Goal: Contribute content: Contribute content

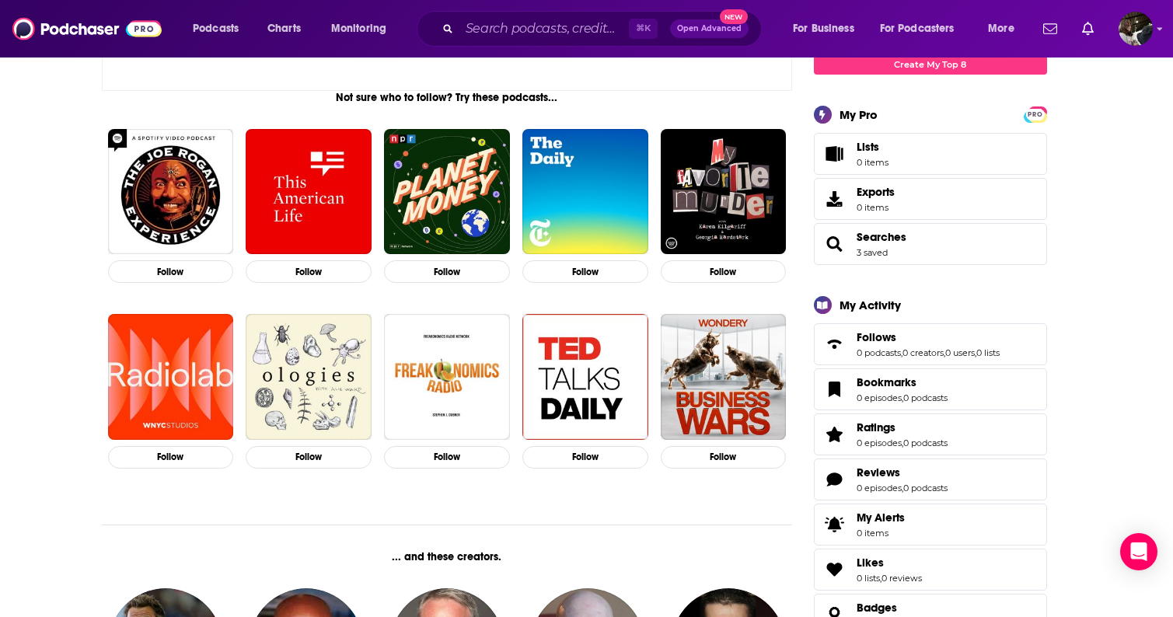
scroll to position [238, 0]
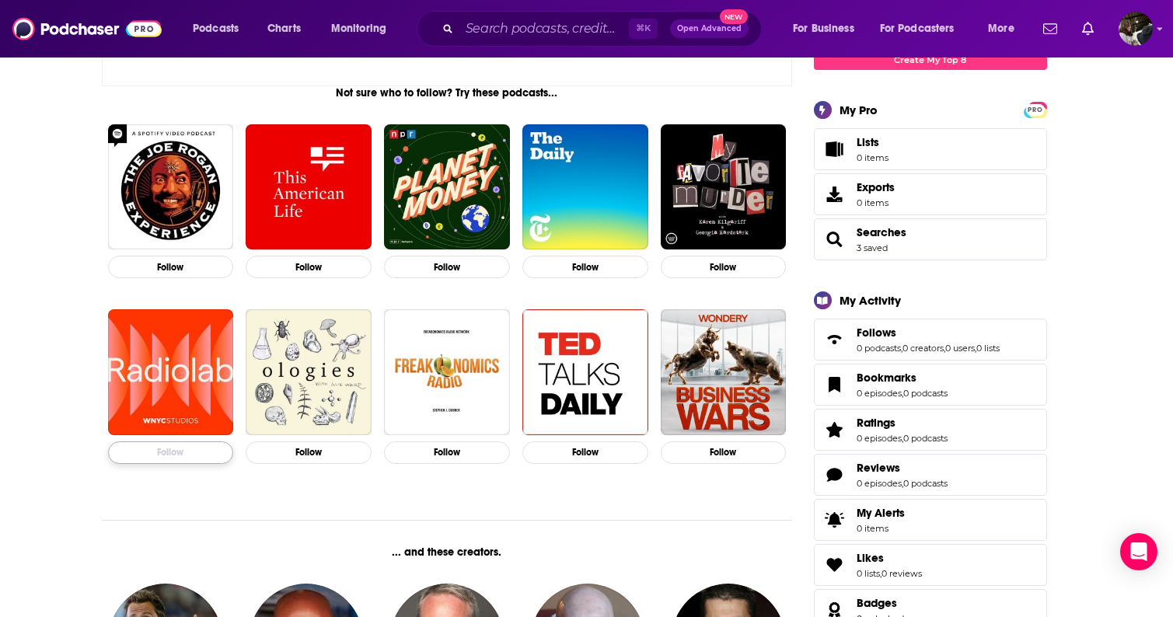
click at [192, 451] on button "Follow" at bounding box center [171, 453] width 126 height 23
click at [337, 449] on button "Follow" at bounding box center [309, 453] width 126 height 23
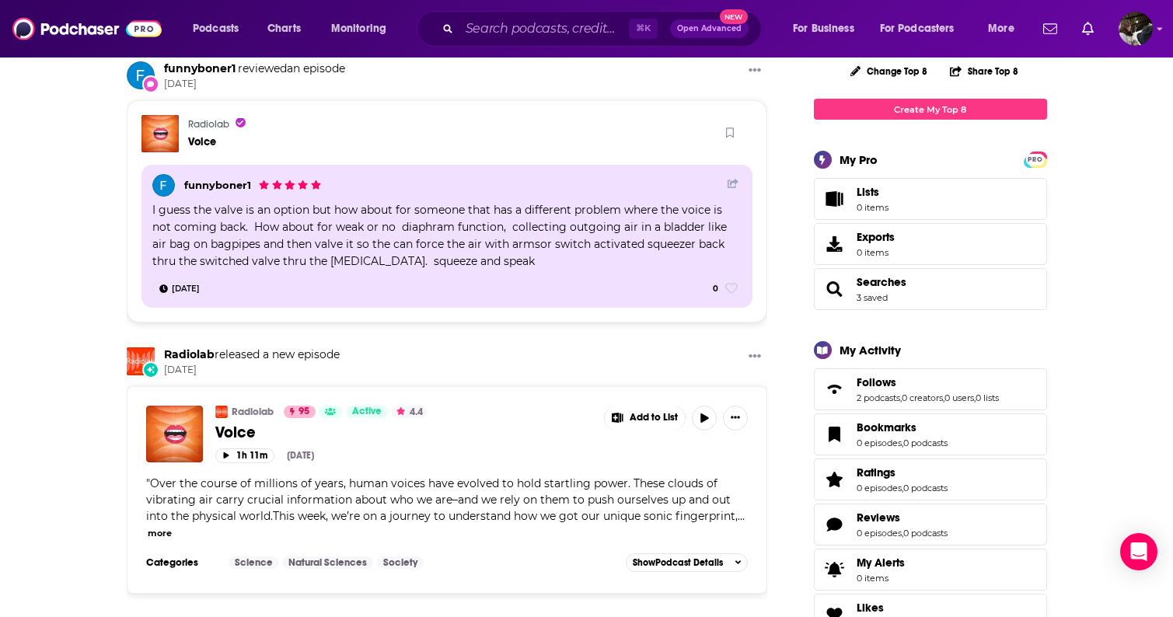
scroll to position [0, 0]
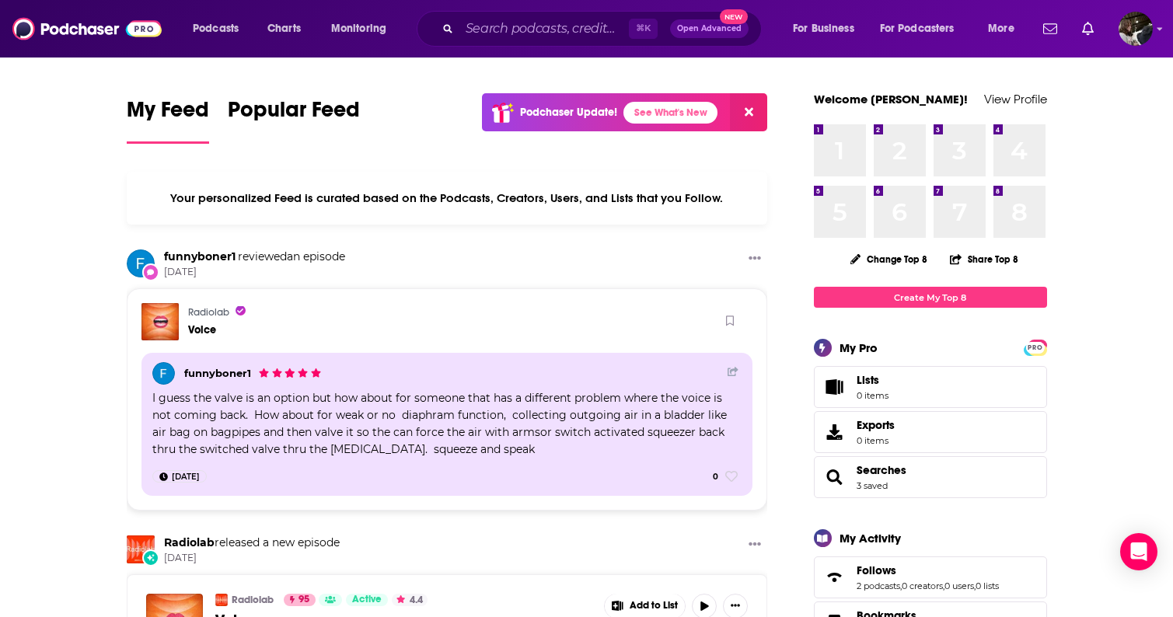
click at [756, 110] on button at bounding box center [748, 112] width 37 height 38
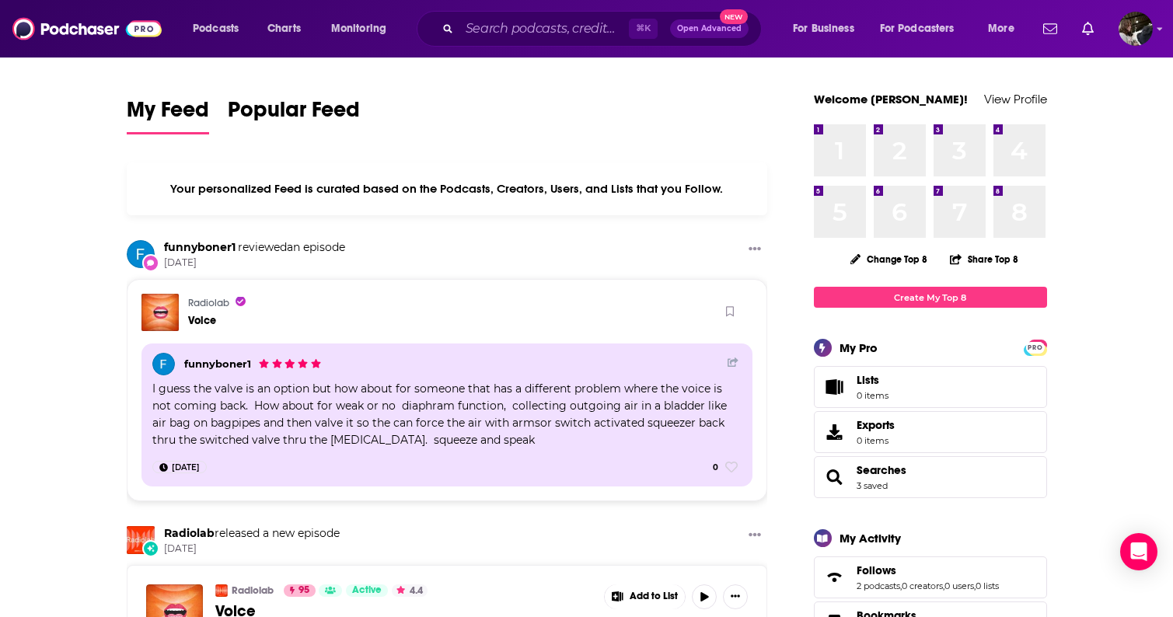
click at [948, 295] on link "Create My Top 8" at bounding box center [930, 297] width 233 height 21
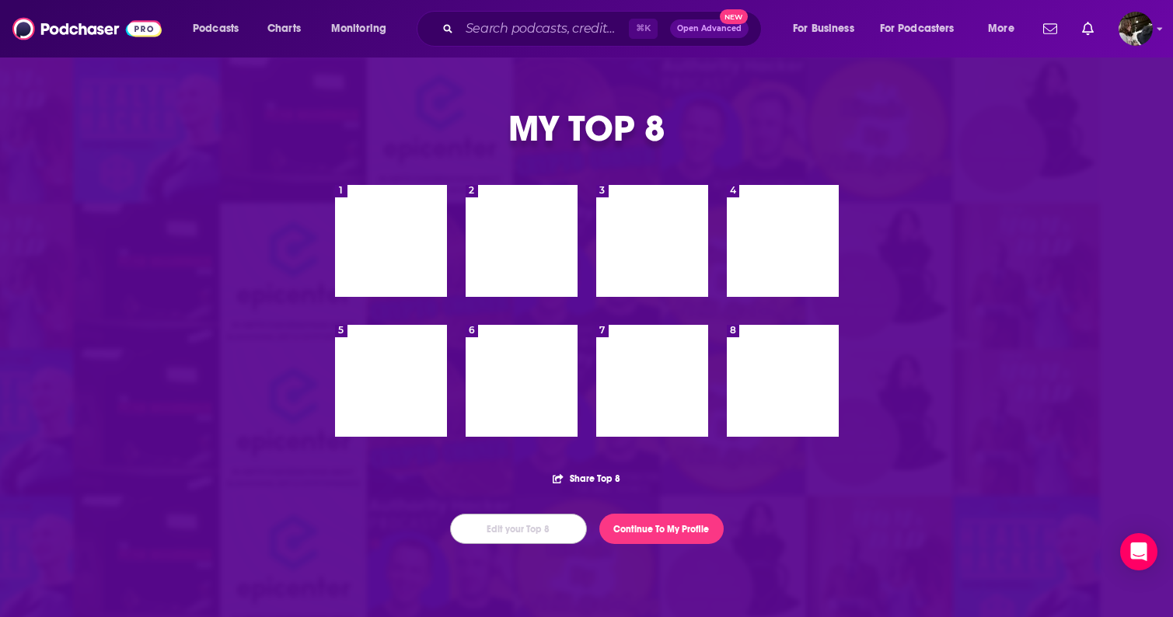
click at [505, 537] on button "Edit your Top 8" at bounding box center [518, 529] width 137 height 30
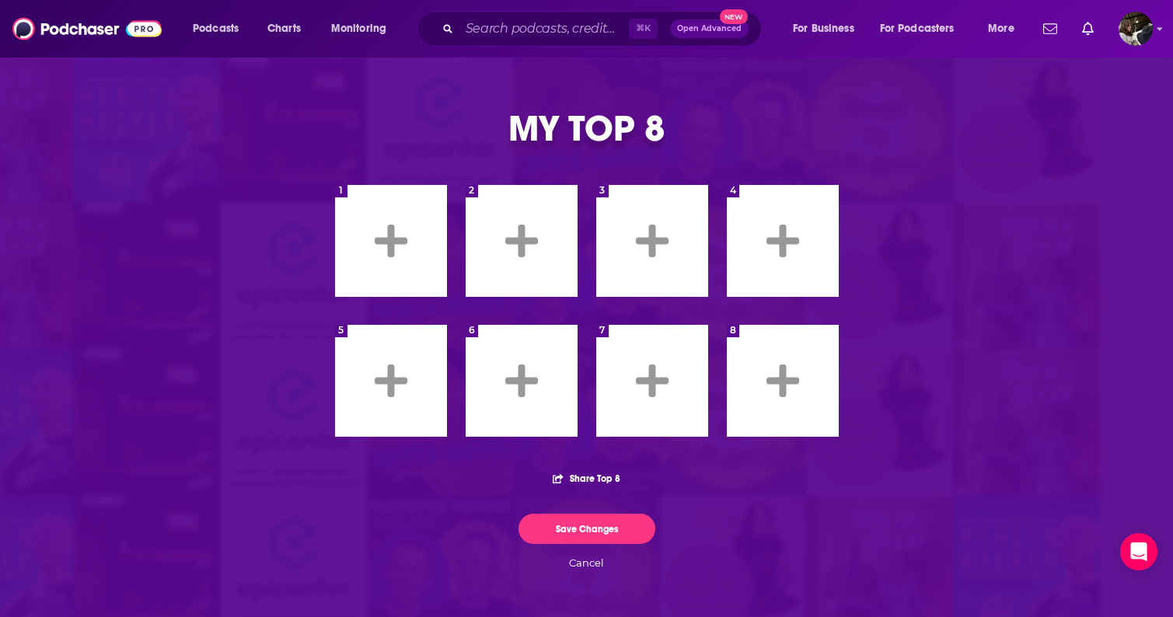
click at [398, 243] on icon at bounding box center [391, 241] width 33 height 33
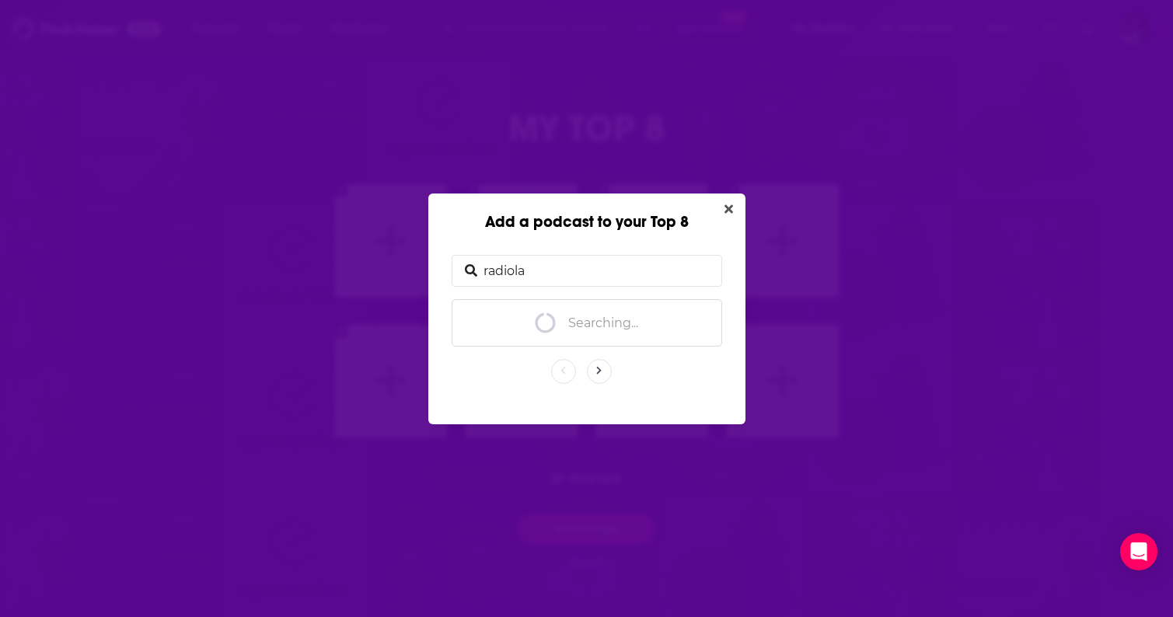
type input "radiolab"
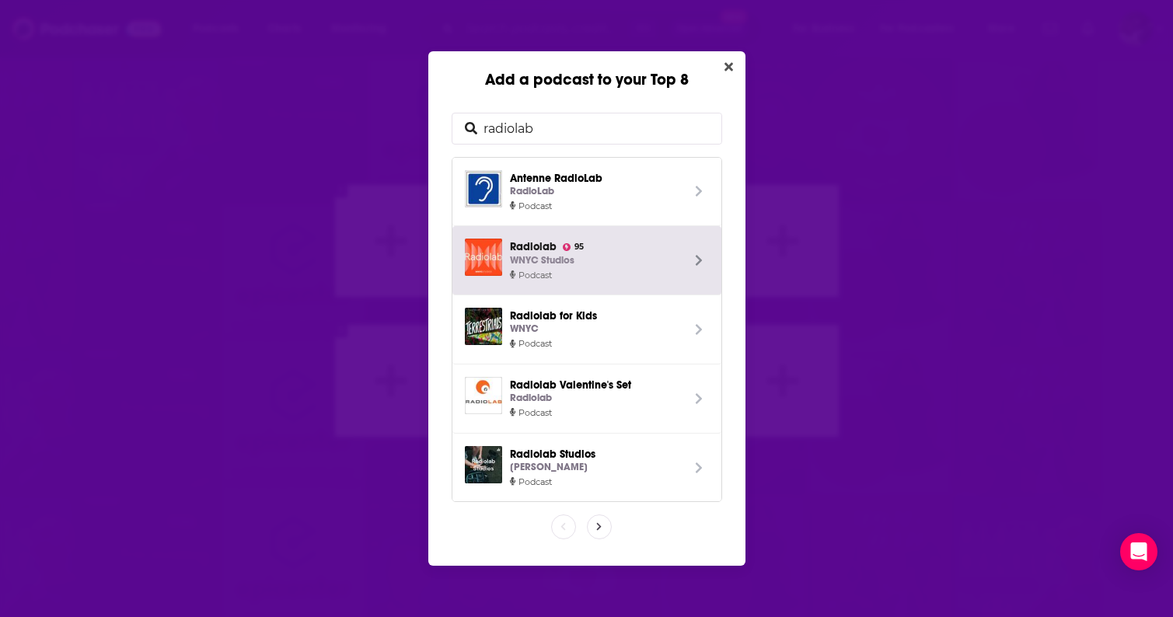
click at [611, 258] on div "WNYC Studios" at bounding box center [595, 261] width 171 height 16
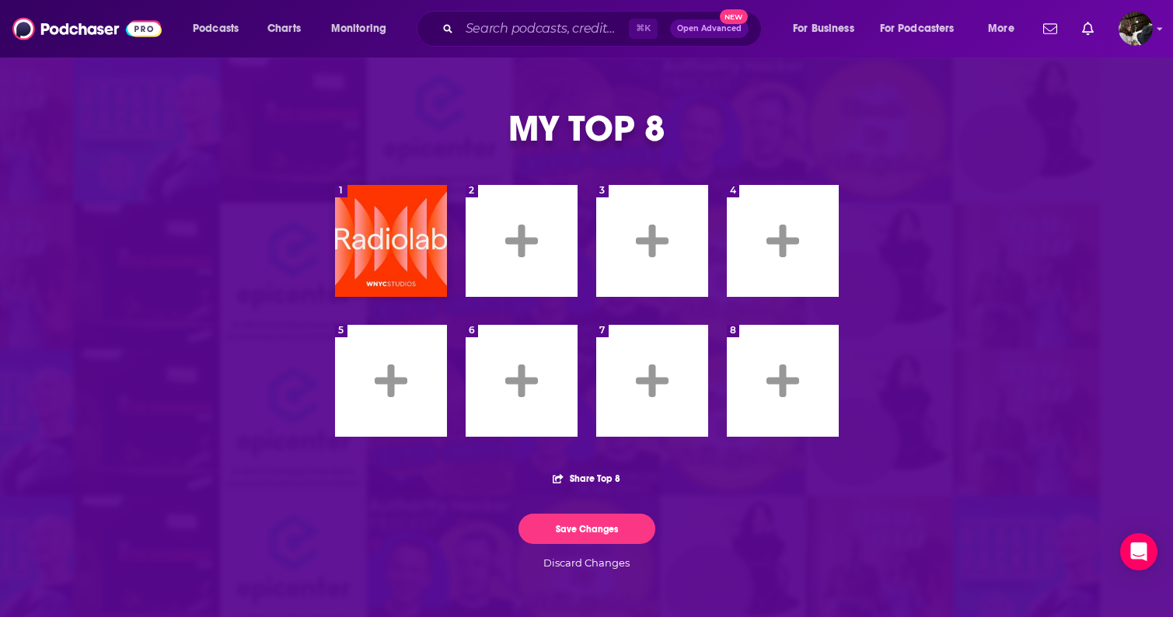
click at [535, 224] on icon at bounding box center [521, 240] width 33 height 37
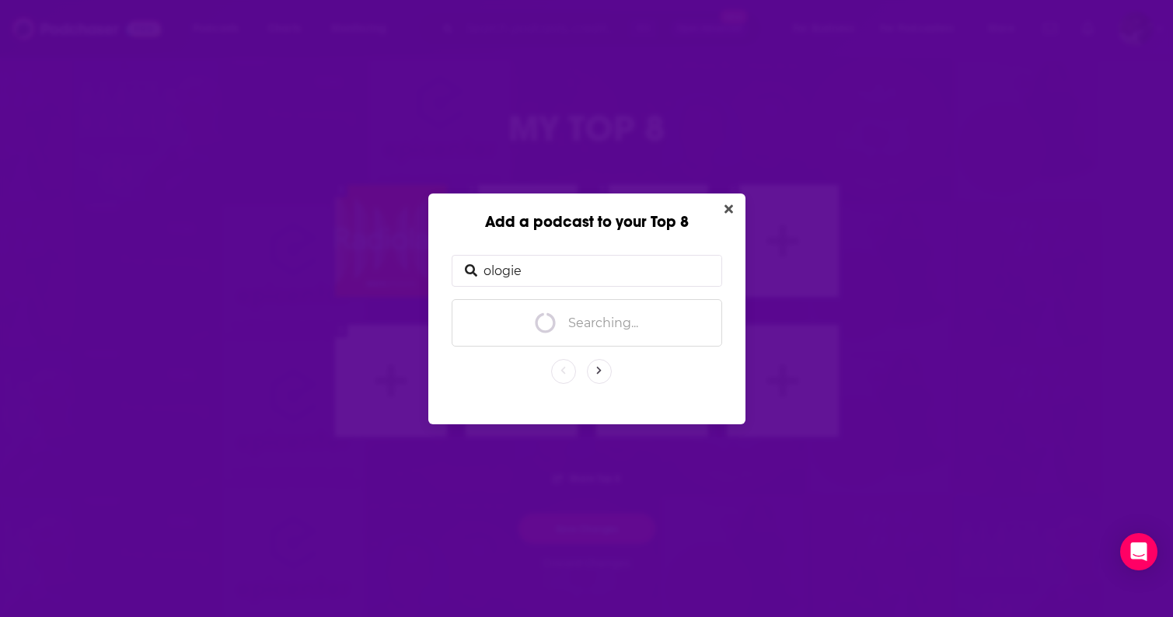
type input "ologies"
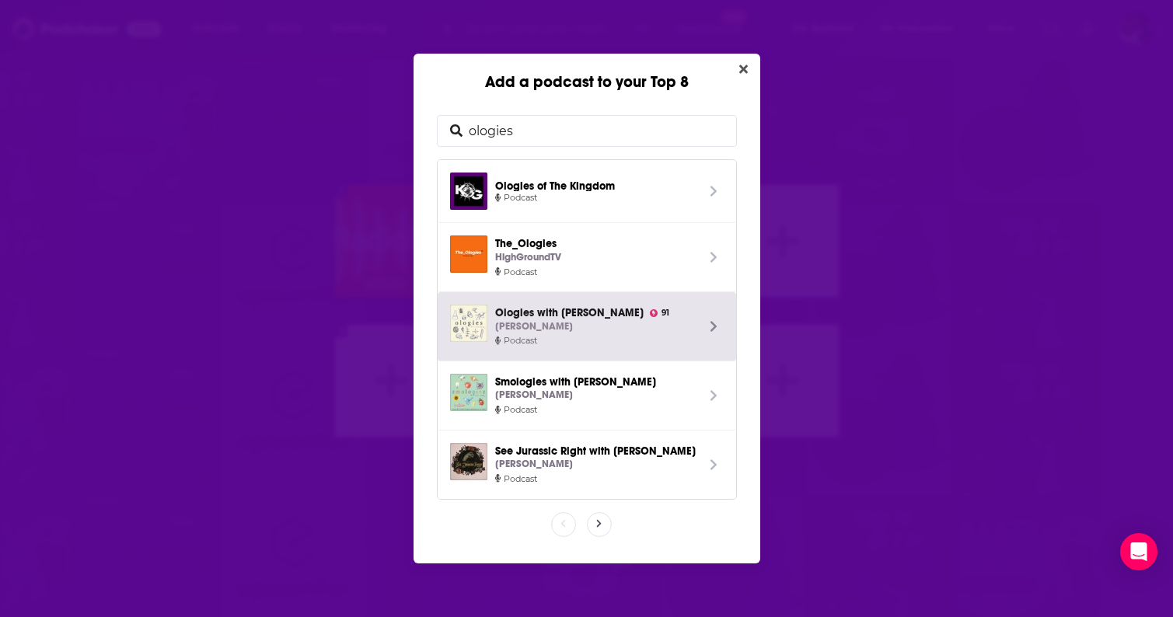
click at [461, 321] on img "Add a podcast to your Top 8" at bounding box center [468, 323] width 37 height 37
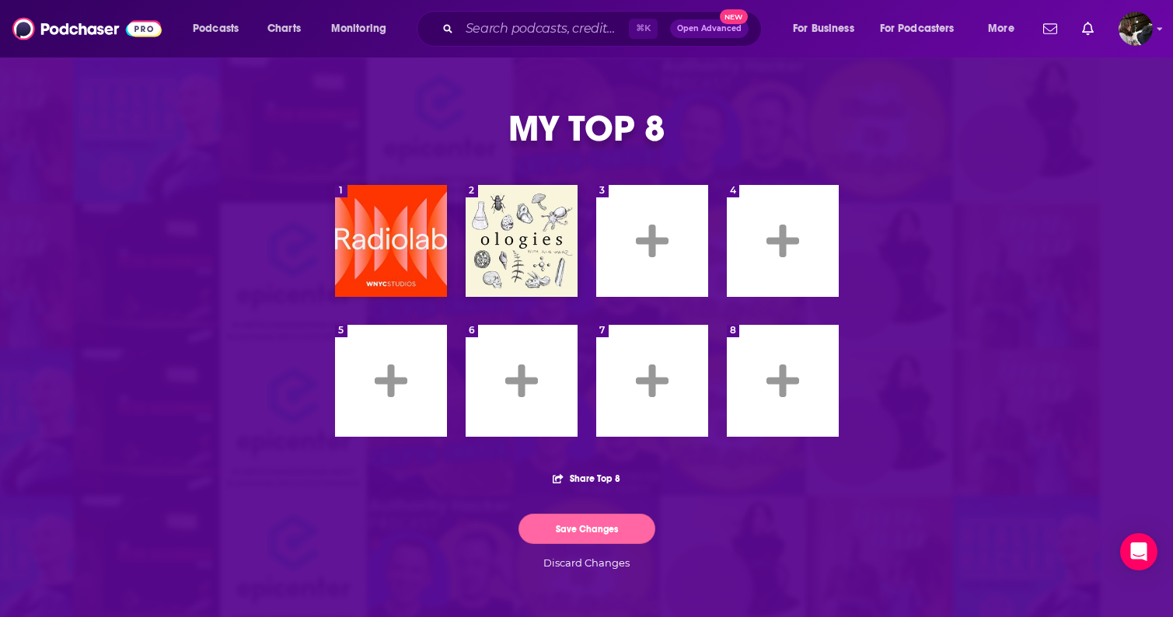
click at [584, 528] on button "Save Changes" at bounding box center [587, 529] width 137 height 30
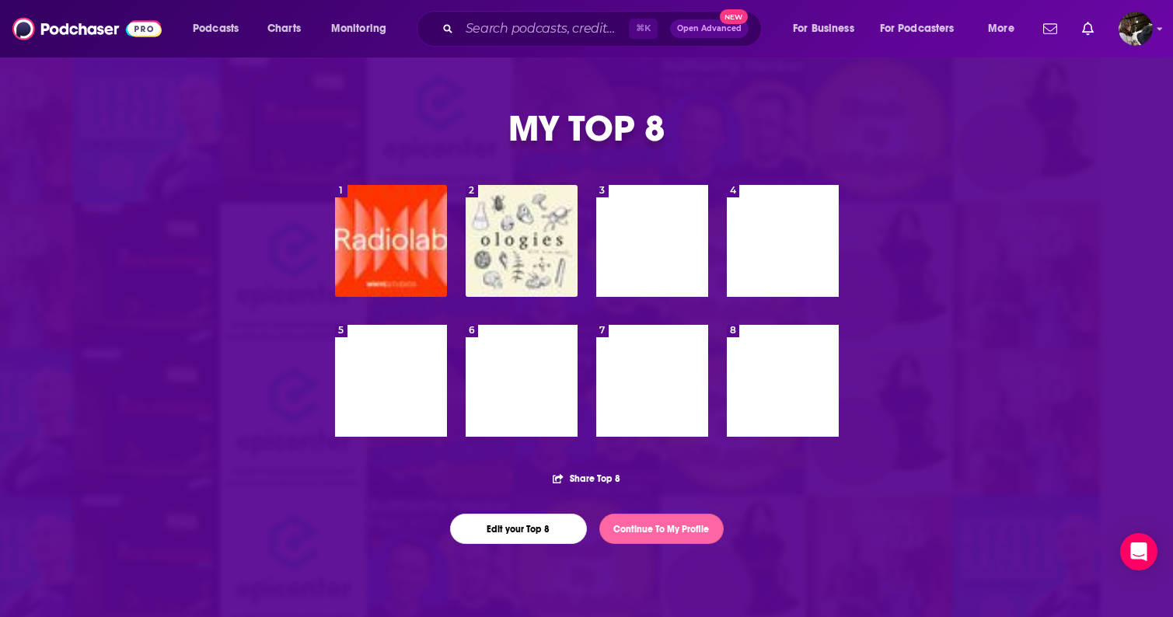
click at [663, 533] on link "Continue To My Profile" at bounding box center [661, 529] width 124 height 30
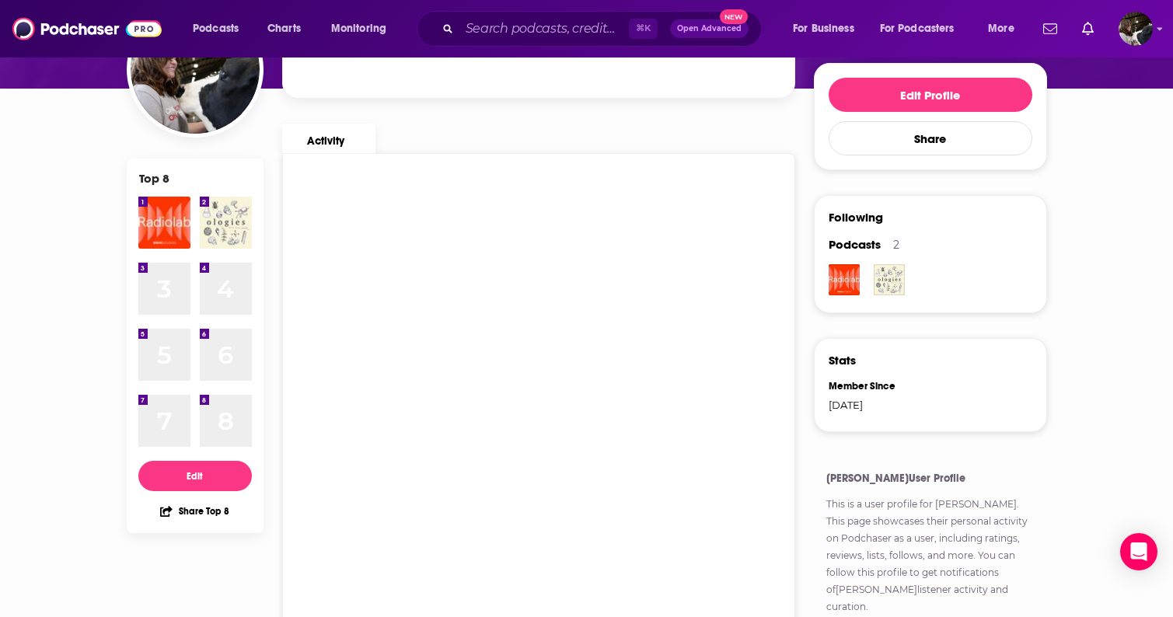
scroll to position [68, 0]
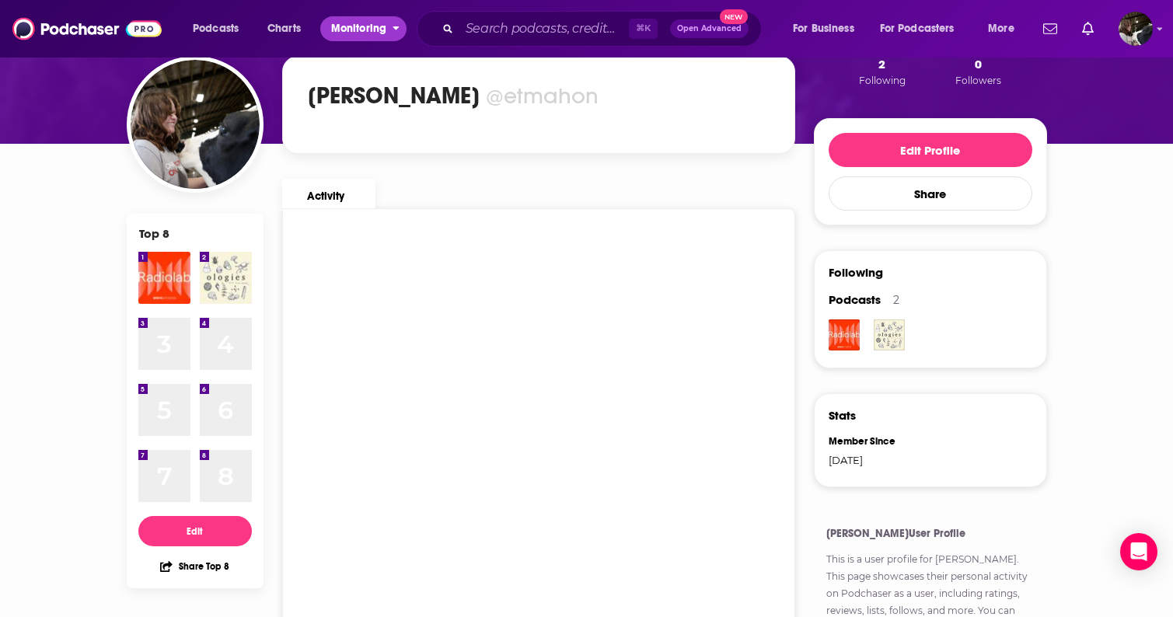
click at [370, 36] on span "Monitoring" at bounding box center [358, 29] width 55 height 22
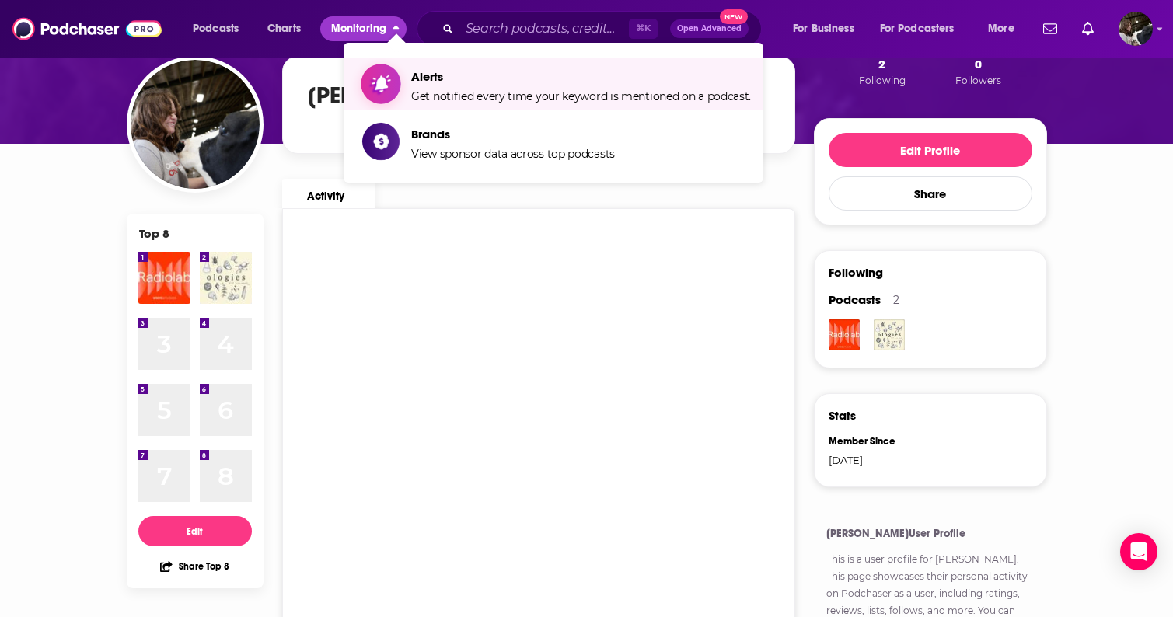
click at [439, 89] on span "Alerts Get notified every time your keyword is mentioned on a podcast." at bounding box center [581, 84] width 340 height 39
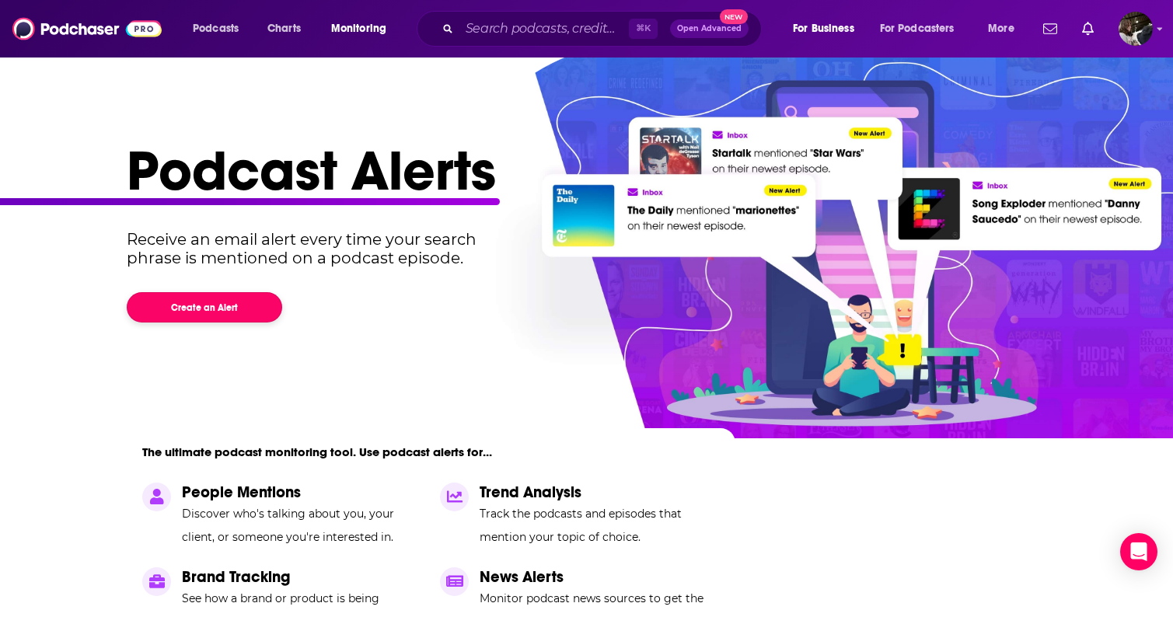
click at [228, 300] on button "Create an Alert" at bounding box center [204, 307] width 155 height 30
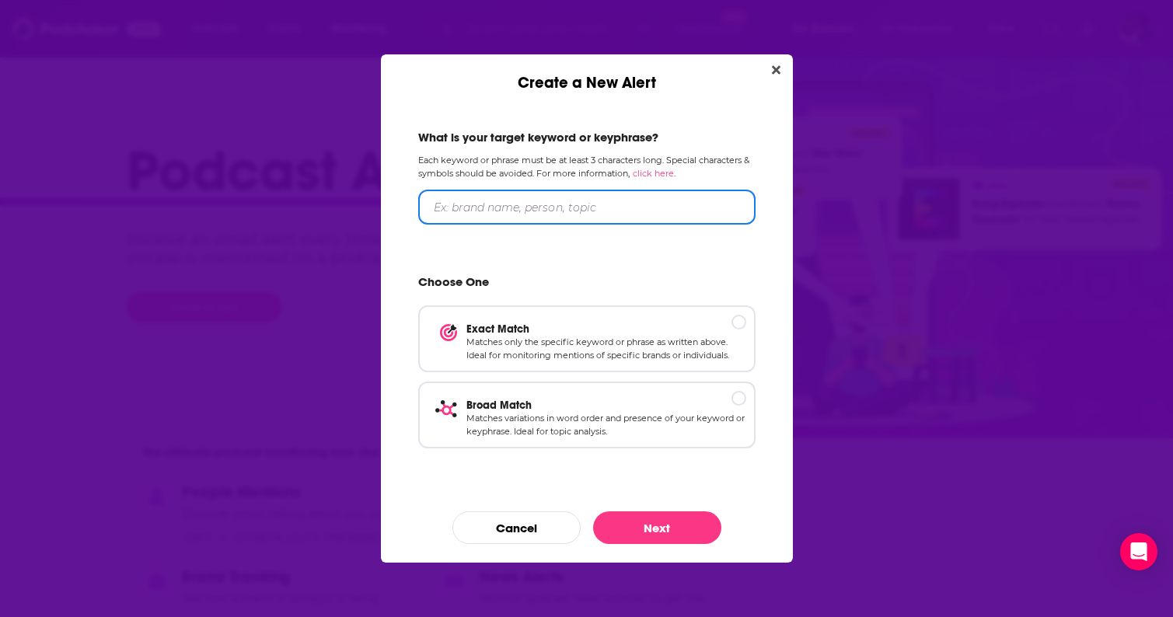
click at [535, 212] on input "Create a New Alert" at bounding box center [586, 207] width 337 height 35
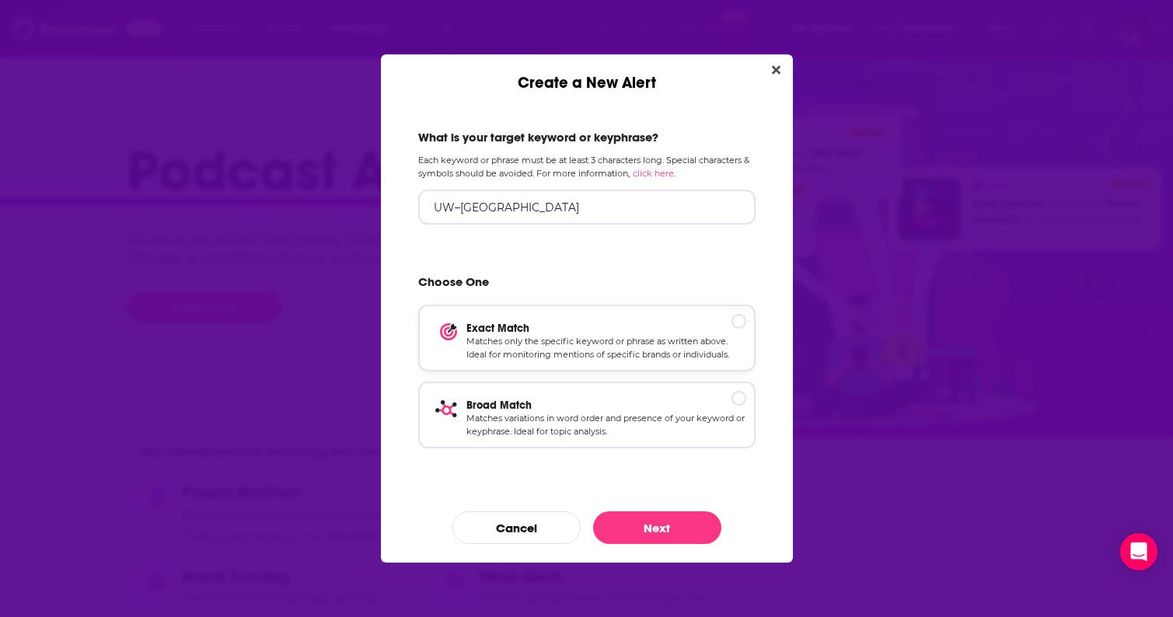
click at [572, 340] on p "Matches only the specific keyword or phrase as written above. Ideal for monitor…" at bounding box center [606, 348] width 280 height 27
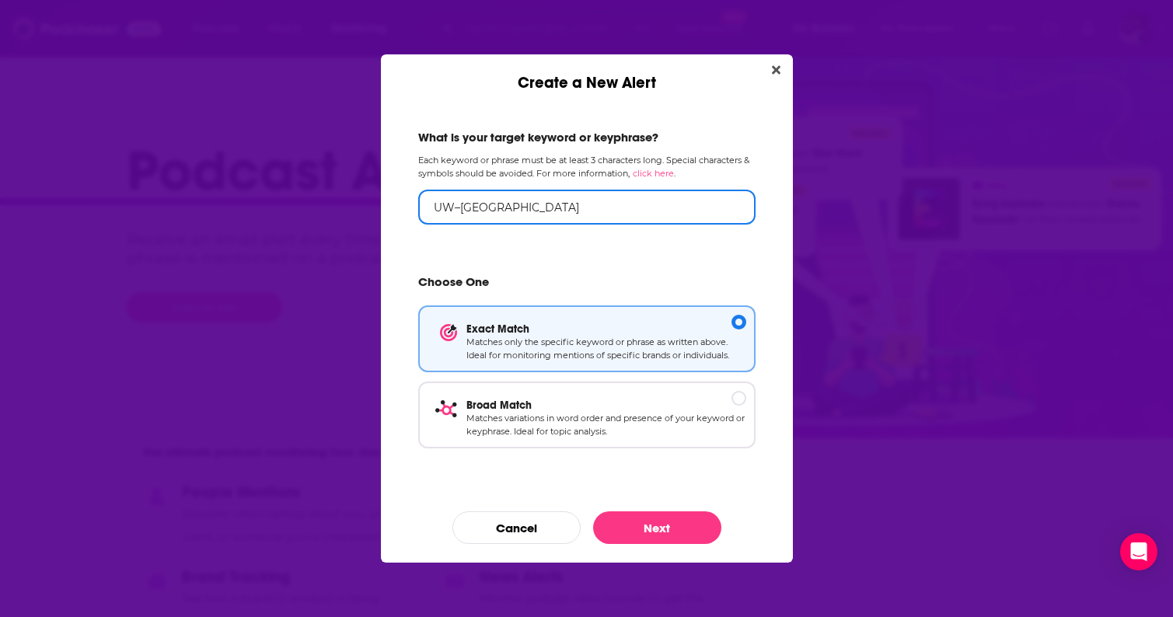
click at [459, 209] on input "UW–[GEOGRAPHIC_DATA]" at bounding box center [586, 207] width 337 height 35
type input "UW Madison"
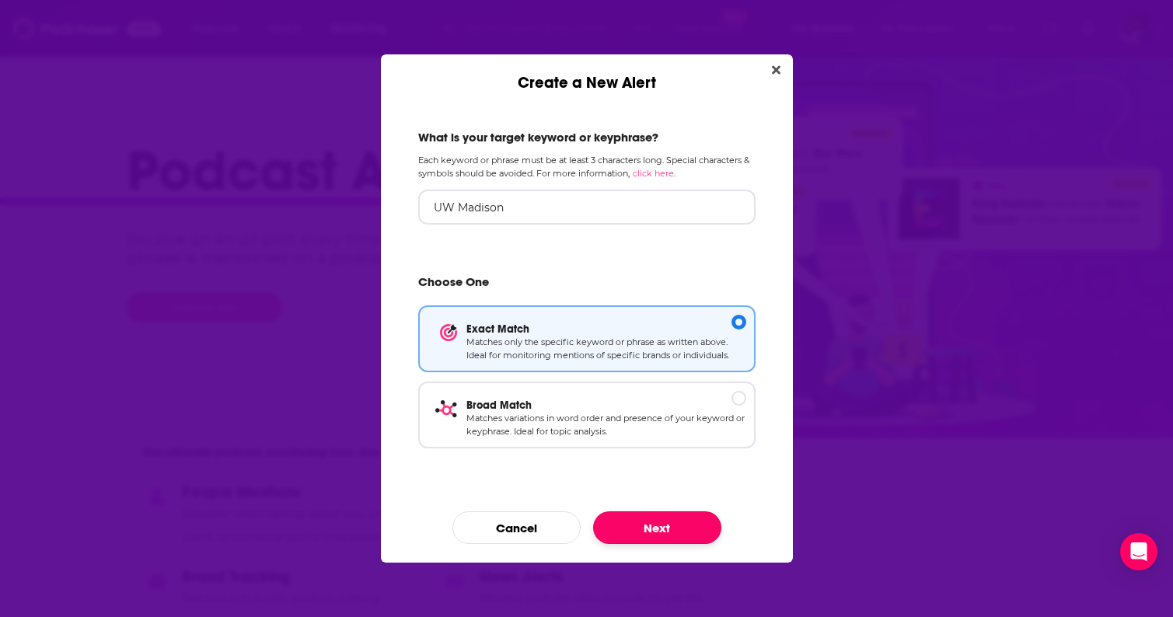
click at [662, 529] on button "Next" at bounding box center [657, 528] width 128 height 33
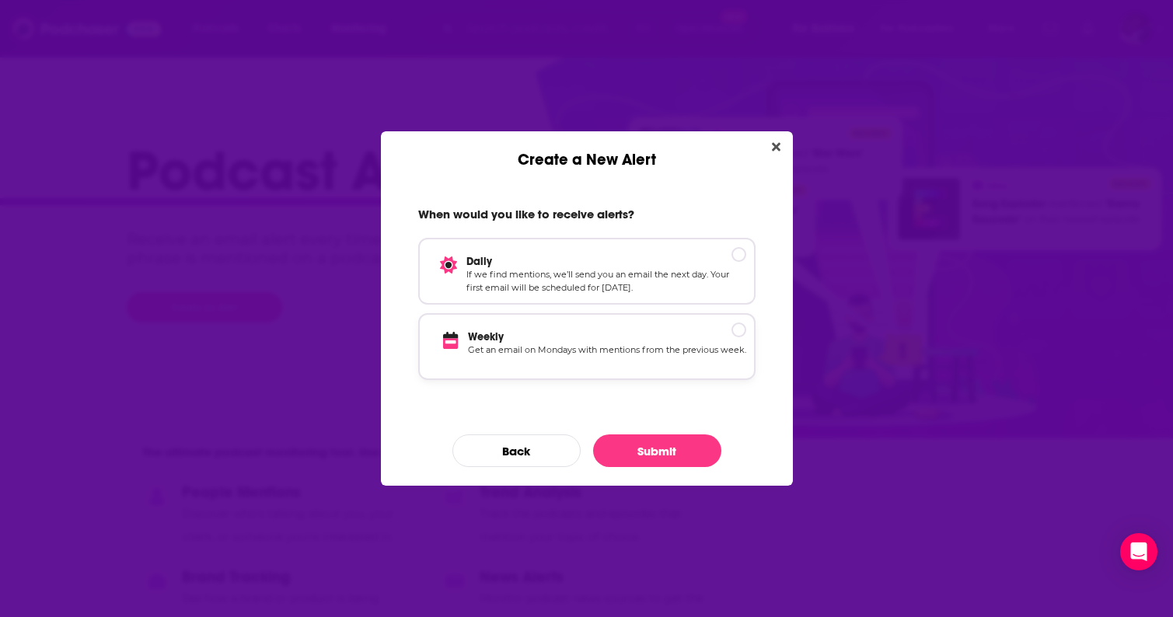
click at [676, 361] on p "Get an email on Mondays with mentions from the previous week." at bounding box center [607, 357] width 278 height 27
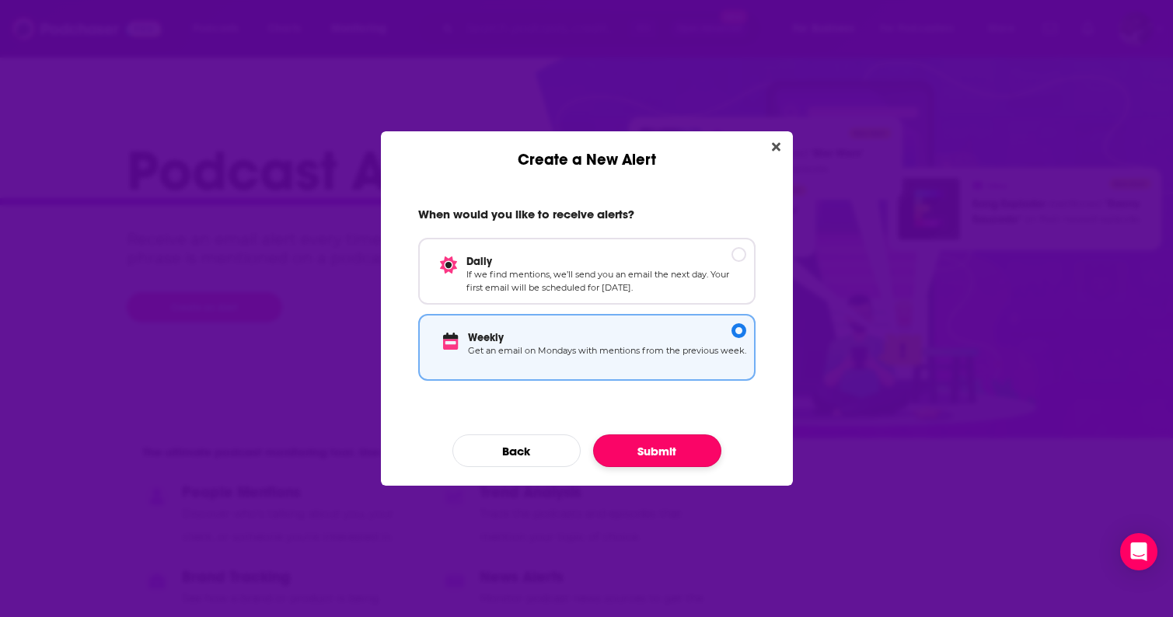
click at [672, 449] on button "Submit" at bounding box center [657, 451] width 128 height 33
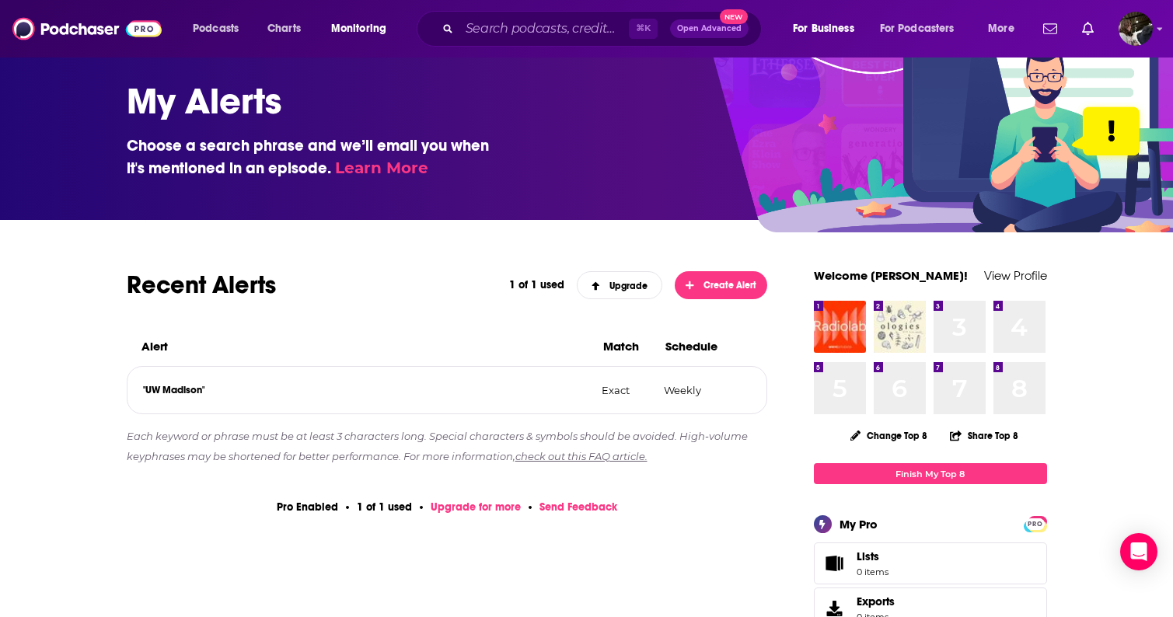
scroll to position [19, 0]
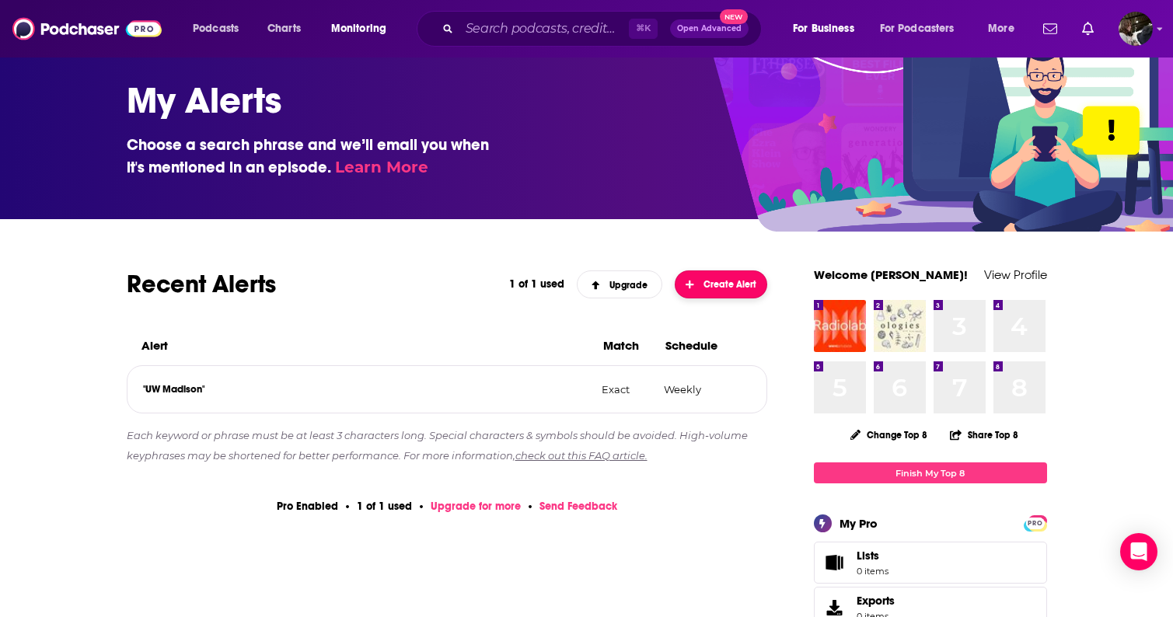
click at [730, 288] on span "Create Alert" at bounding box center [721, 284] width 71 height 11
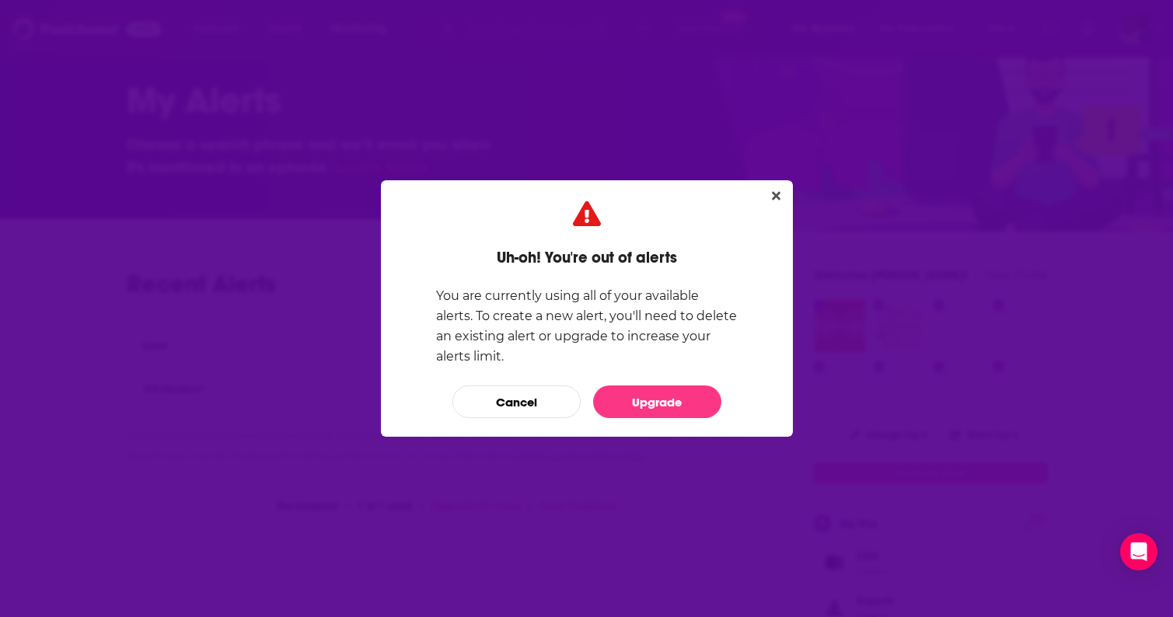
scroll to position [0, 0]
click at [774, 200] on icon "Close" at bounding box center [776, 196] width 9 height 12
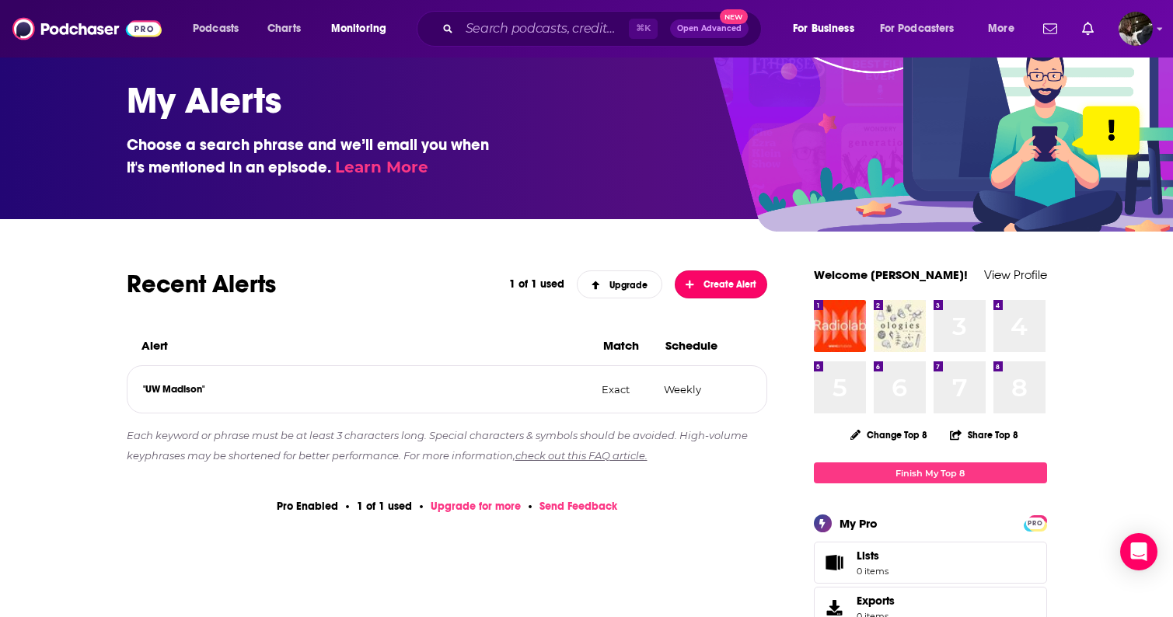
scroll to position [19, 0]
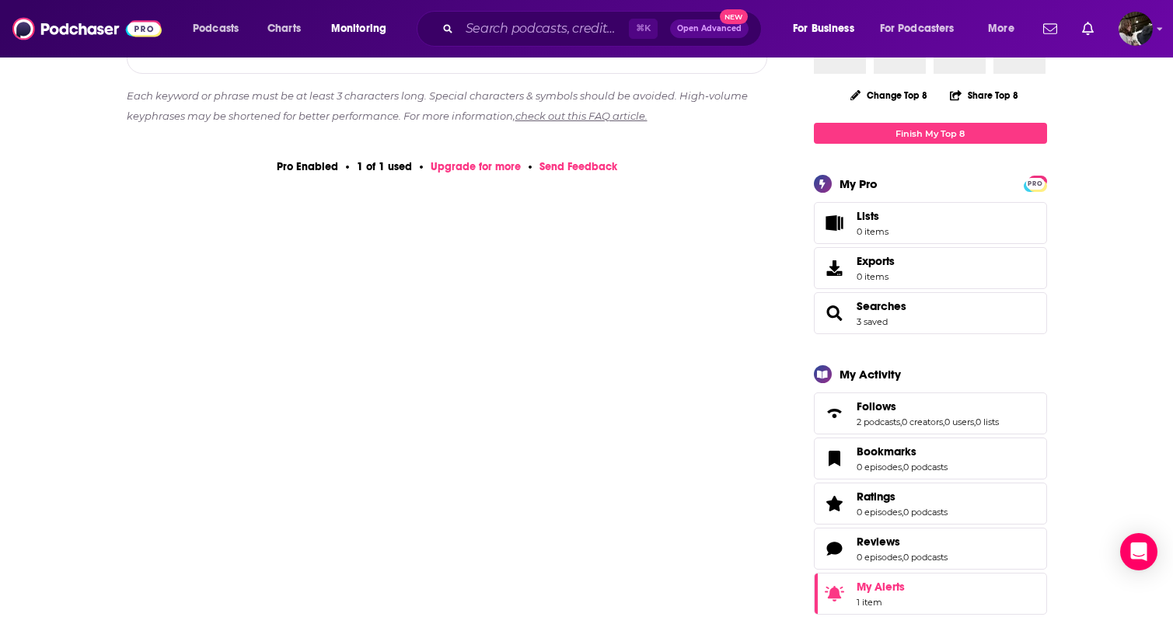
scroll to position [0, 0]
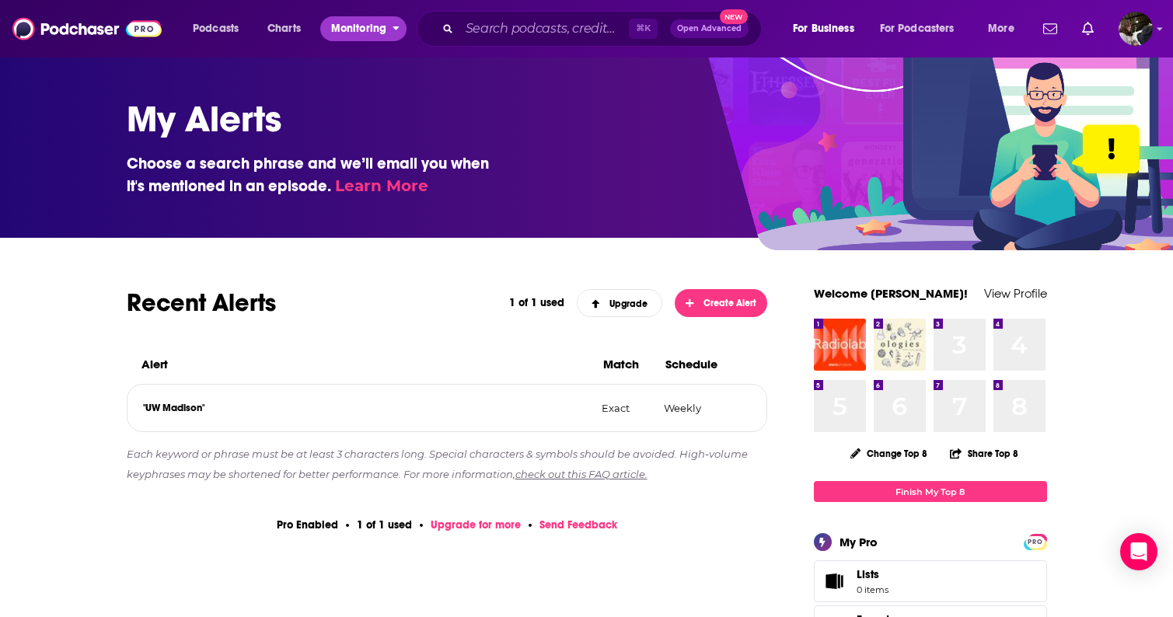
click at [358, 26] on span "Monitoring" at bounding box center [358, 29] width 55 height 22
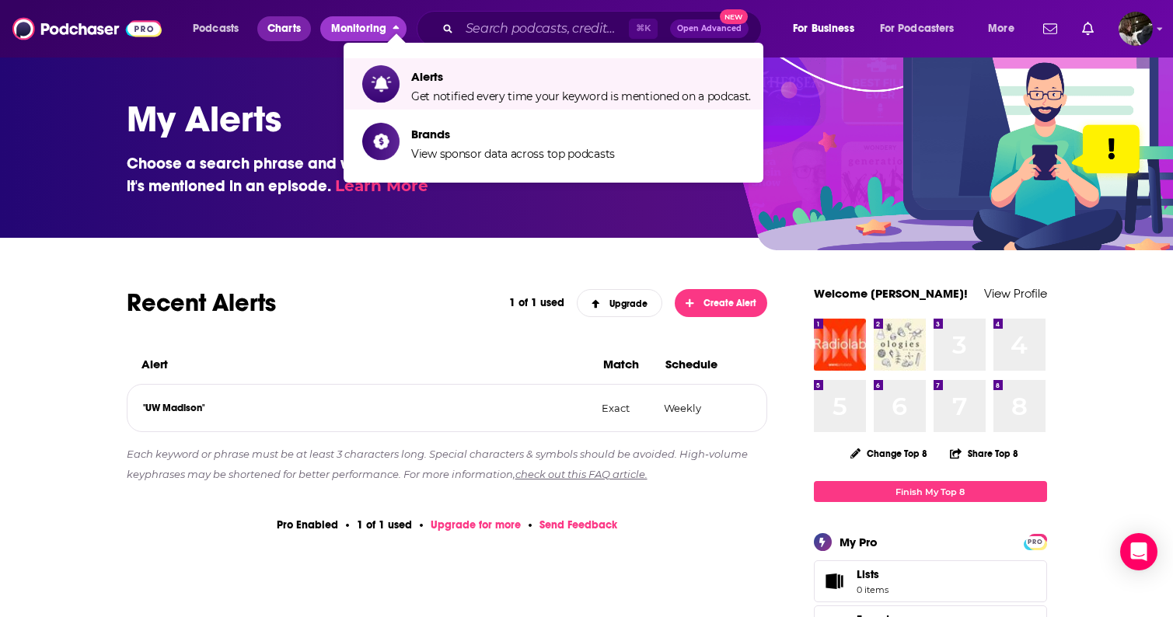
click at [284, 29] on span "Charts" at bounding box center [283, 29] width 33 height 22
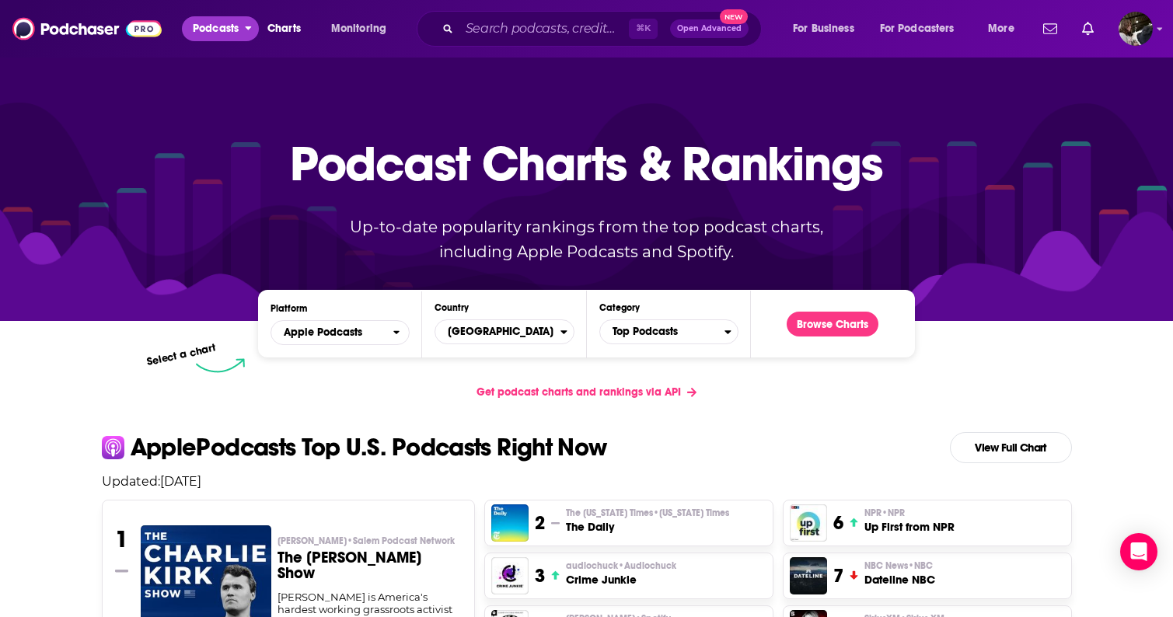
click at [222, 29] on span "Podcasts" at bounding box center [216, 29] width 46 height 22
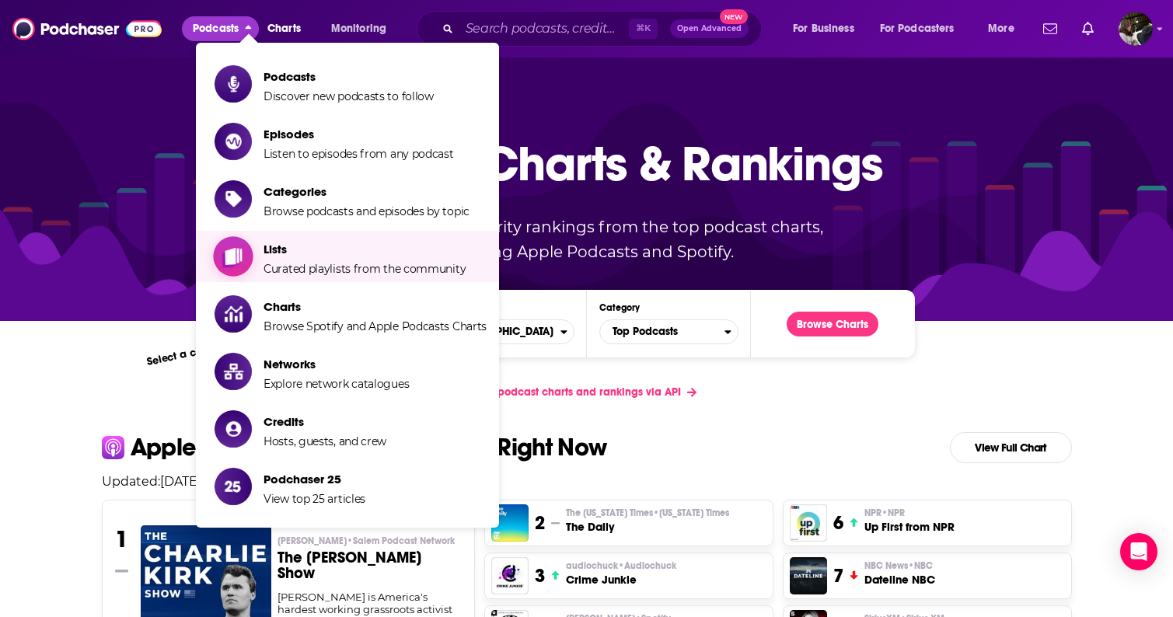
click at [349, 247] on span "Lists" at bounding box center [365, 249] width 202 height 15
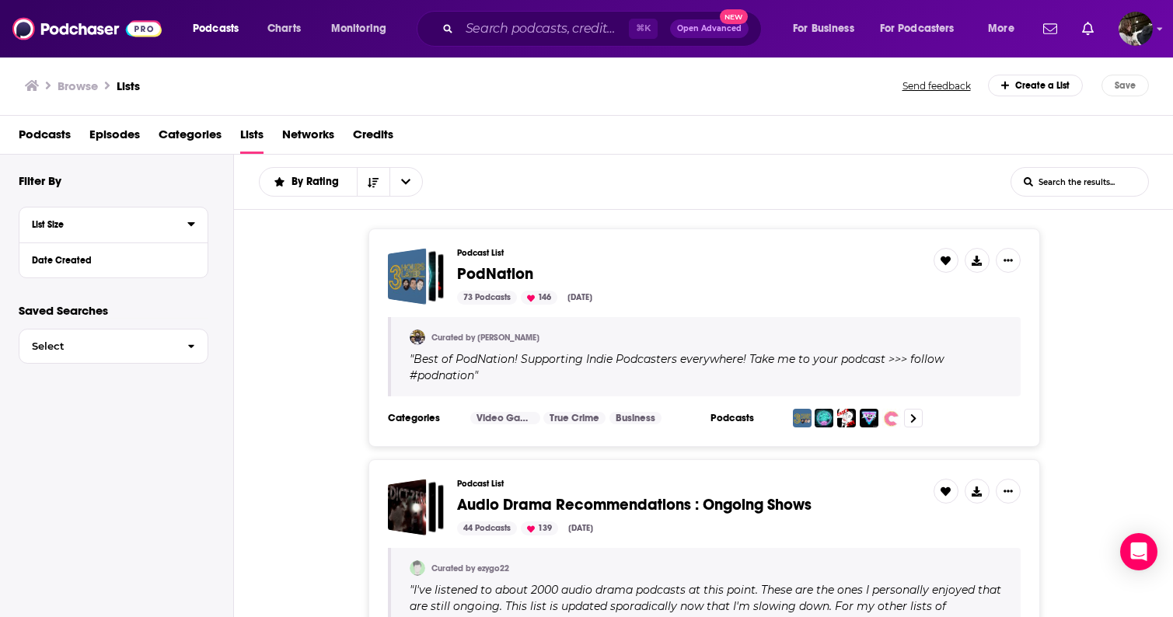
click at [58, 229] on div "List Size" at bounding box center [104, 224] width 145 height 11
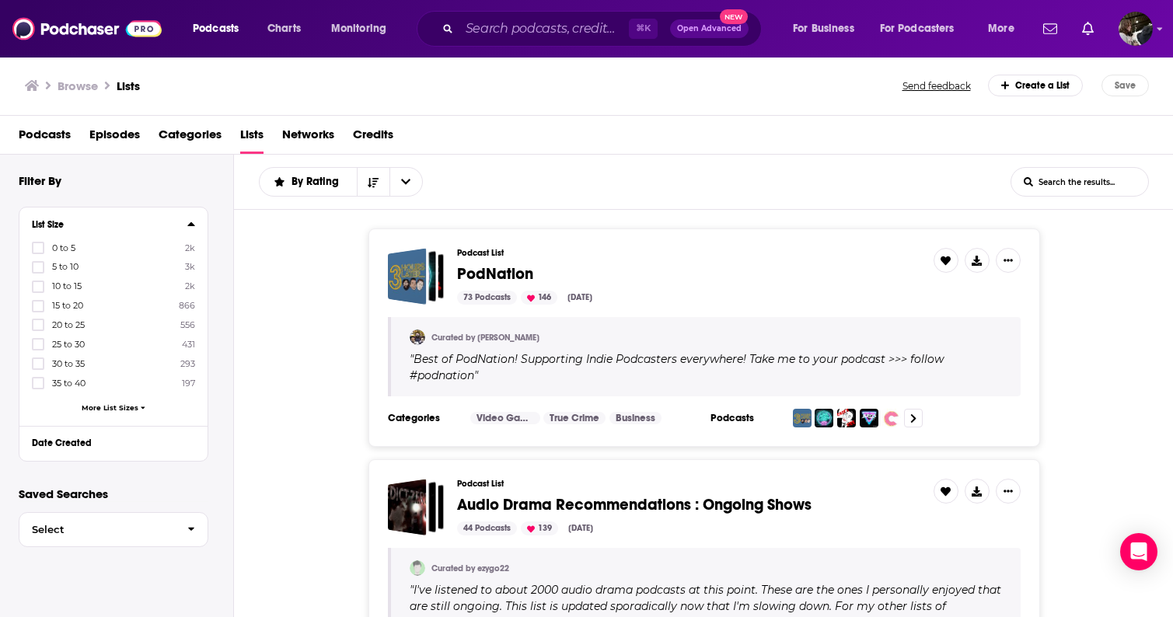
click at [56, 226] on div "List Size" at bounding box center [104, 224] width 145 height 11
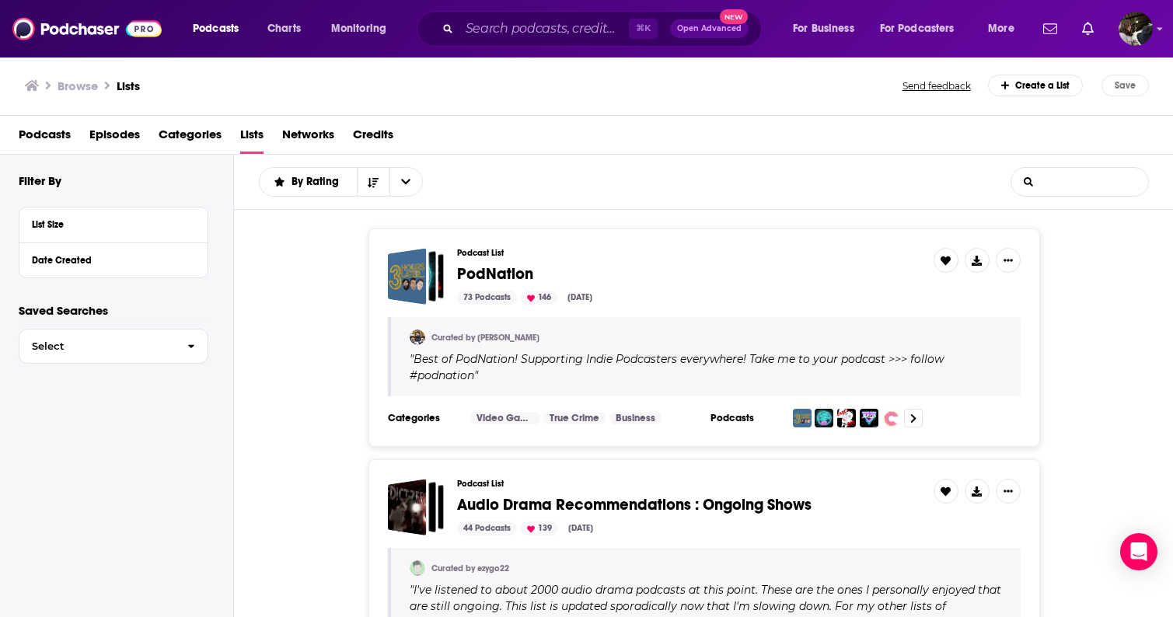
click at [1102, 185] on input "List Search Input" at bounding box center [1079, 182] width 137 height 28
click at [337, 494] on div "Podcast List Audio Drama Recommendations : Ongoing Shows 44 Podcasts 139 [DATE]…" at bounding box center [704, 584] width 940 height 251
click at [117, 143] on span "Episodes" at bounding box center [114, 138] width 51 height 32
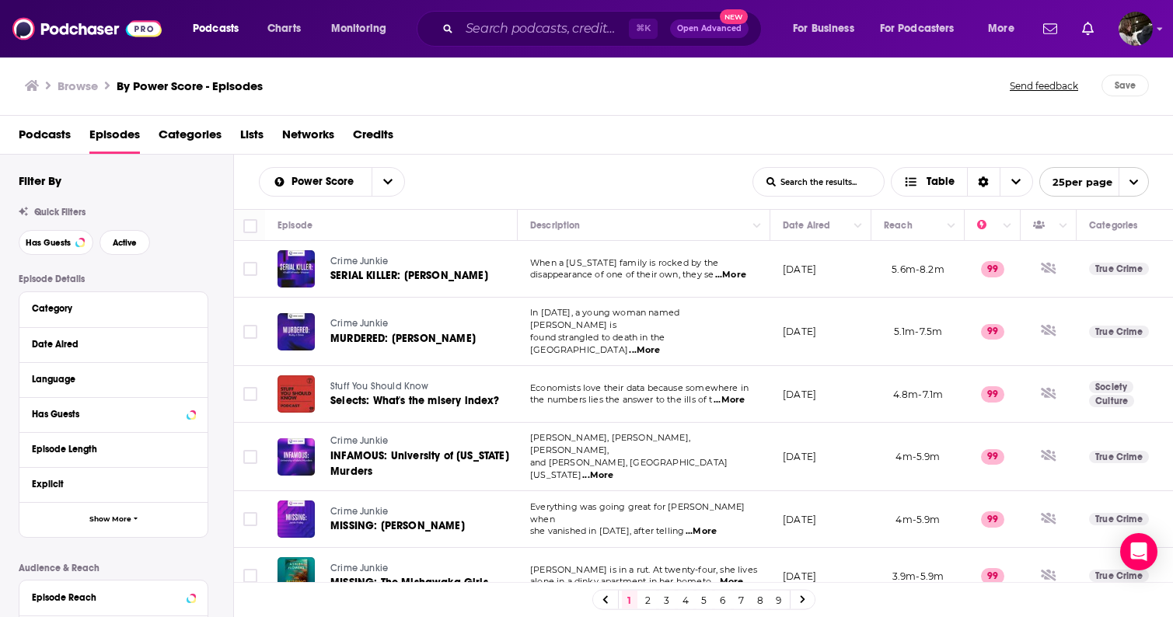
click at [155, 87] on h1 "By Power Score - Episodes" at bounding box center [190, 86] width 146 height 15
click at [88, 84] on h3 "Browse" at bounding box center [78, 86] width 40 height 15
click at [70, 83] on h3 "Browse" at bounding box center [78, 86] width 40 height 15
click at [68, 246] on span "Has Guests" at bounding box center [48, 243] width 45 height 9
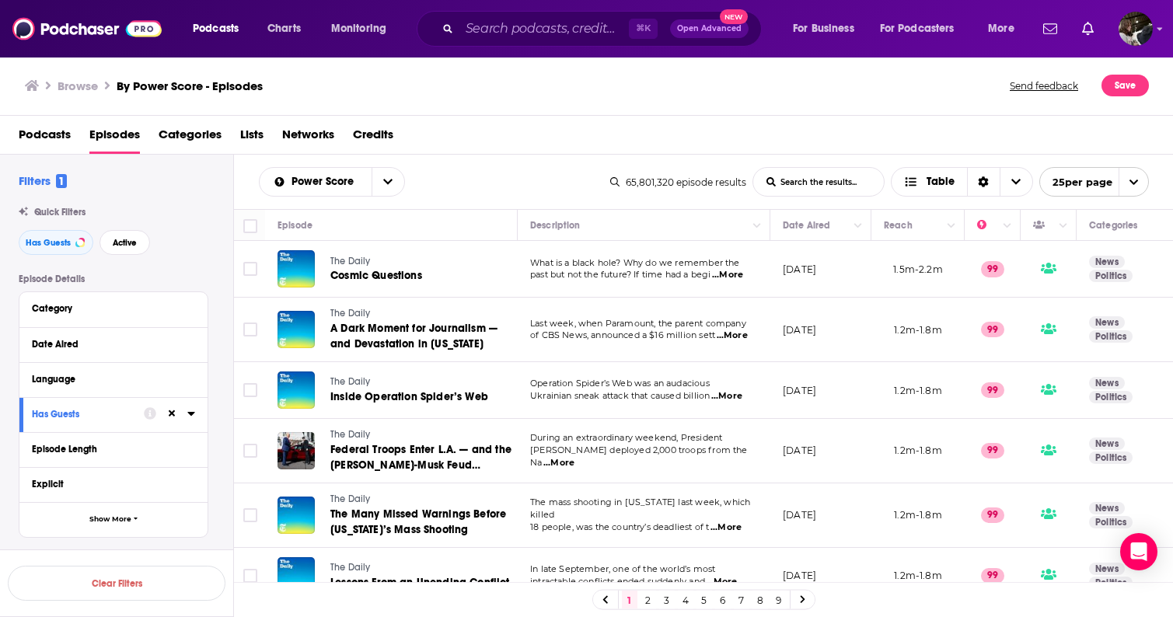
click at [59, 142] on span "Podcasts" at bounding box center [45, 138] width 52 height 32
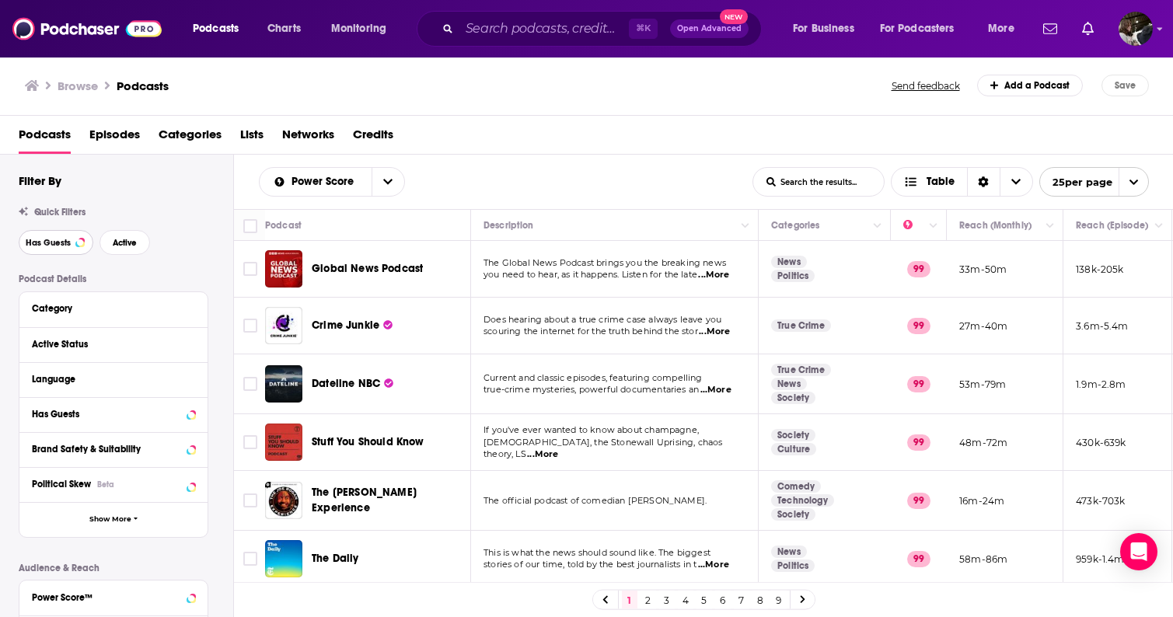
click at [79, 237] on button "Has Guests" at bounding box center [56, 242] width 75 height 25
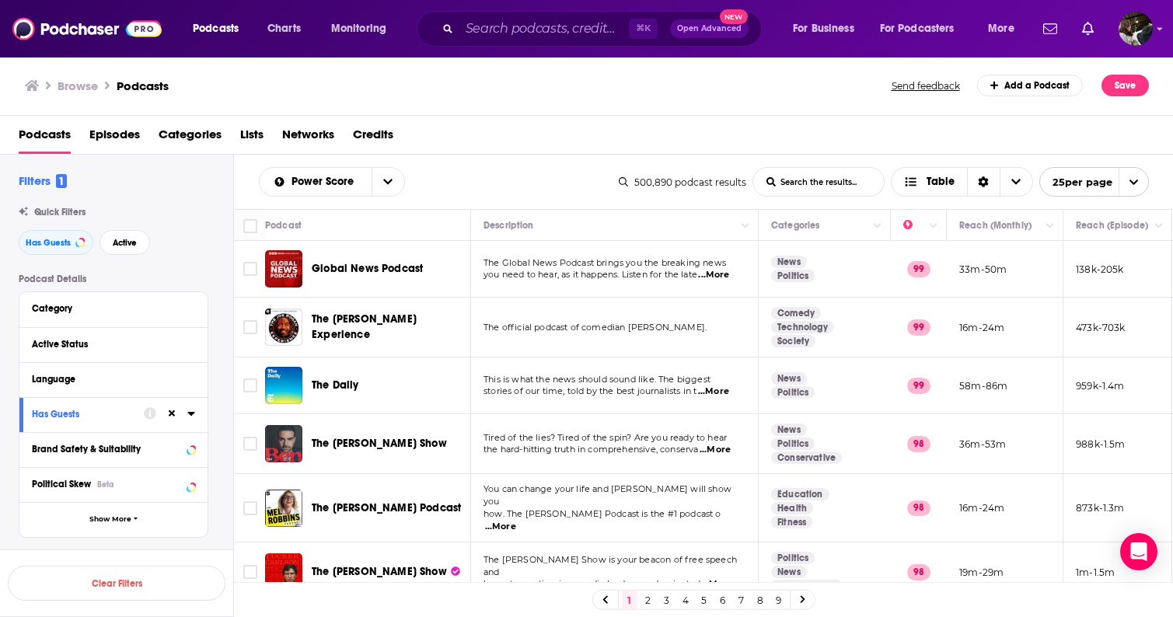
click at [171, 168] on div "Filters 1 Quick Filters Has Guests Active Podcast Details Category Active Statu…" at bounding box center [116, 436] width 233 height 562
click at [822, 187] on input "List Search Input" at bounding box center [818, 182] width 131 height 28
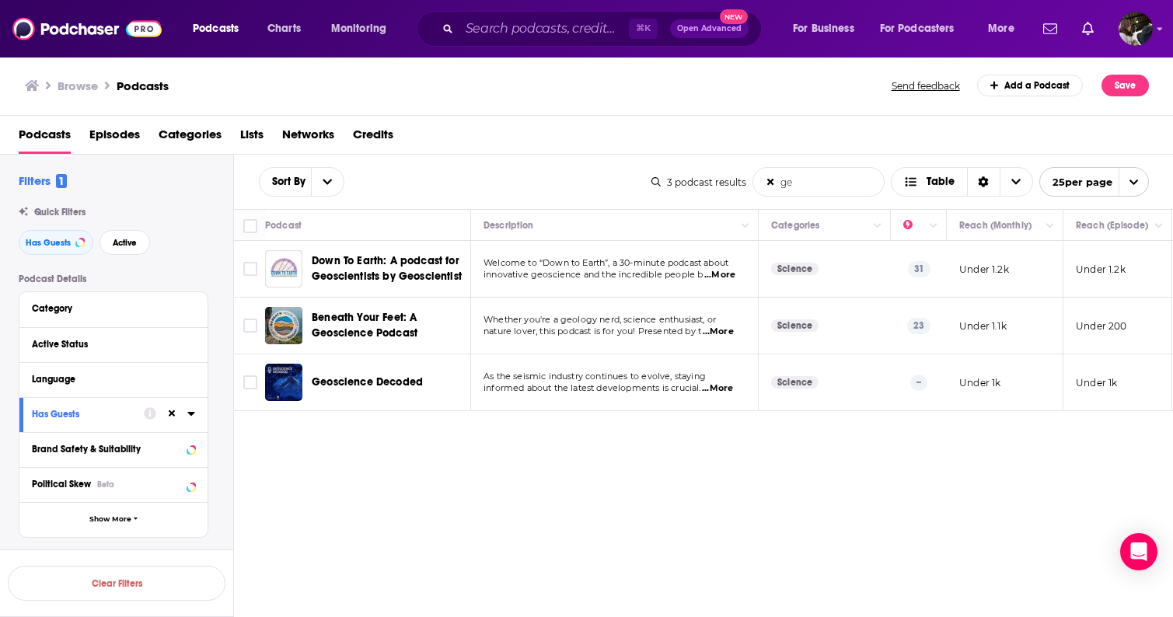
type input "g"
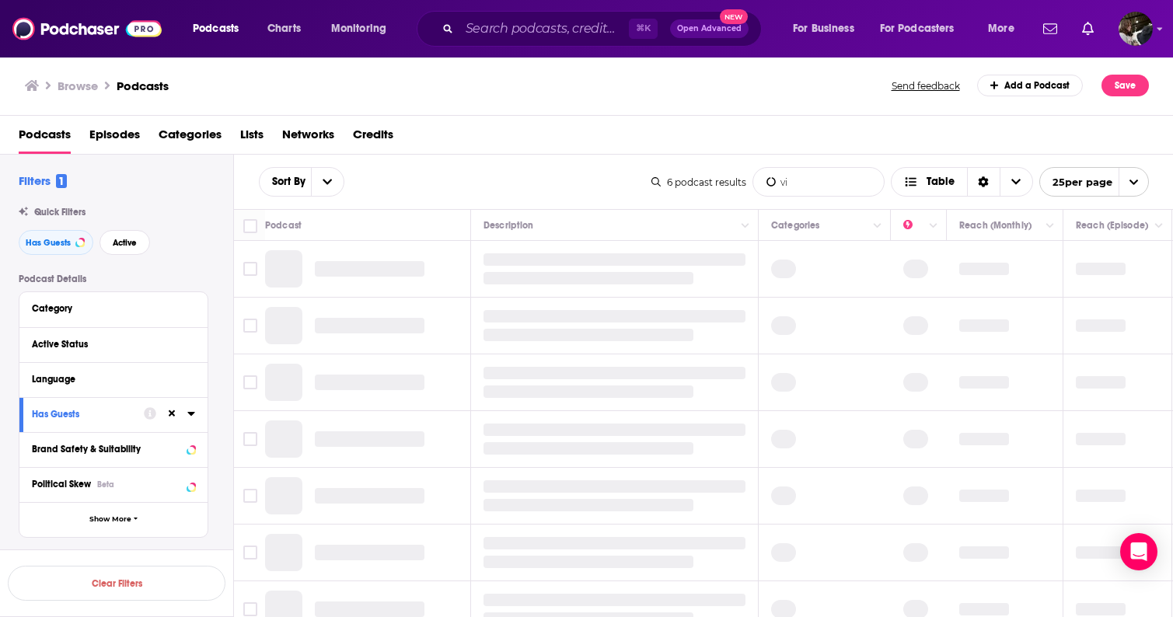
type input "v"
type input "t"
type input "v"
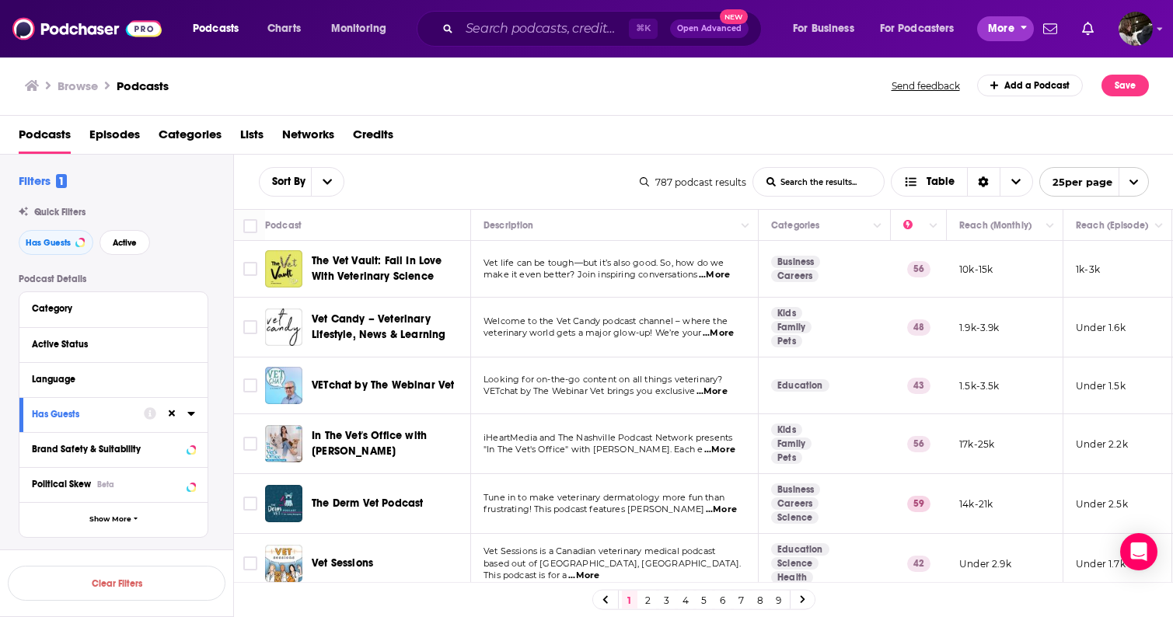
click at [1003, 29] on span "More" at bounding box center [1001, 29] width 26 height 22
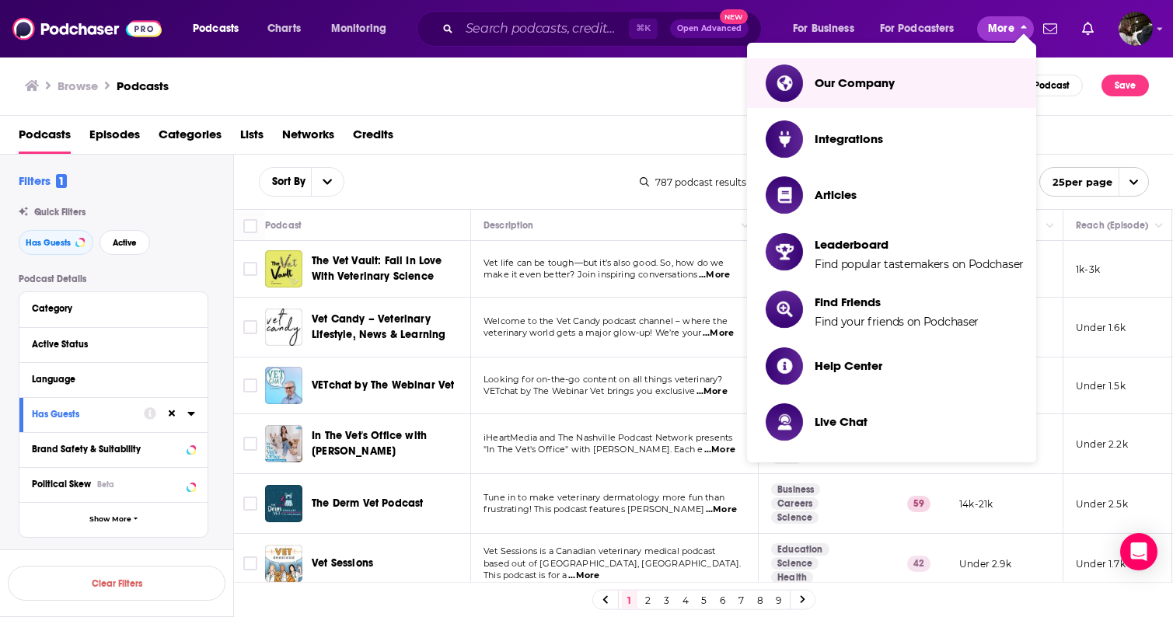
click at [1012, 33] on span "More" at bounding box center [1001, 29] width 26 height 22
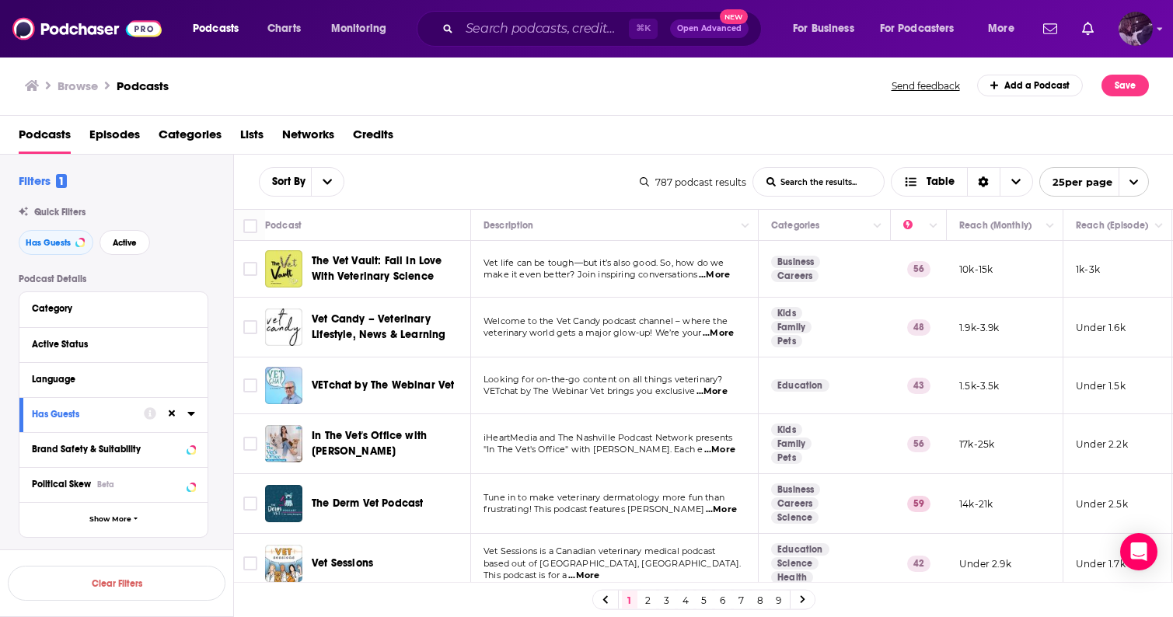
click at [1152, 29] on img "Logged in as etmahon" at bounding box center [1136, 29] width 34 height 34
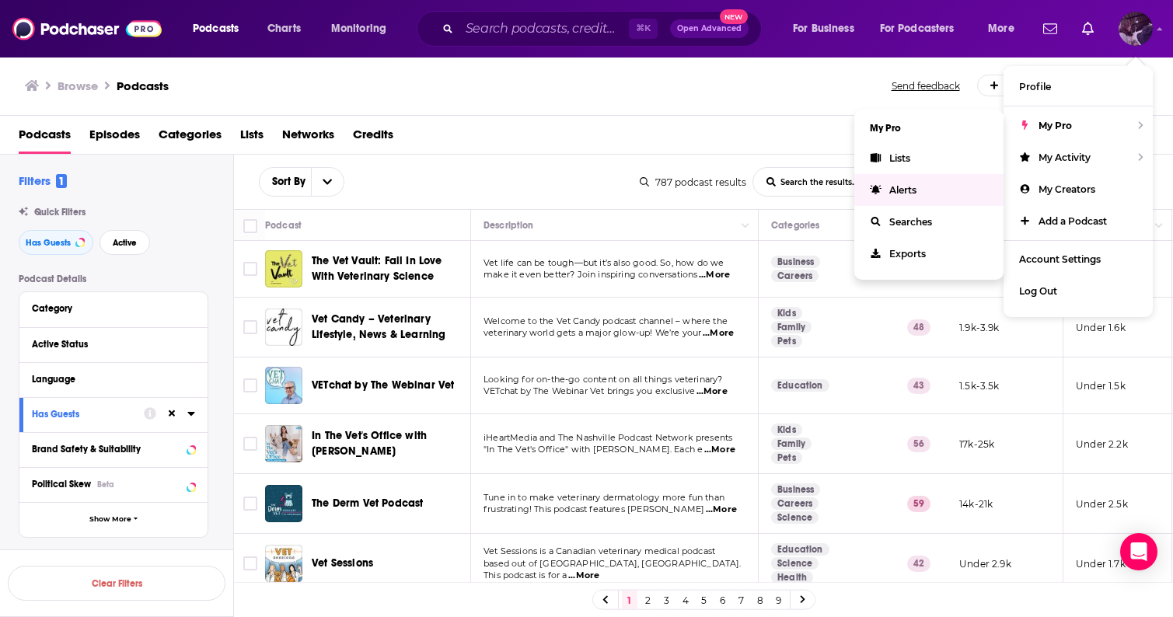
click at [912, 190] on span "Alerts" at bounding box center [902, 190] width 27 height 12
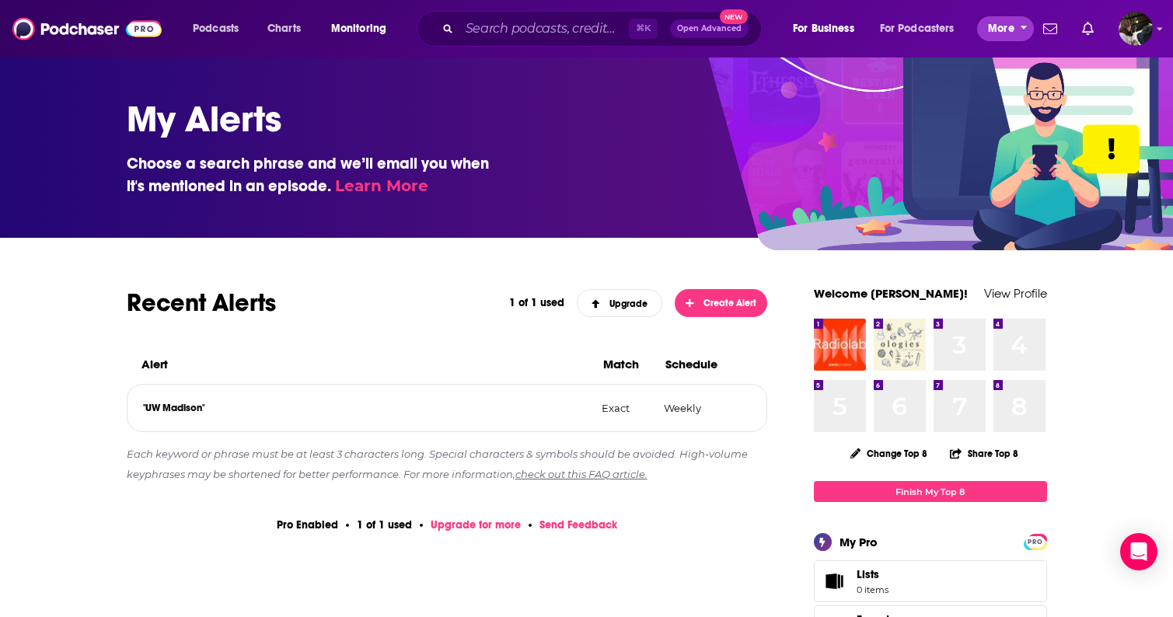
click at [1006, 28] on span "More" at bounding box center [1001, 29] width 26 height 22
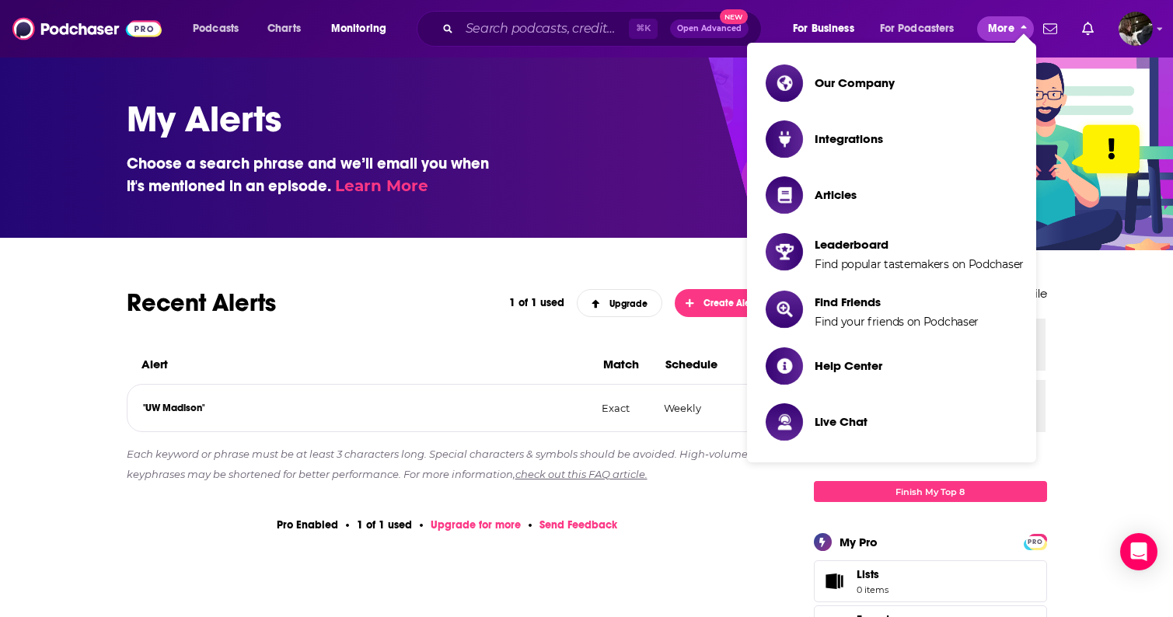
click at [1006, 28] on span "More" at bounding box center [1001, 29] width 26 height 22
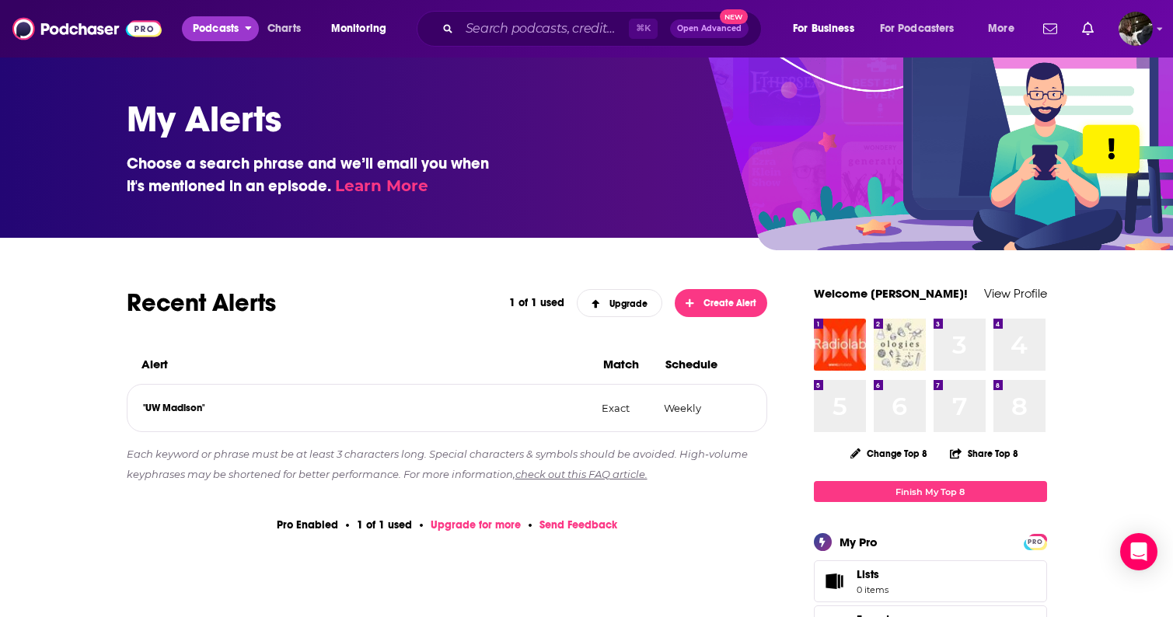
click at [213, 33] on span "Podcasts" at bounding box center [216, 29] width 46 height 22
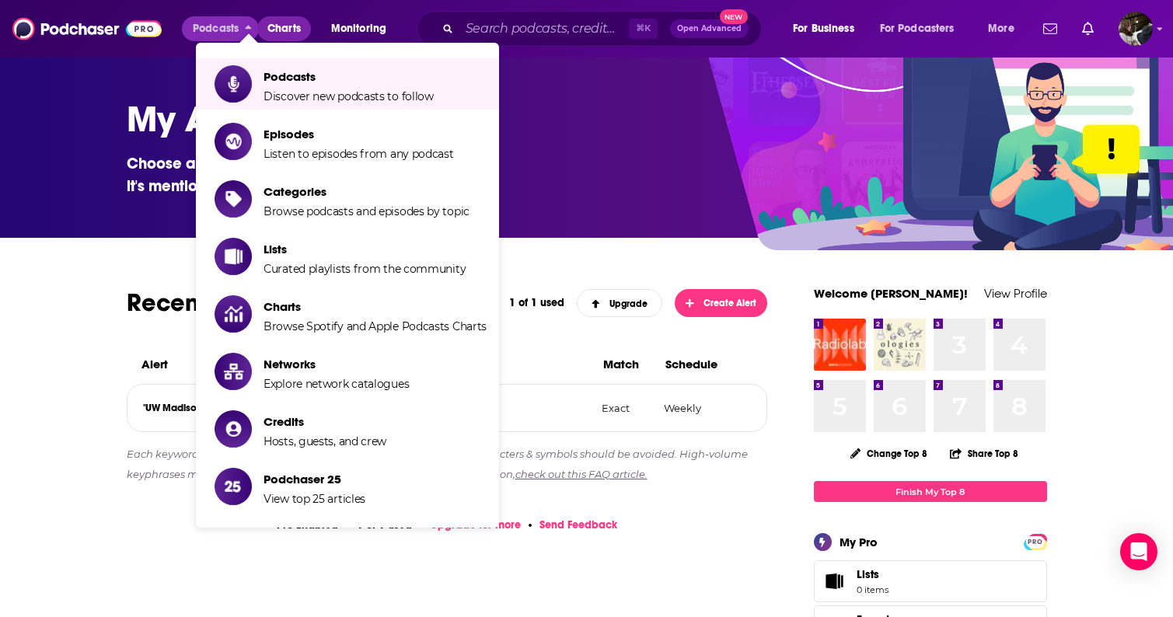
click at [292, 23] on span "Charts" at bounding box center [283, 29] width 33 height 22
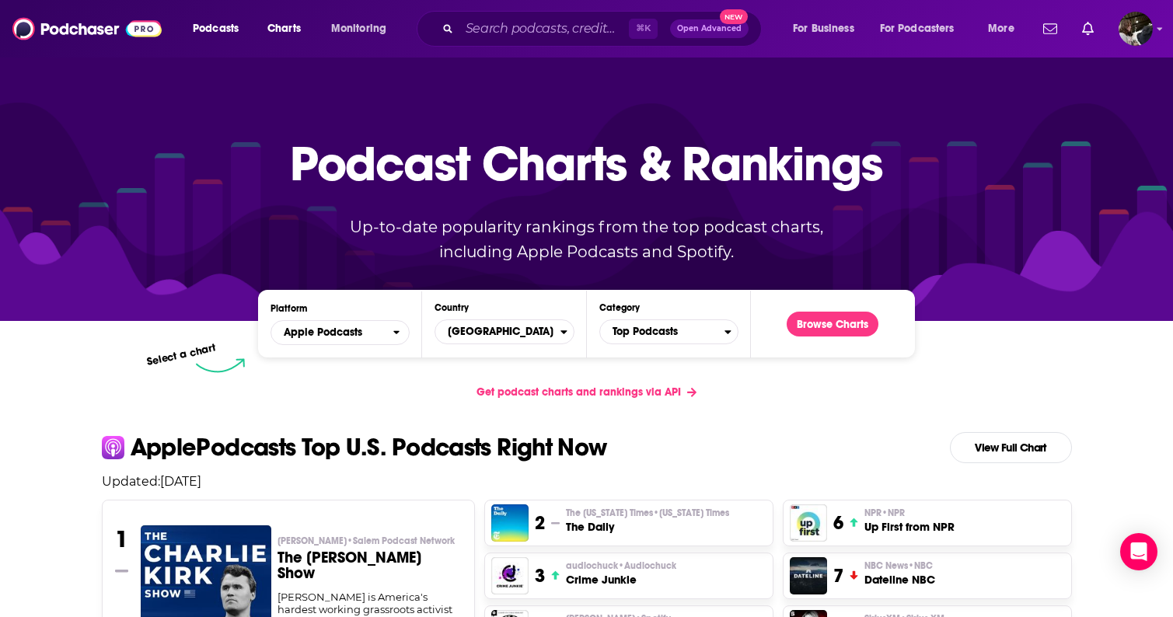
click at [733, 25] on span "Open Advanced" at bounding box center [709, 29] width 65 height 8
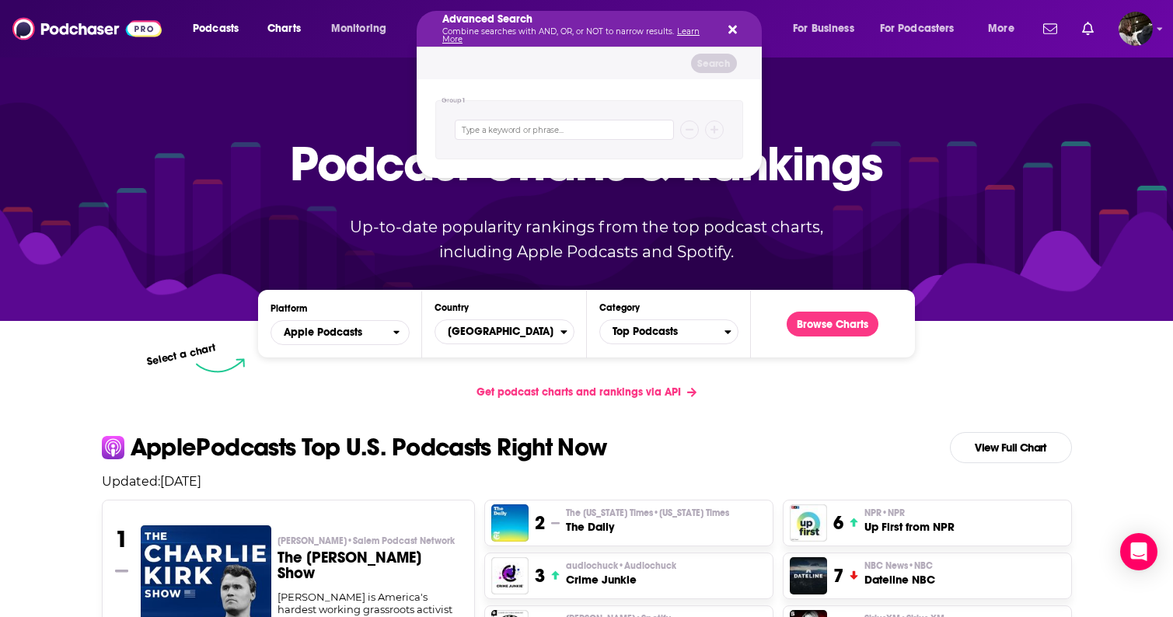
click at [732, 30] on icon "Search podcasts, credits, & more..." at bounding box center [732, 30] width 9 height 9
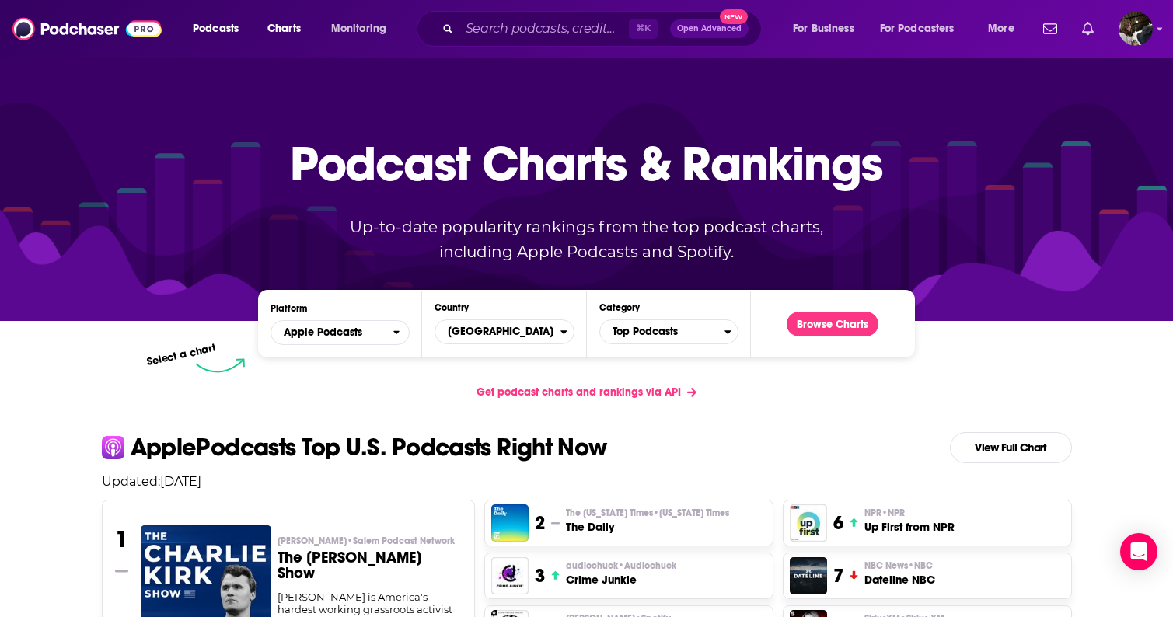
click at [1091, 33] on icon "Show notifications dropdown" at bounding box center [1088, 29] width 12 height 14
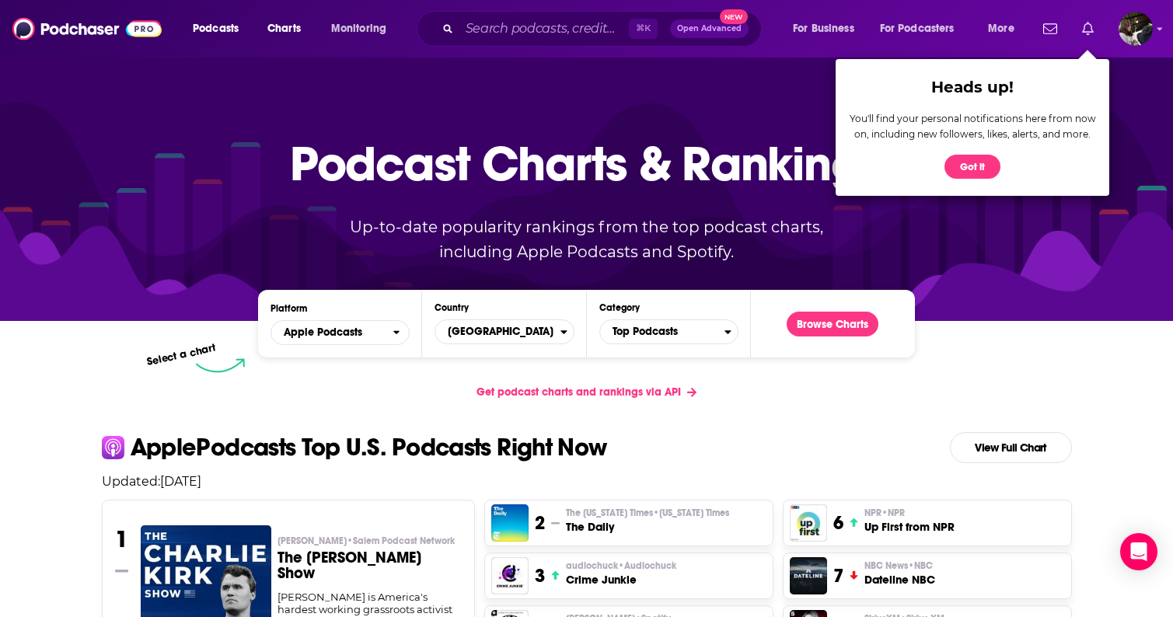
click at [1089, 32] on icon "Show notifications dropdown" at bounding box center [1088, 29] width 12 height 14
click at [983, 169] on button "Got it" at bounding box center [973, 167] width 56 height 24
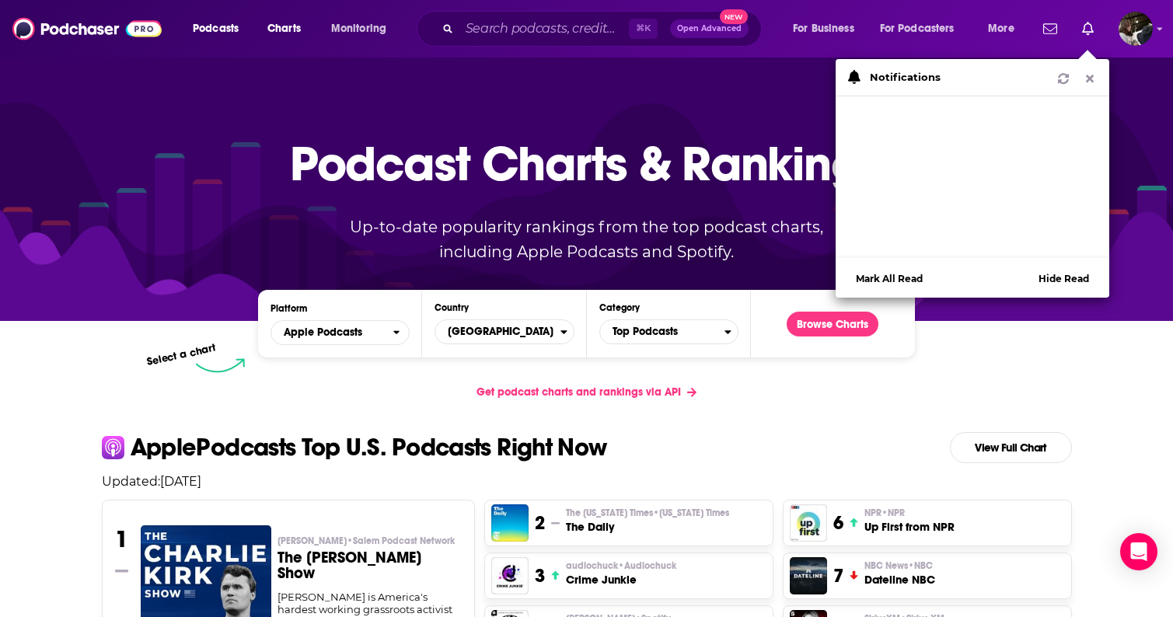
click at [1089, 82] on icon "Show notifications dropdown" at bounding box center [1090, 78] width 14 height 11
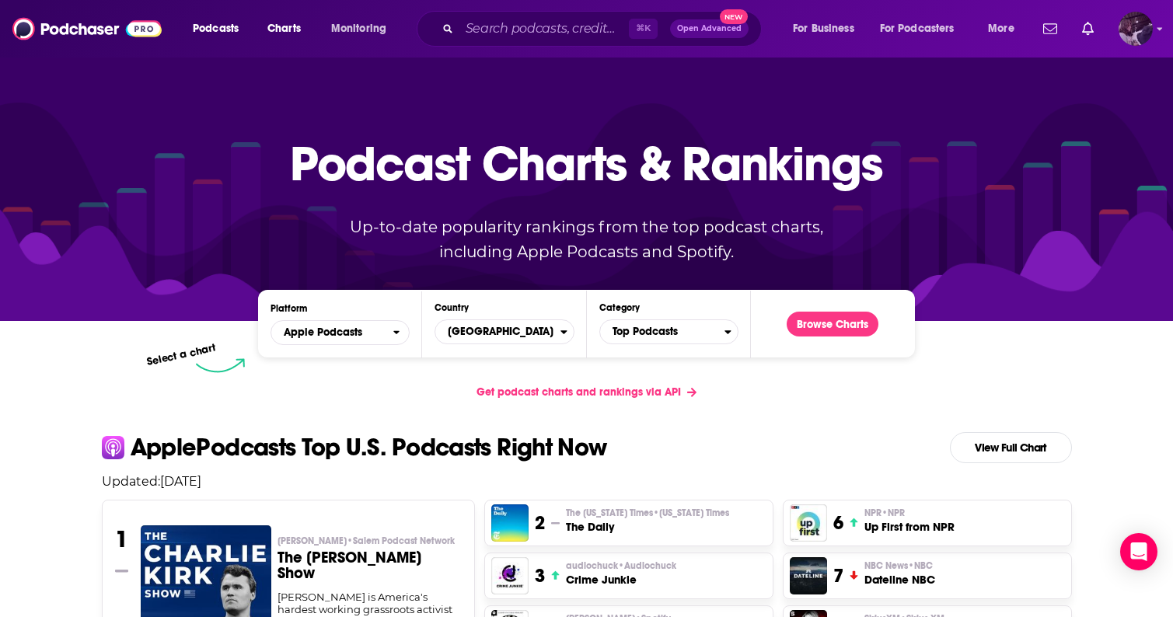
click at [1133, 37] on img "Logged in as etmahon" at bounding box center [1136, 29] width 34 height 34
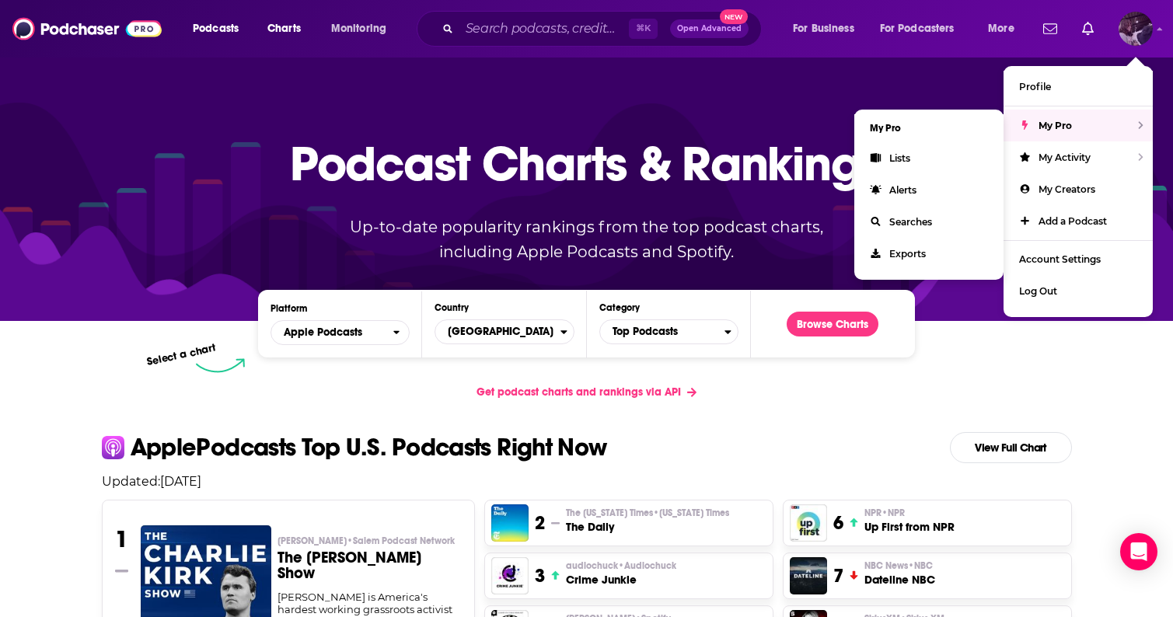
click at [1039, 134] on div "My Pro" at bounding box center [1078, 126] width 149 height 32
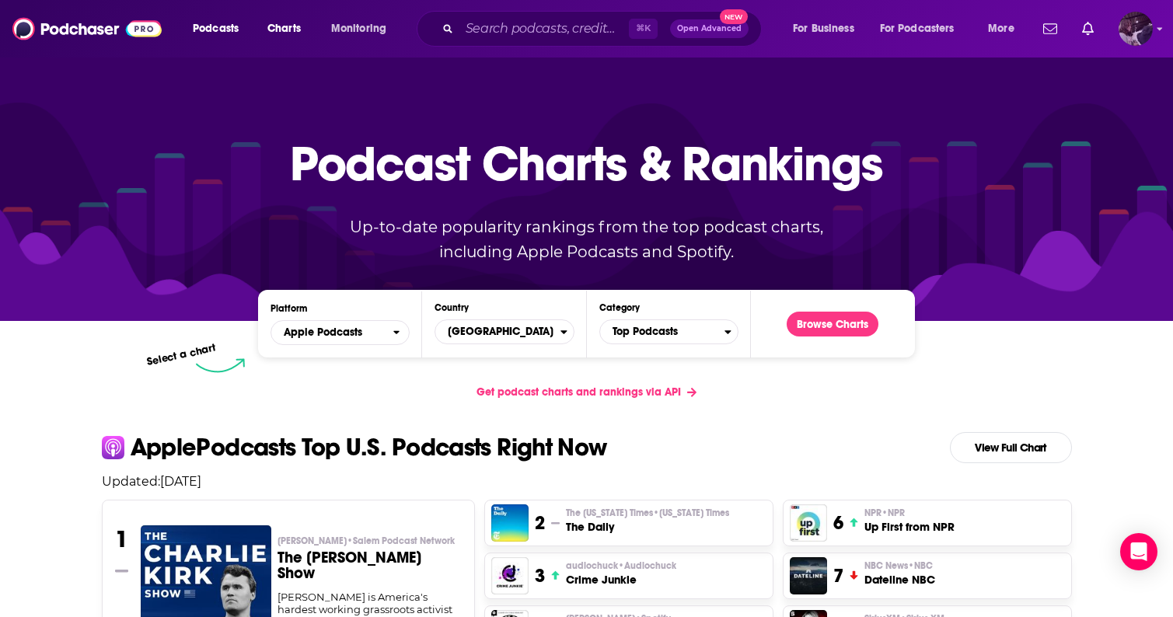
click at [1127, 36] on img "Logged in as etmahon" at bounding box center [1136, 29] width 34 height 34
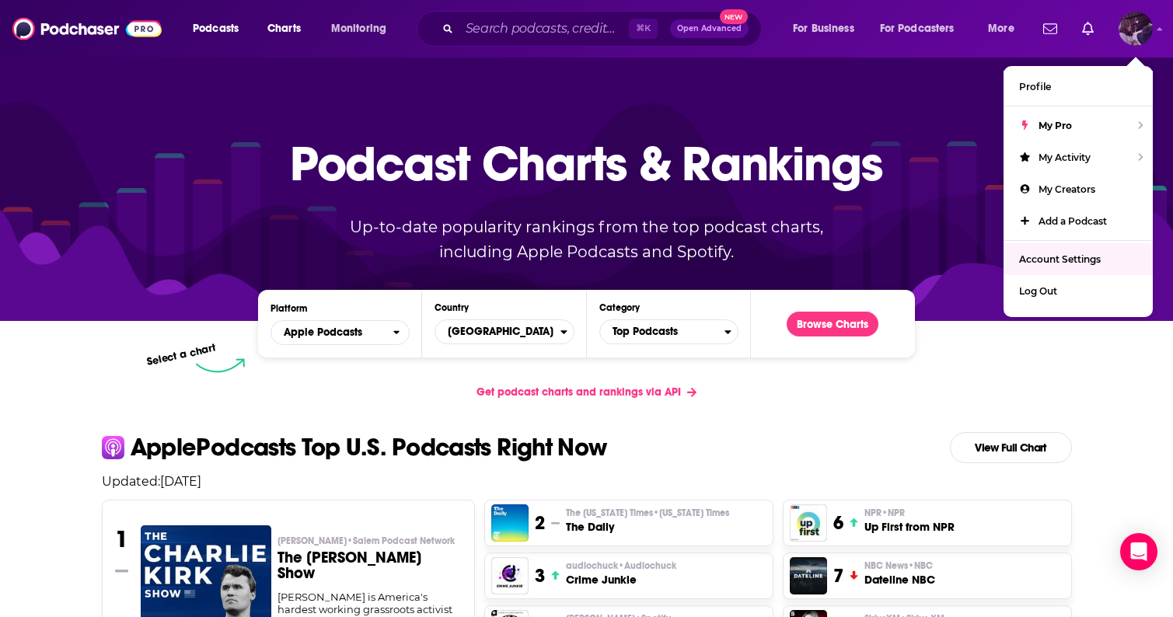
click at [1039, 261] on span "Account Settings" at bounding box center [1060, 259] width 82 height 12
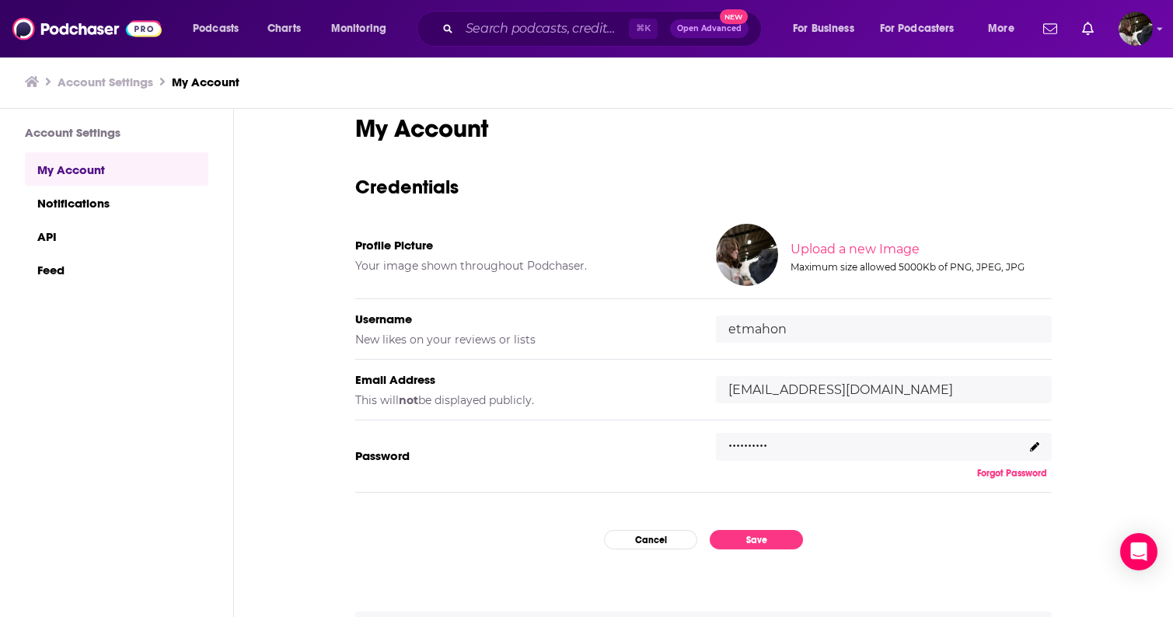
scroll to position [22, 0]
click at [73, 208] on link "Notifications" at bounding box center [116, 202] width 183 height 33
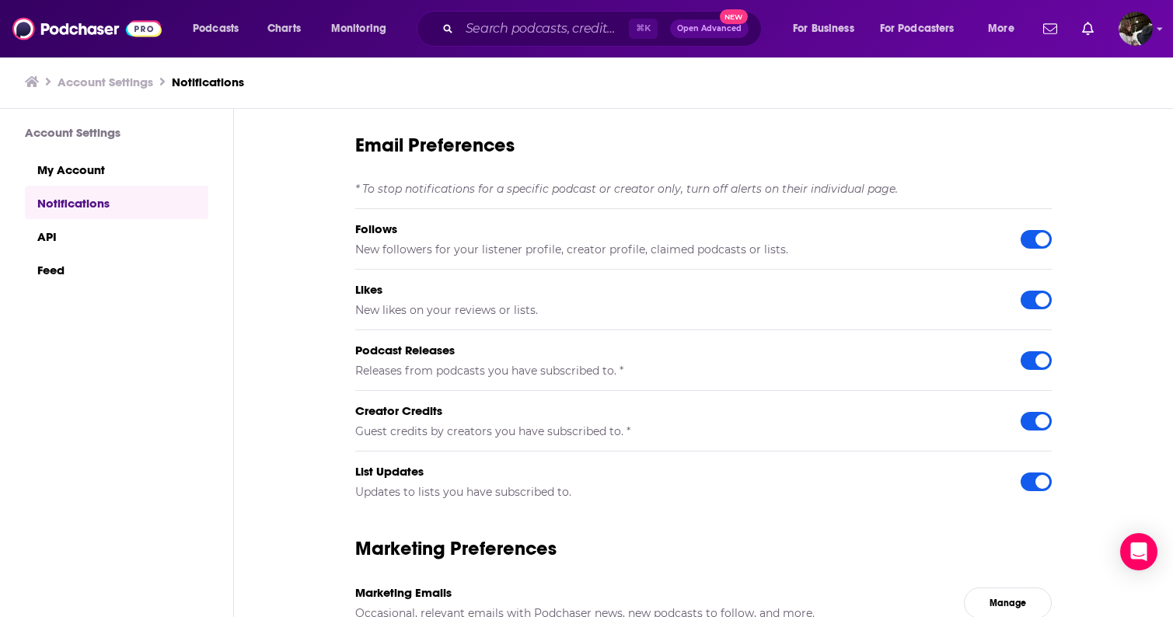
scroll to position [72, 0]
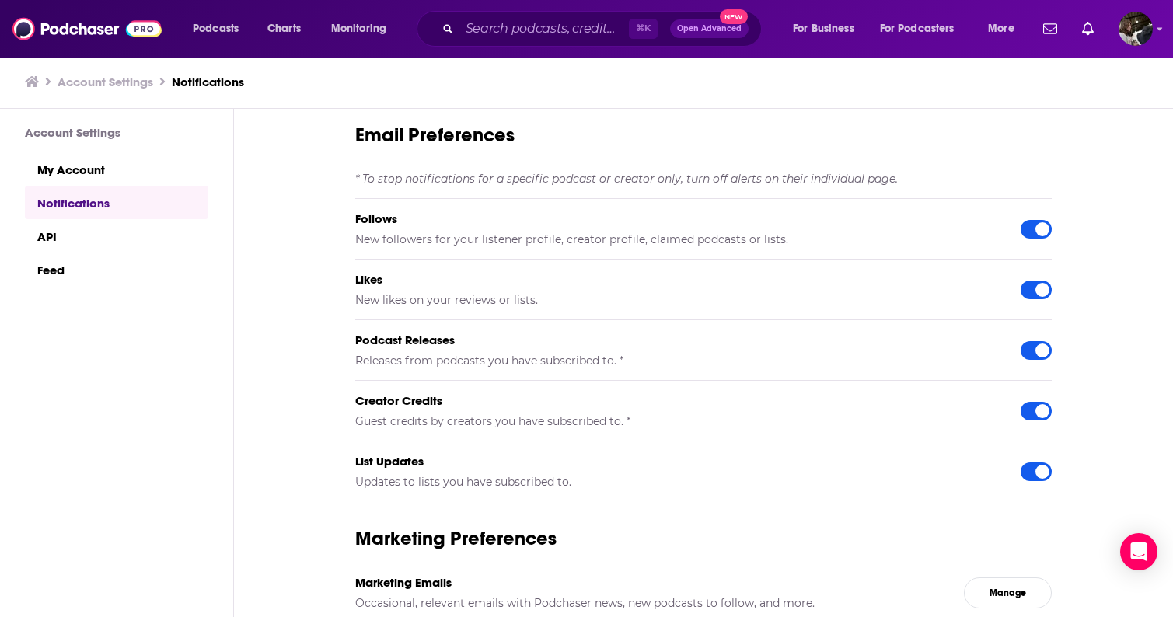
click at [1040, 351] on div at bounding box center [1042, 351] width 14 height 14
checkbox input "false"
click at [1045, 410] on div at bounding box center [1042, 411] width 14 height 14
checkbox input "false"
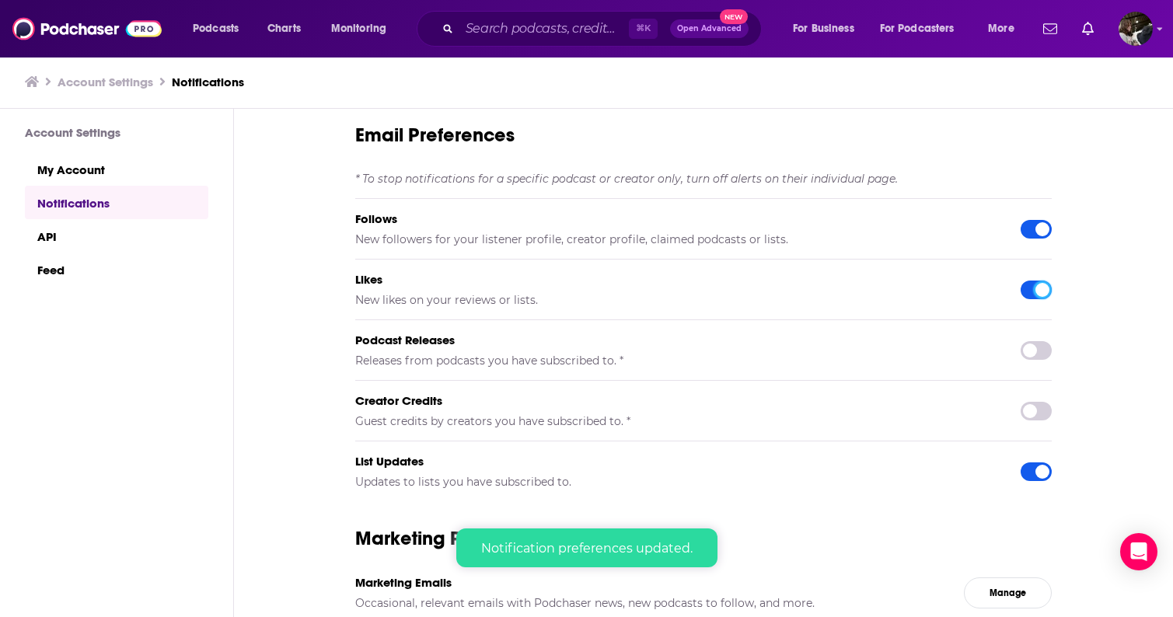
click at [1042, 288] on div at bounding box center [1042, 290] width 14 height 14
checkbox input "false"
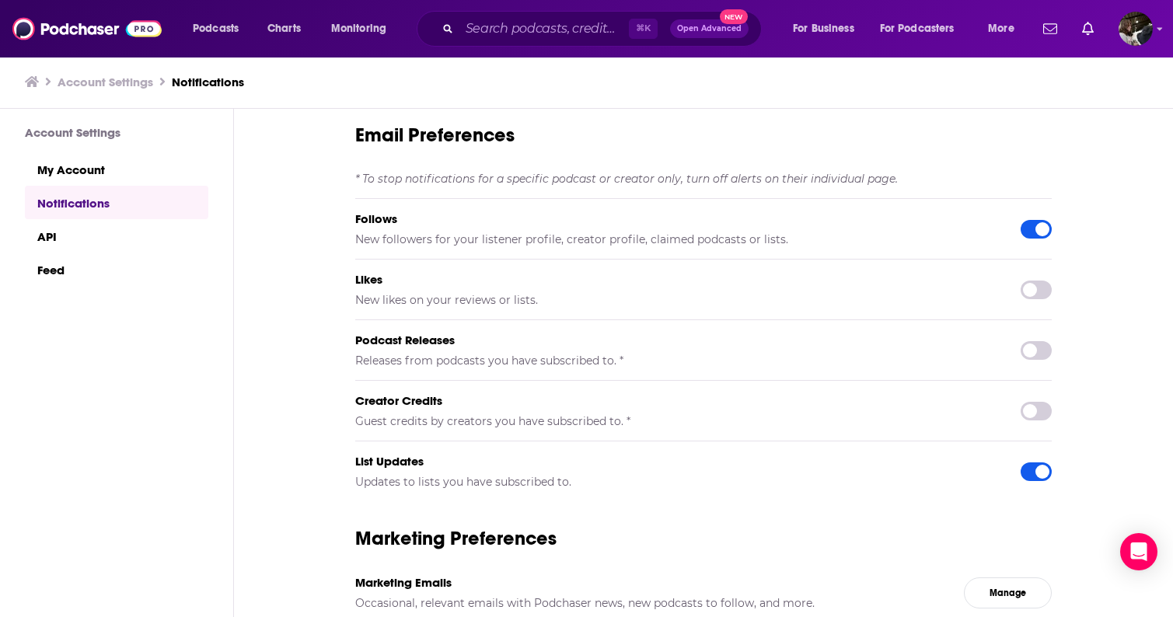
scroll to position [49, 0]
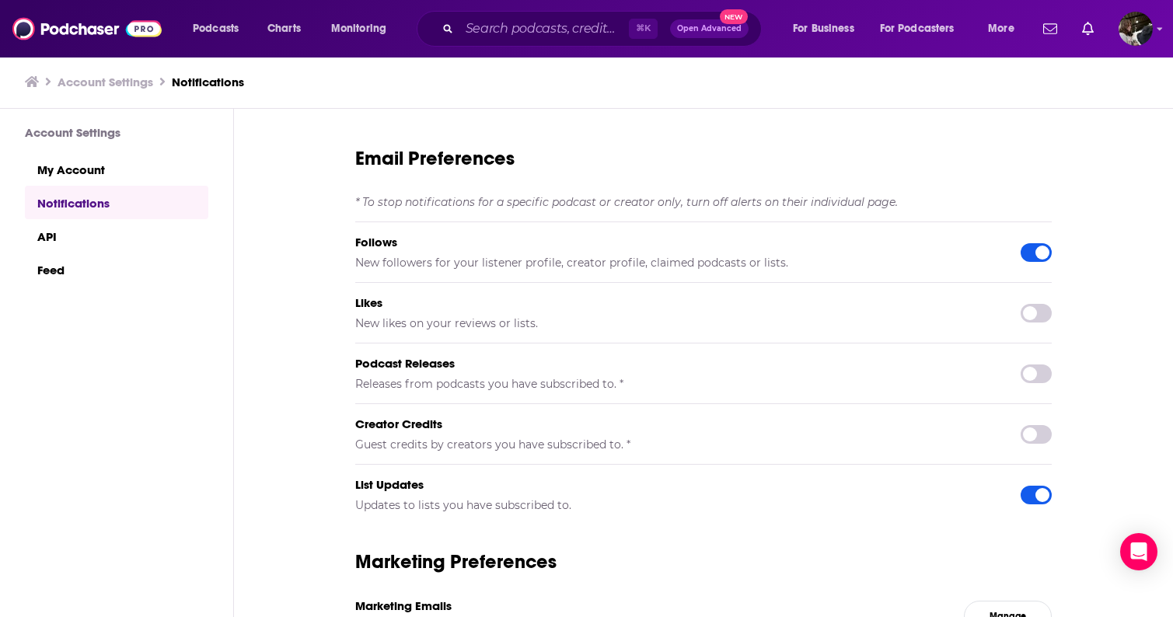
click at [1032, 253] on div at bounding box center [1036, 252] width 31 height 19
checkbox input "false"
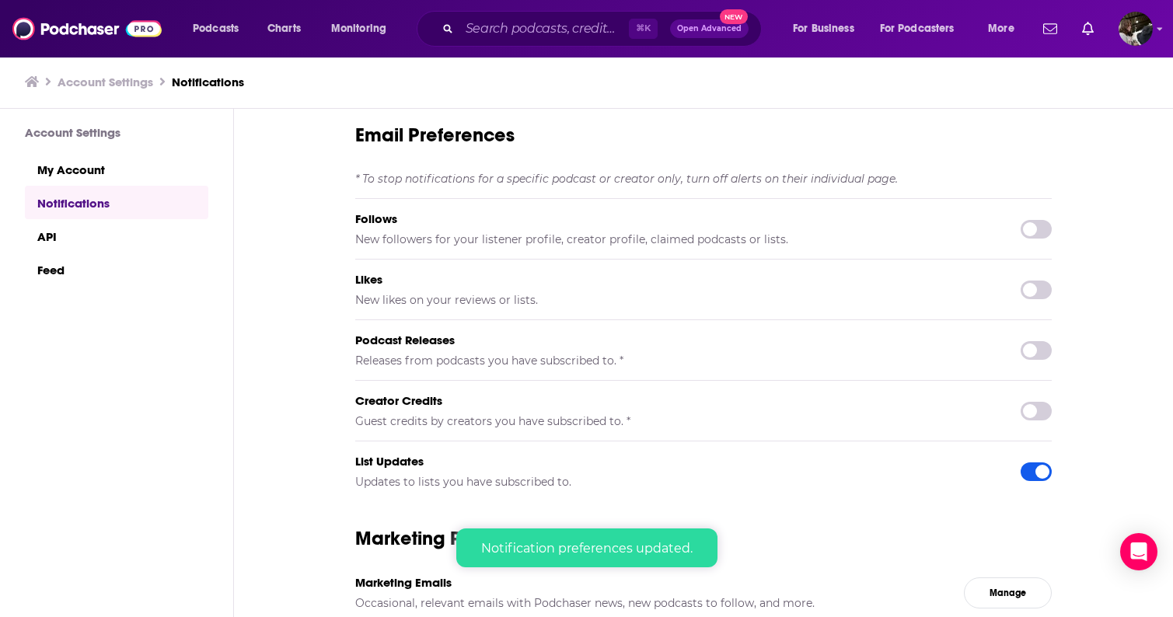
scroll to position [1, 0]
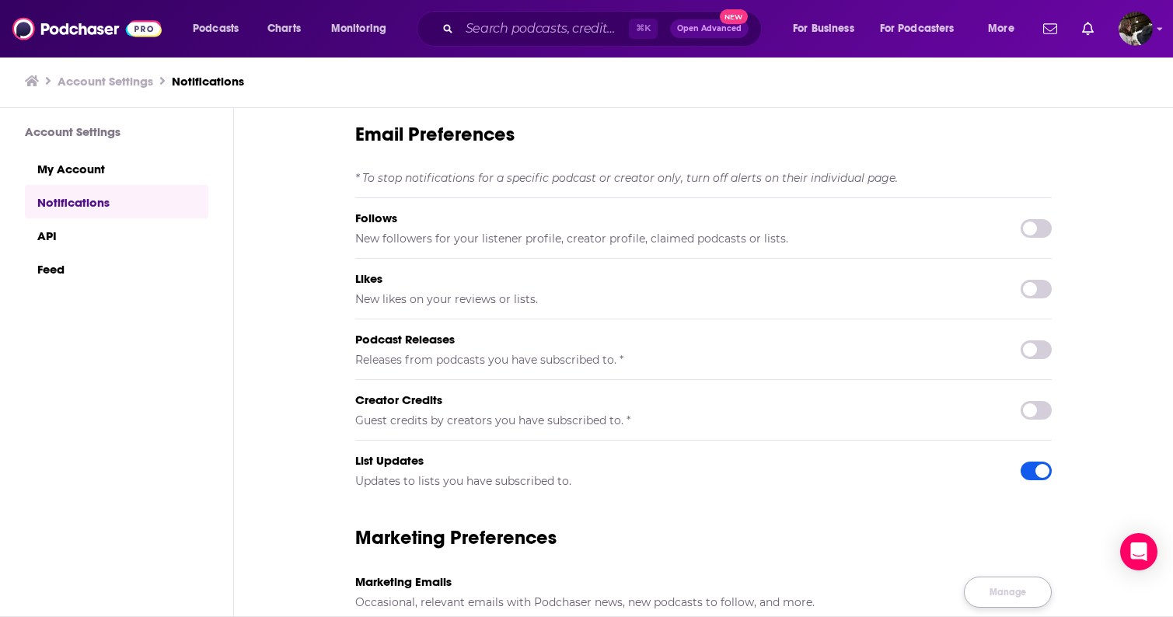
click at [987, 589] on link "Manage" at bounding box center [1008, 592] width 88 height 31
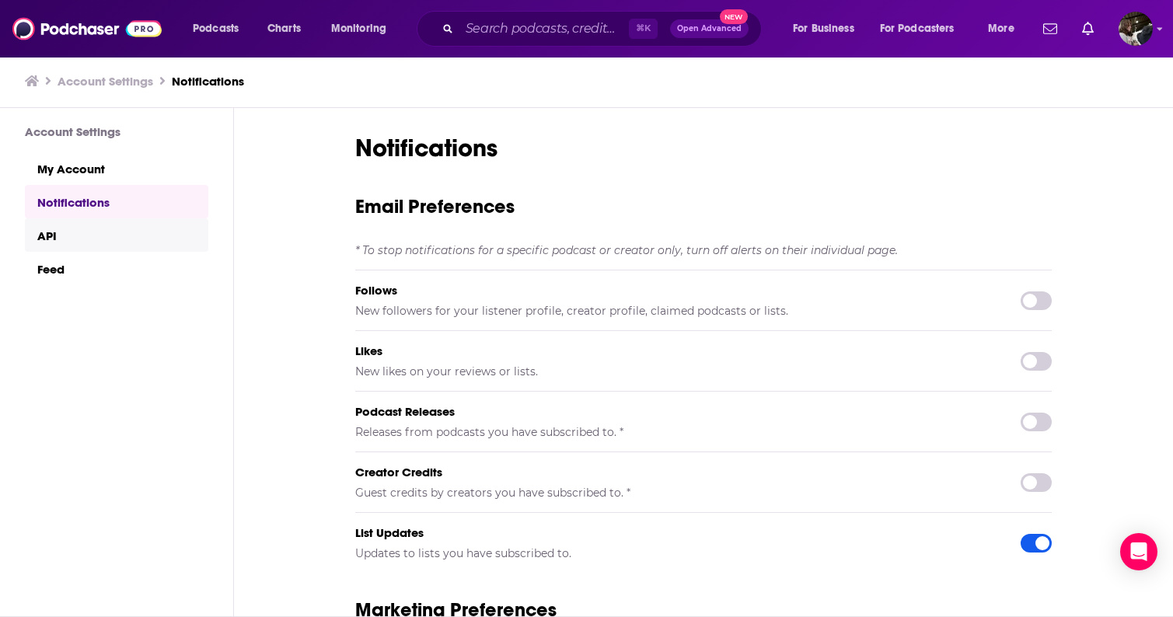
click at [68, 233] on link "API" at bounding box center [116, 234] width 183 height 33
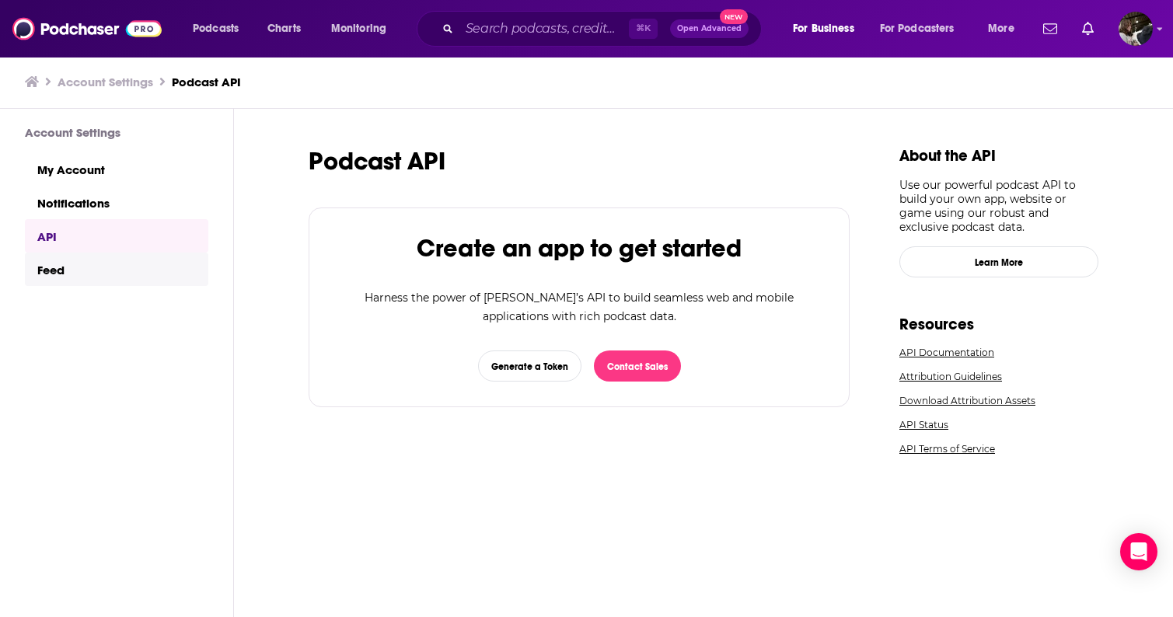
click at [55, 270] on link "Feed" at bounding box center [116, 269] width 183 height 33
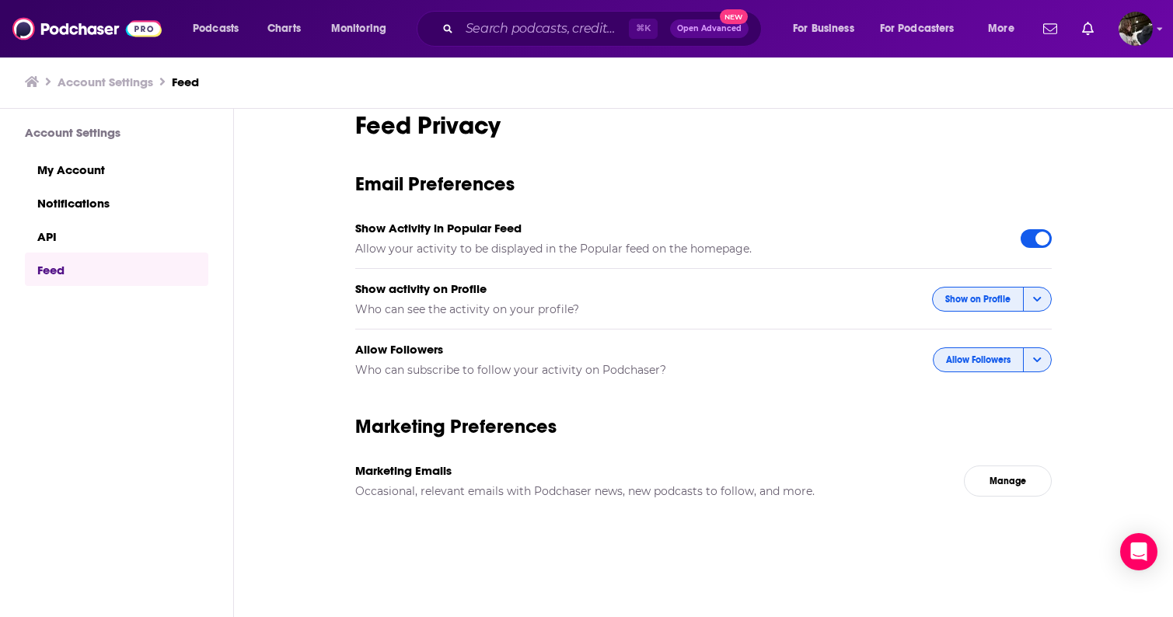
scroll to position [25, 0]
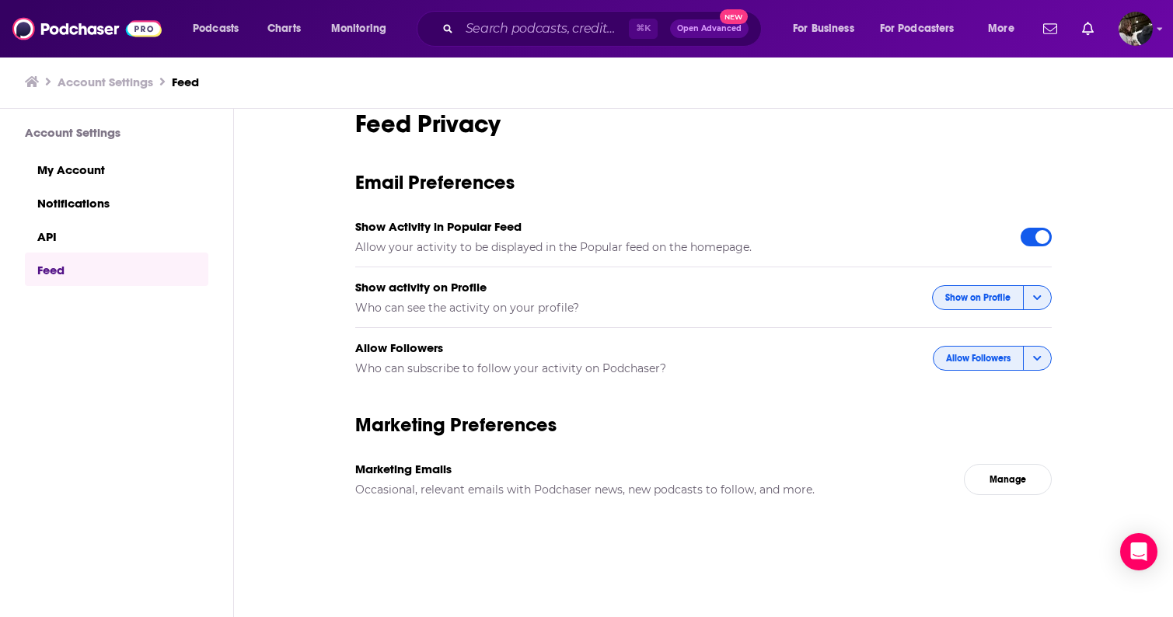
click at [1039, 297] on icon "button" at bounding box center [1037, 297] width 8 height 5
click at [1008, 355] on span "Only show to Followers" at bounding box center [983, 351] width 112 height 9
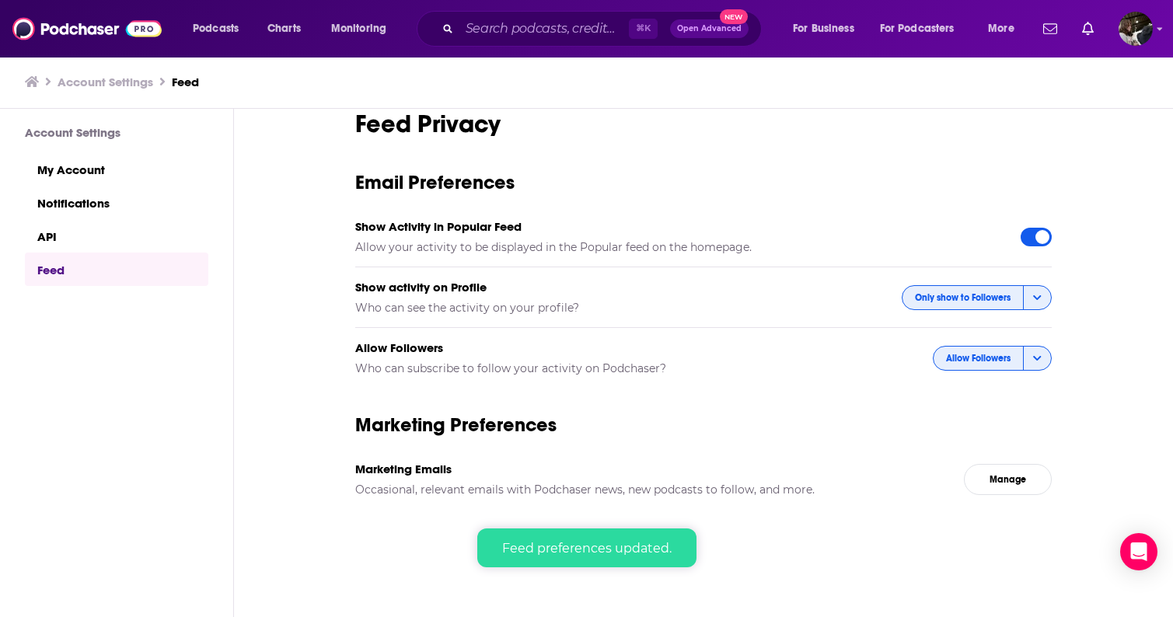
click at [1039, 365] on span "button" at bounding box center [1037, 358] width 28 height 23
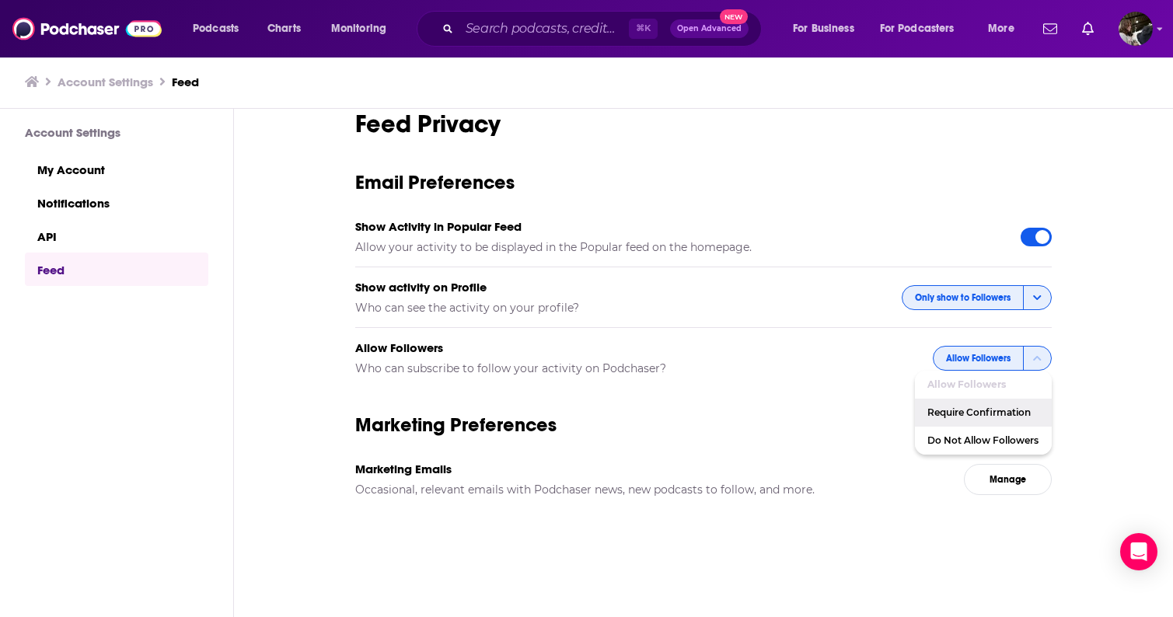
click at [1102, 408] on div "Feed Privacy Email Preferences Show Activity in Popular Feed Allow your activit…" at bounding box center [703, 364] width 939 height 510
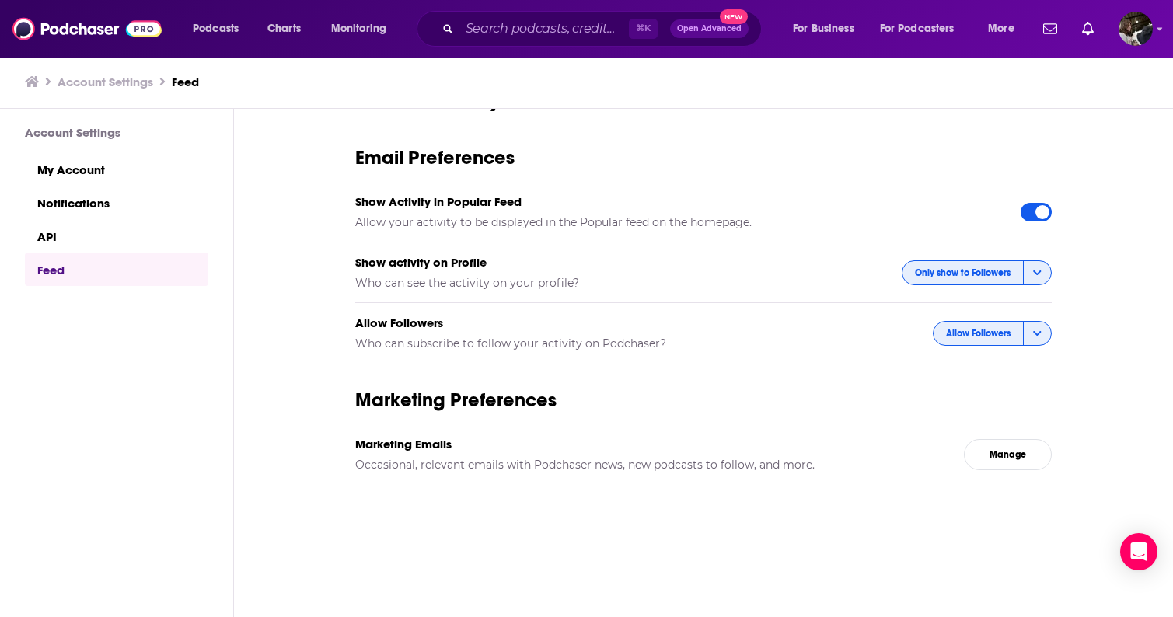
scroll to position [0, 0]
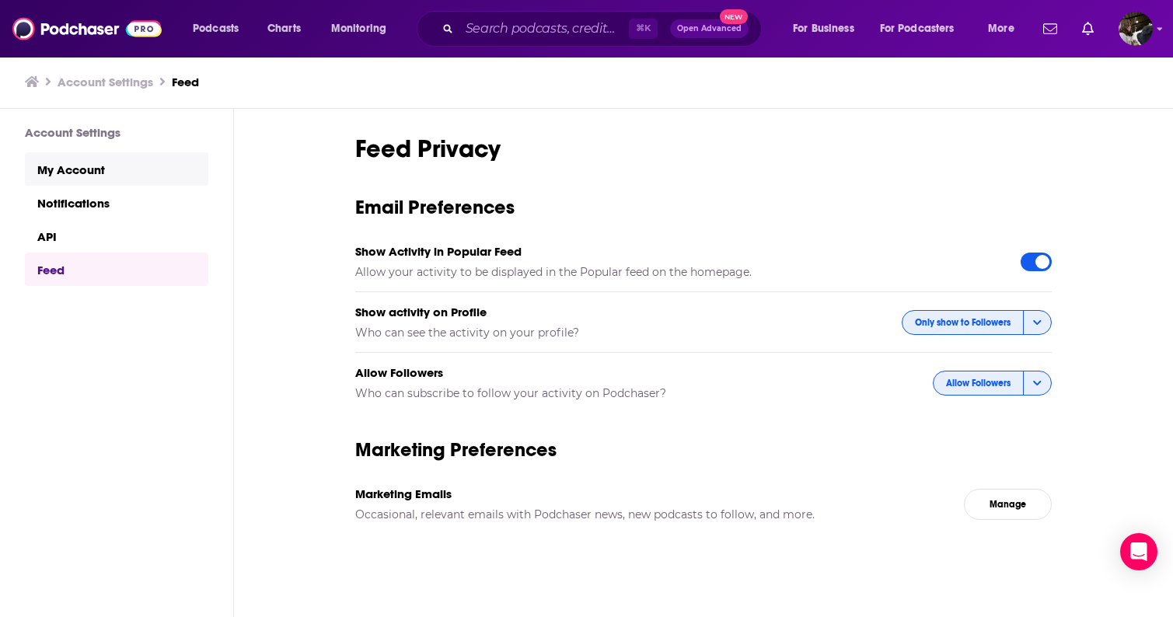
click at [89, 166] on link "My Account" at bounding box center [116, 168] width 183 height 33
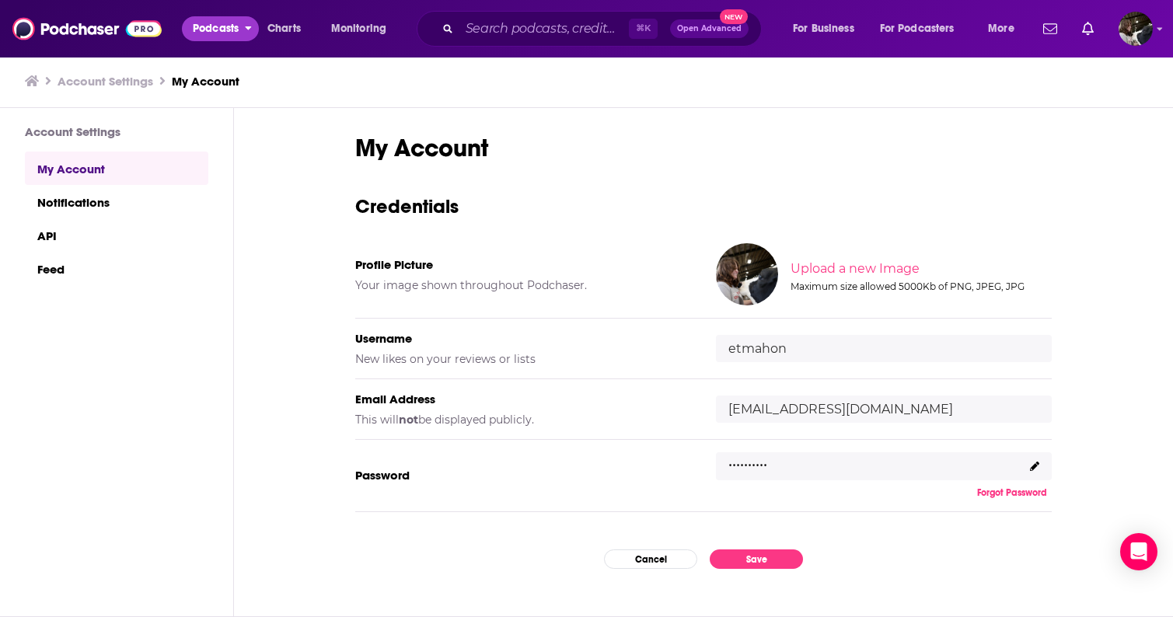
click at [217, 30] on span "Podcasts" at bounding box center [216, 29] width 46 height 22
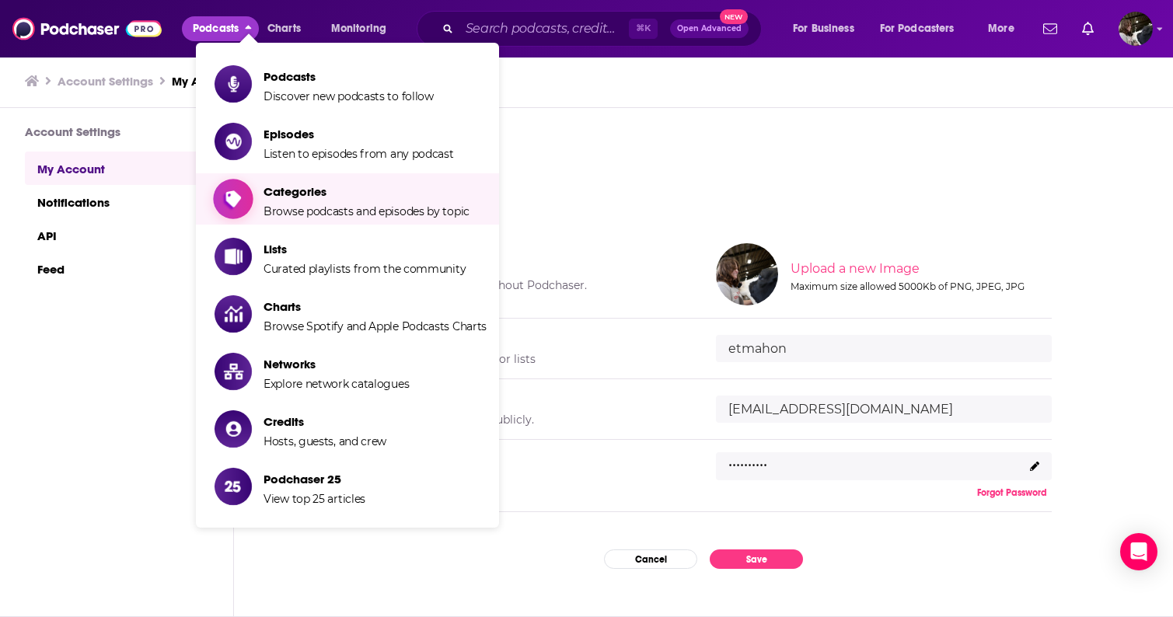
click at [229, 214] on span "Show item sub-menu" at bounding box center [233, 199] width 120 height 120
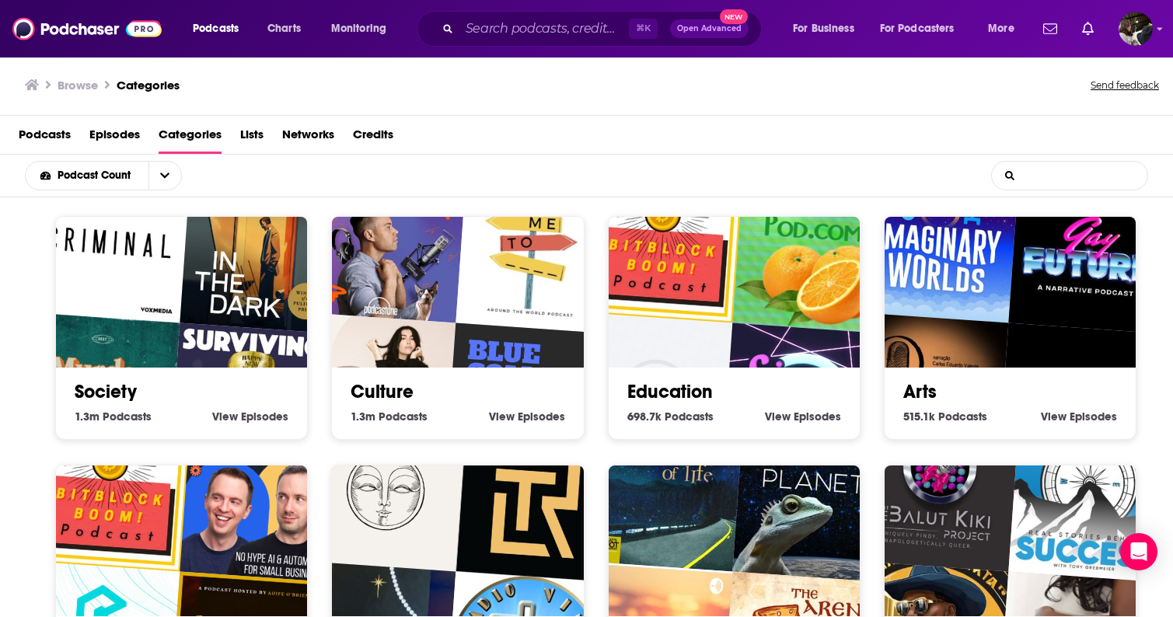
click at [1077, 175] on input "List Search Input" at bounding box center [1069, 176] width 155 height 28
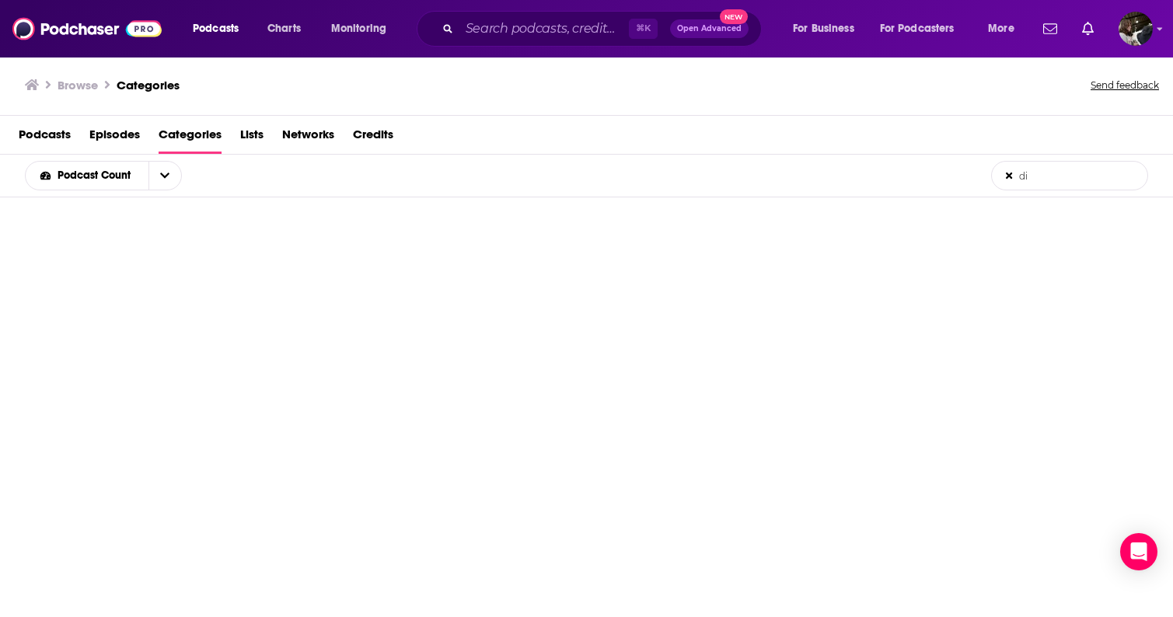
type input "d"
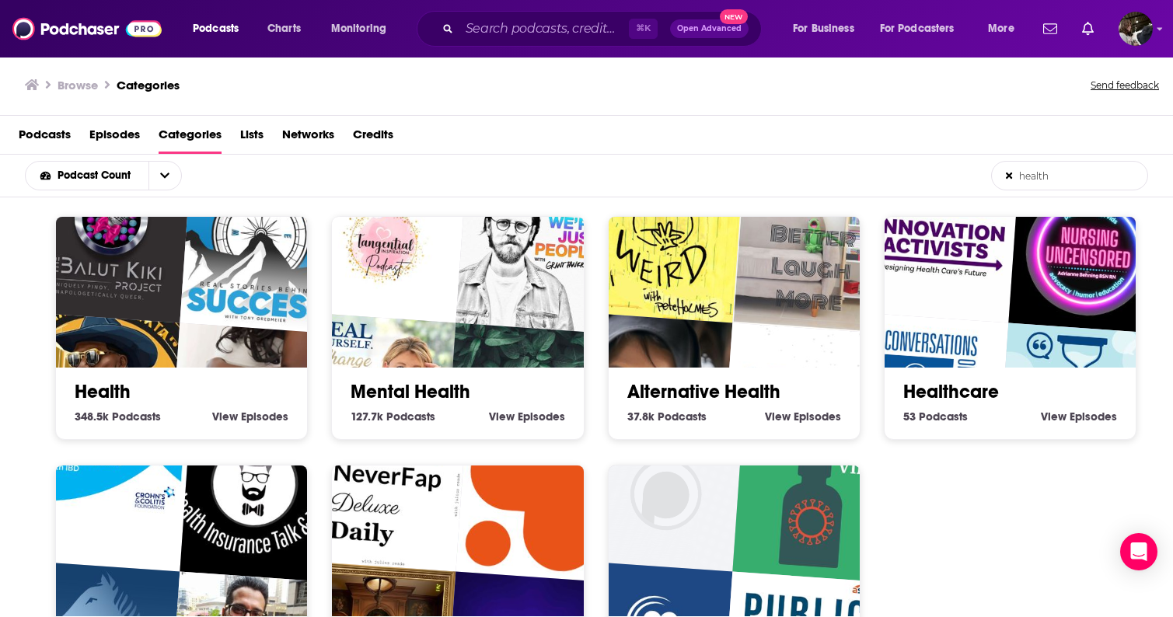
type input "health"
click at [127, 390] on link "Health" at bounding box center [103, 391] width 56 height 23
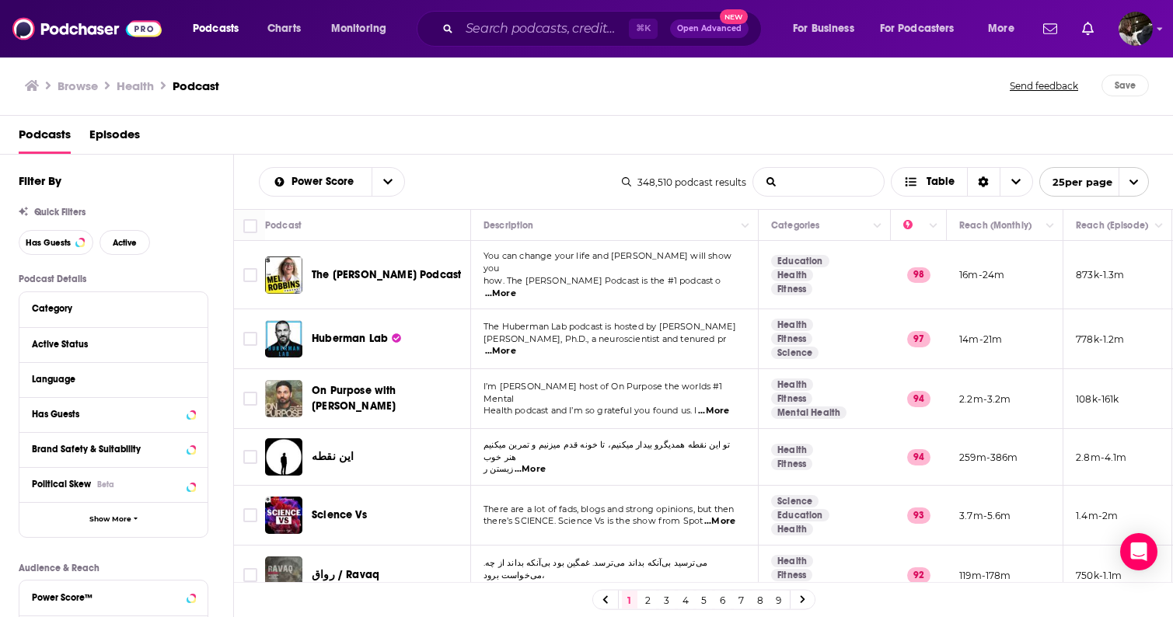
click at [817, 177] on input "List Search Input" at bounding box center [818, 182] width 131 height 28
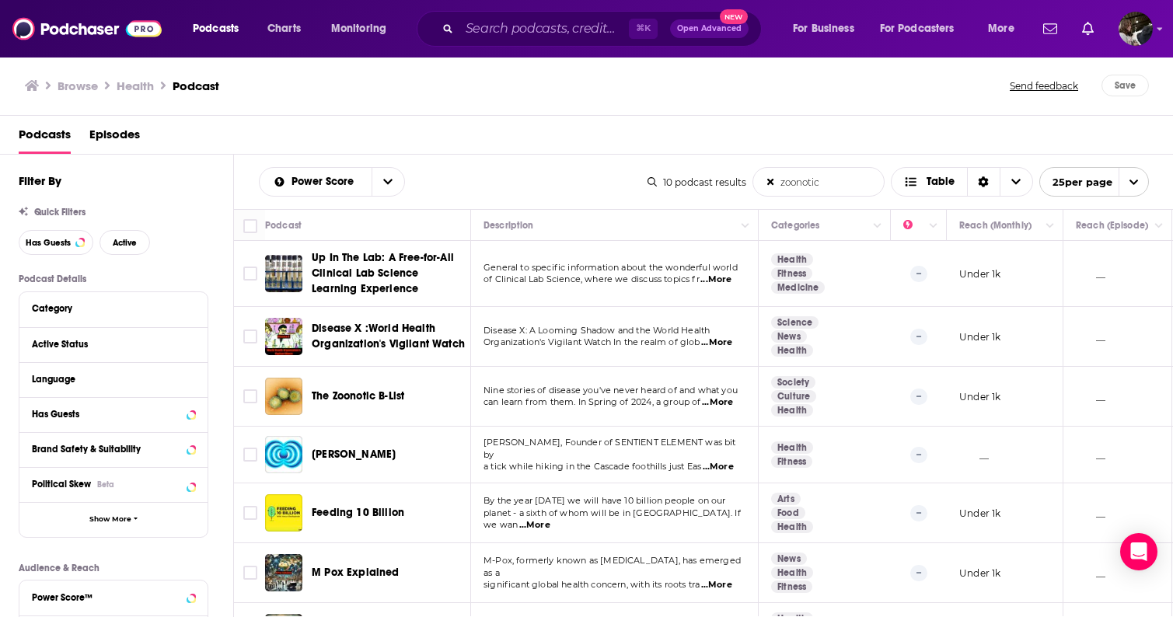
drag, startPoint x: 811, startPoint y: 181, endPoint x: 777, endPoint y: 182, distance: 33.4
click at [777, 182] on input "zoonotic" at bounding box center [818, 182] width 131 height 28
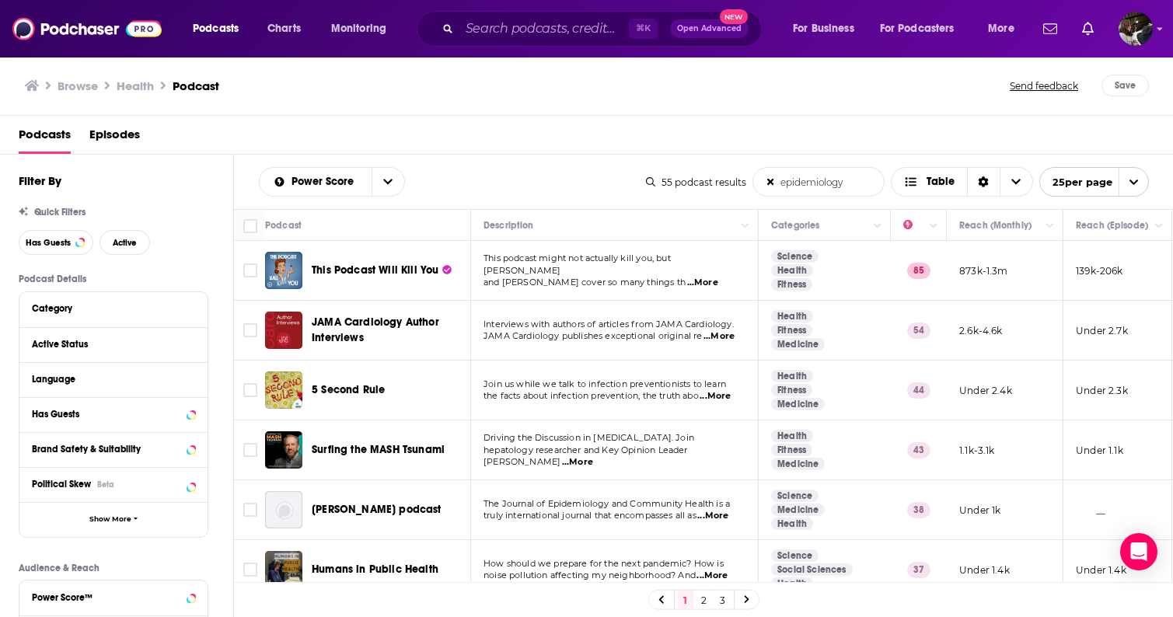
type input "epidemiology"
click at [718, 277] on span "...More" at bounding box center [702, 283] width 31 height 12
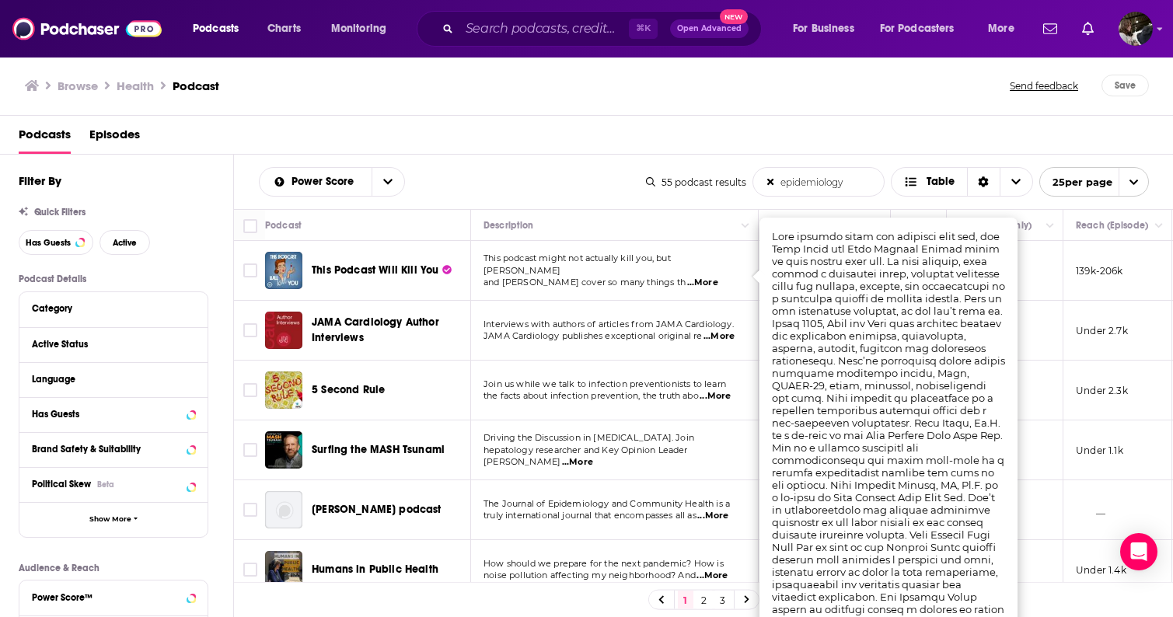
click at [718, 277] on span "...More" at bounding box center [702, 283] width 31 height 12
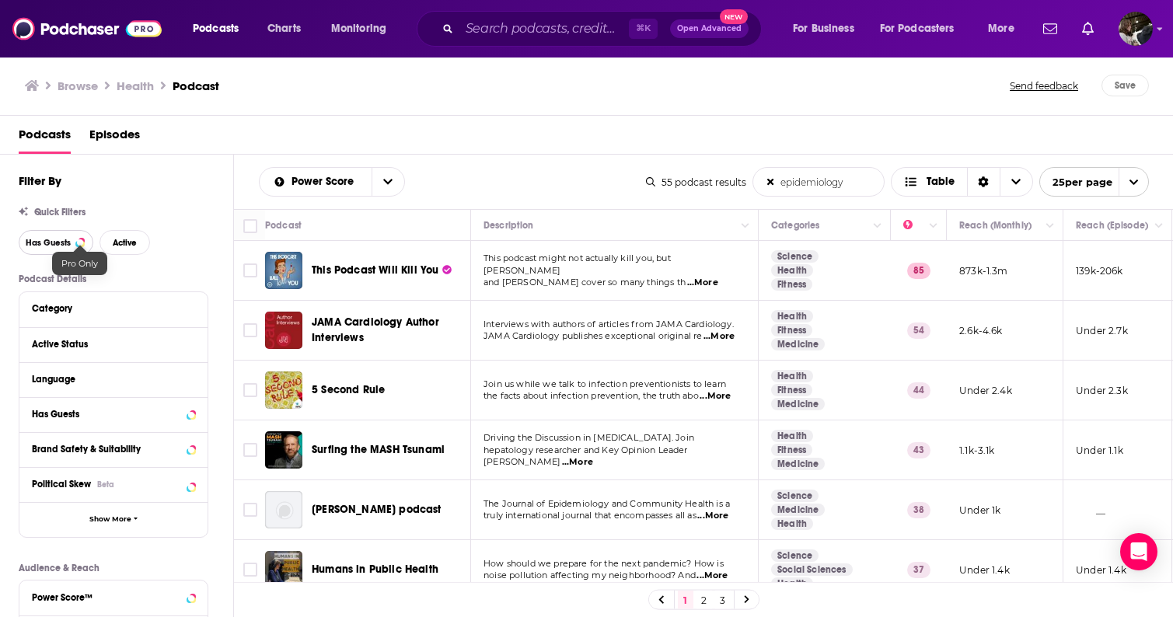
click at [64, 247] on span "Has Guests" at bounding box center [48, 243] width 45 height 9
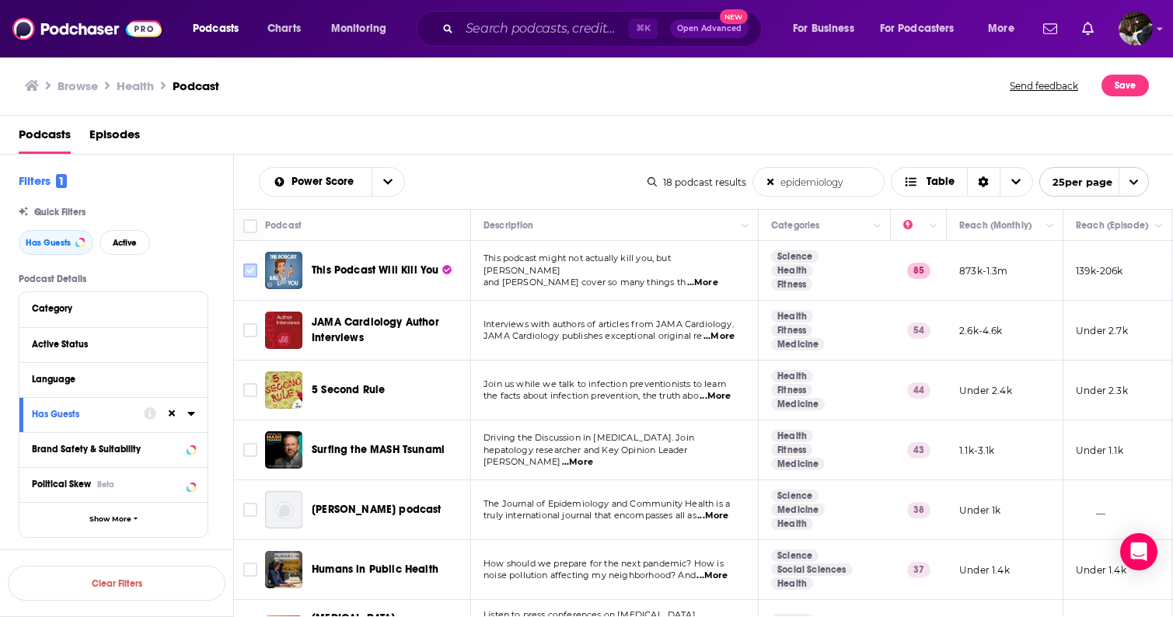
click at [251, 271] on input "Toggle select row" at bounding box center [250, 271] width 14 height 14
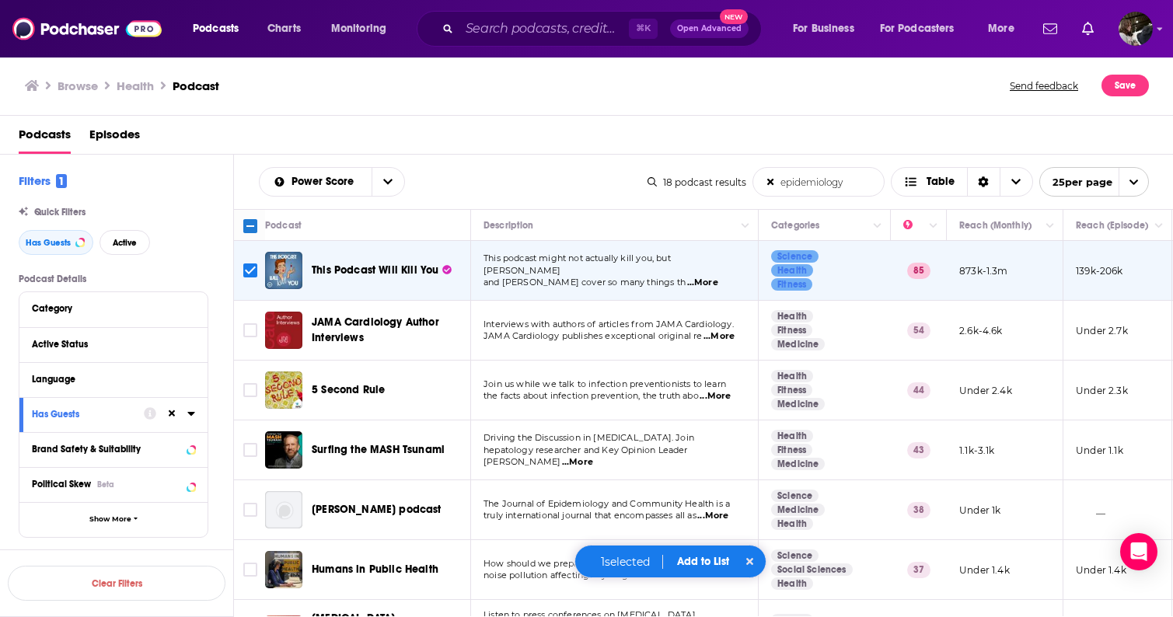
click at [692, 559] on button "Add to List" at bounding box center [703, 561] width 77 height 13
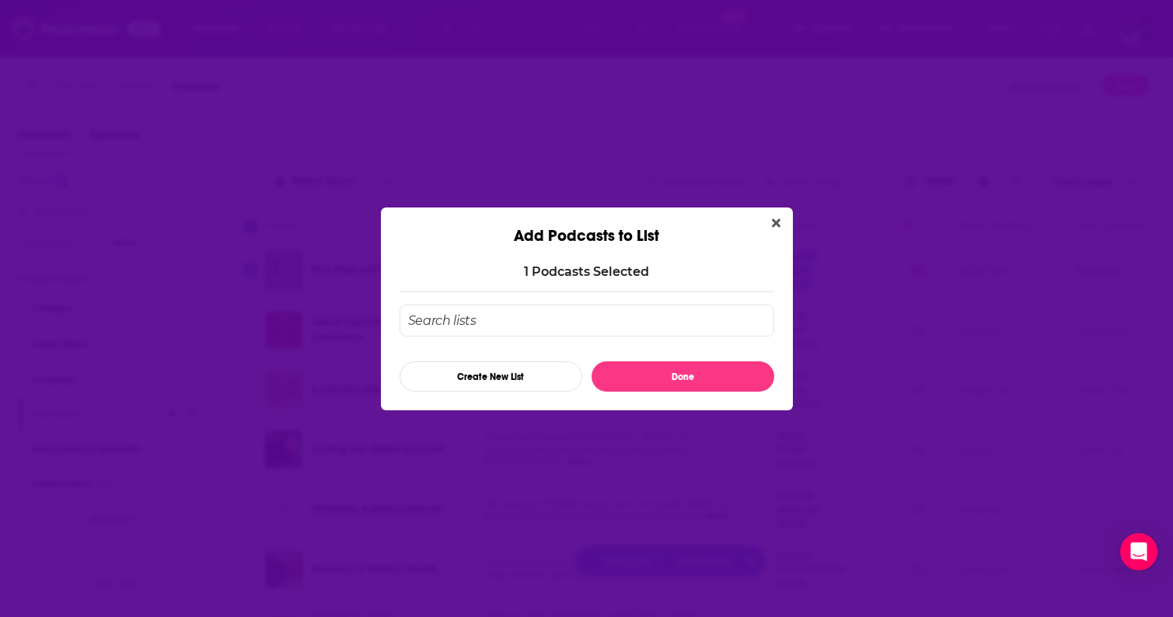
click at [679, 316] on input "Add Podcast To List" at bounding box center [587, 321] width 375 height 32
click at [526, 373] on button "Create New List" at bounding box center [491, 376] width 183 height 30
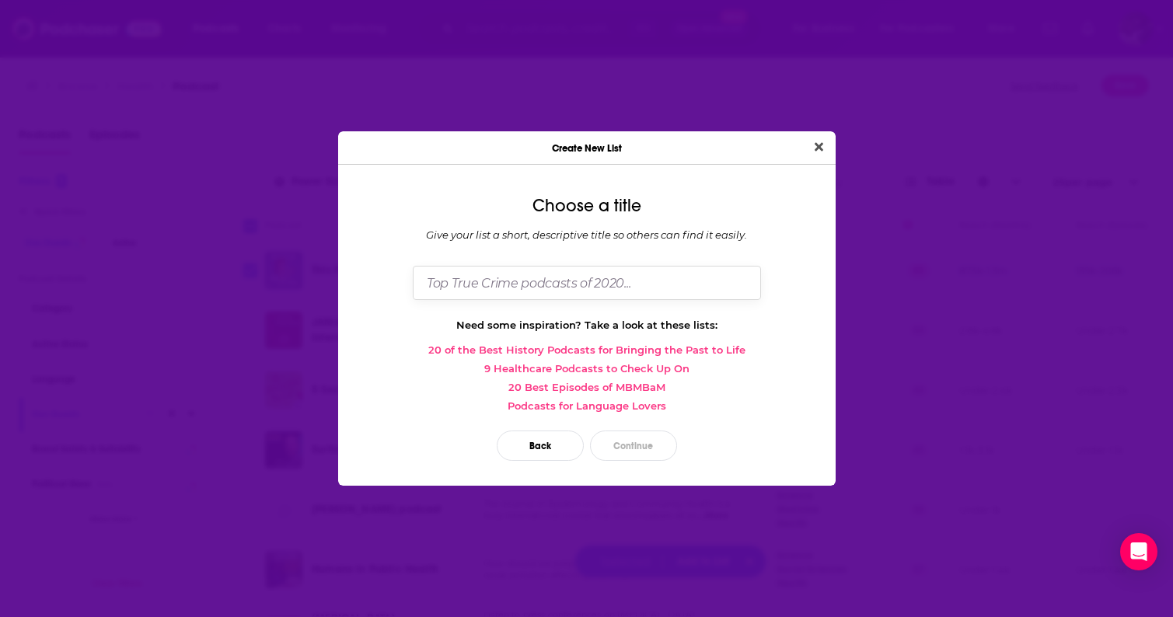
click at [592, 286] on input "Dialog" at bounding box center [587, 282] width 348 height 33
type input "[PERSON_NAME]"
click at [648, 449] on button "Continue" at bounding box center [633, 446] width 87 height 30
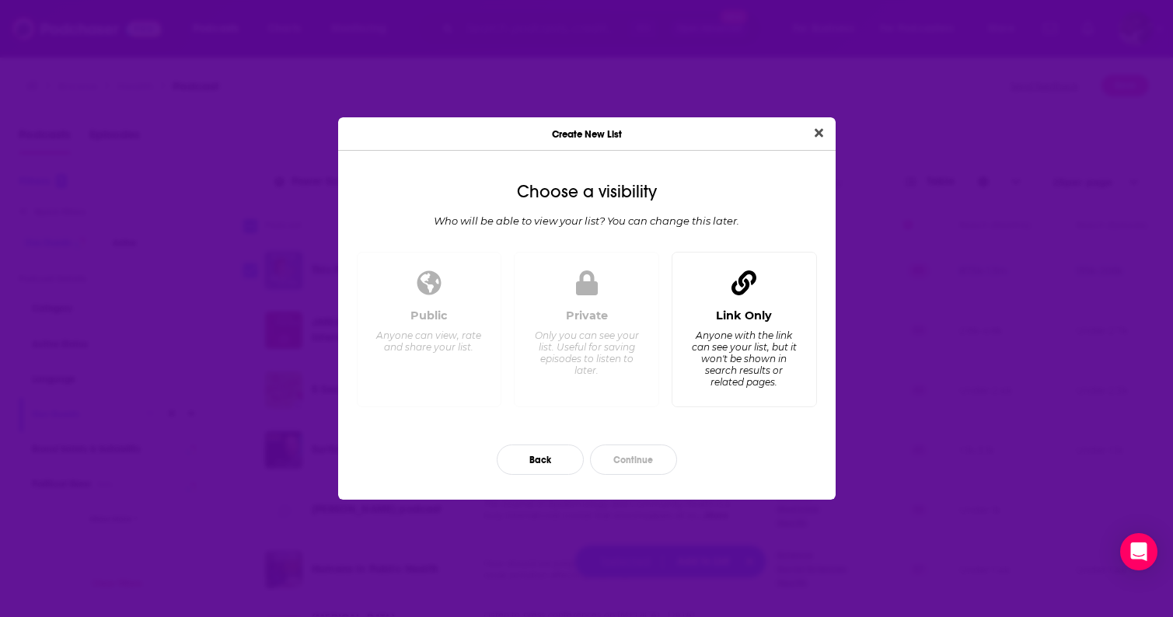
click at [718, 330] on div "Anyone with the link can see your list, but it won't be shown in search results…" at bounding box center [743, 359] width 107 height 58
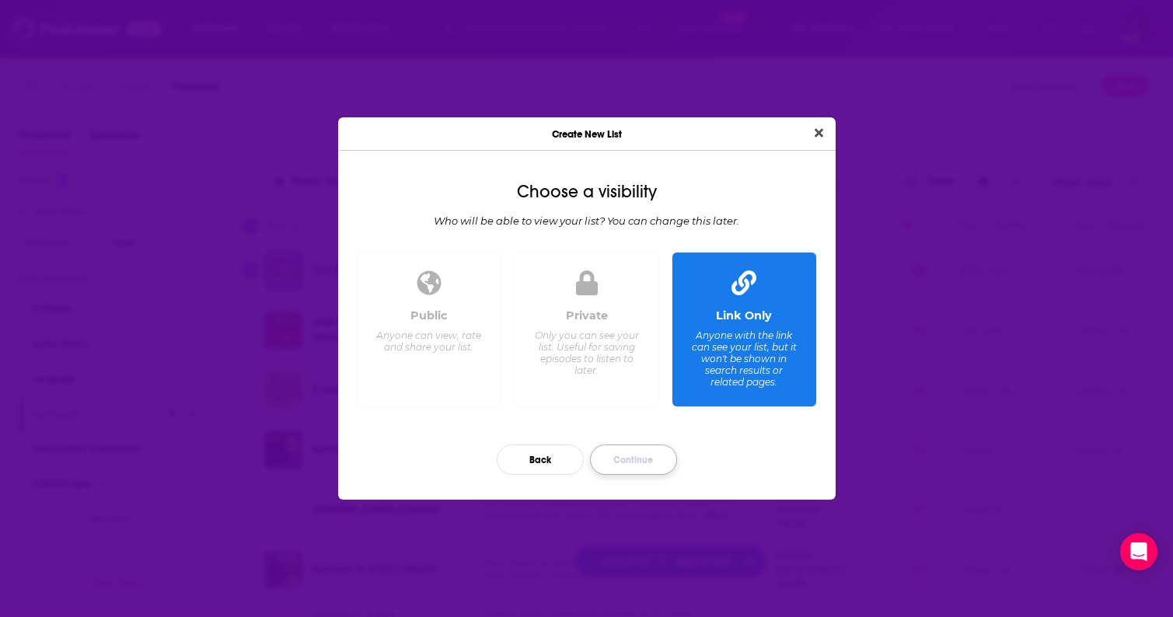
click at [633, 463] on button "Continue" at bounding box center [633, 460] width 87 height 30
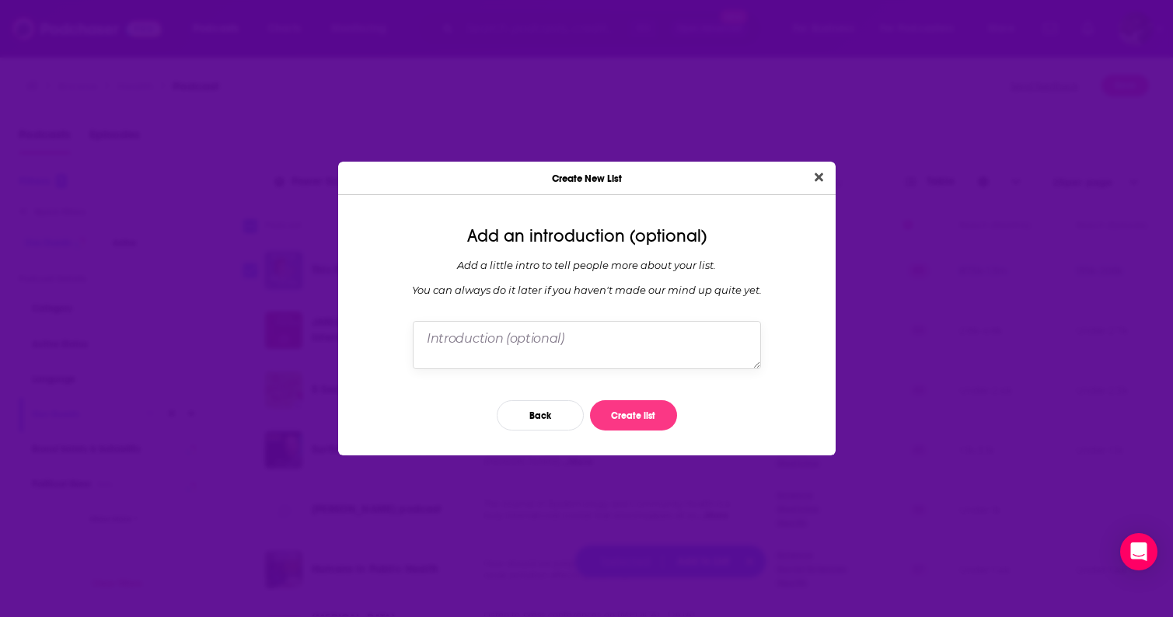
click at [533, 350] on textarea "Dialog" at bounding box center [587, 345] width 348 height 48
click at [475, 354] on textarea "podcast ideas on epidemiology, zoonotic, [MEDICAL_DATA], field work" at bounding box center [587, 345] width 348 height 48
click at [609, 354] on textarea "podcast ideas on epidemiology, zoonotic, [MEDICAL_DATA], research field work" at bounding box center [587, 345] width 348 height 48
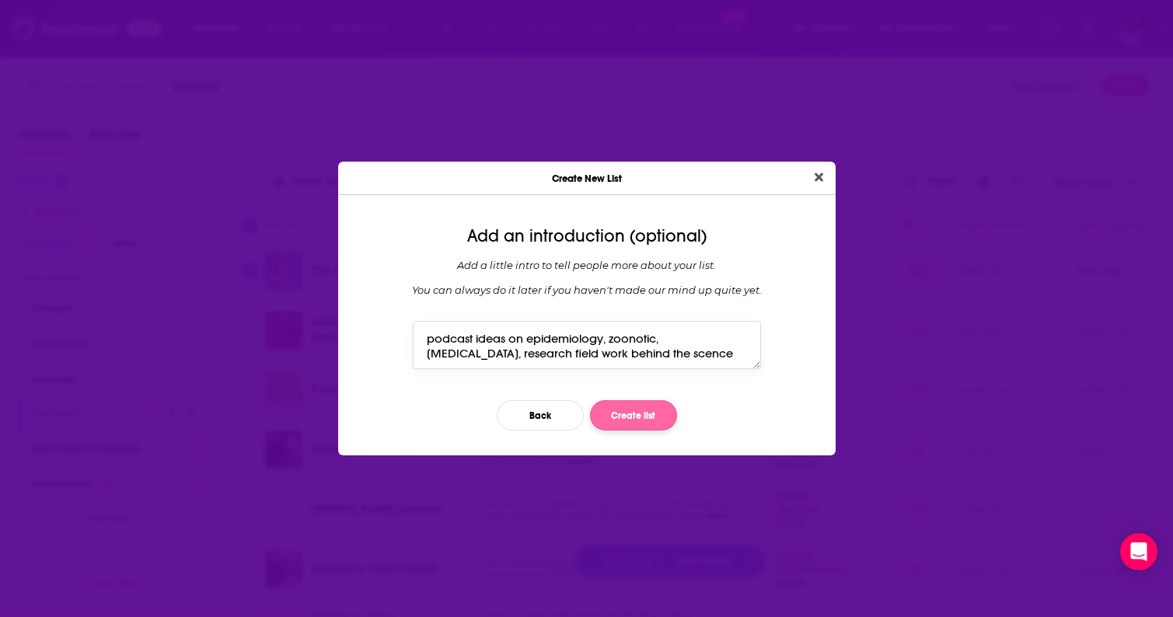
type textarea "podcast ideas on epidemiology, zoonotic, [MEDICAL_DATA], research field work be…"
click at [641, 419] on button "Create list" at bounding box center [633, 415] width 87 height 30
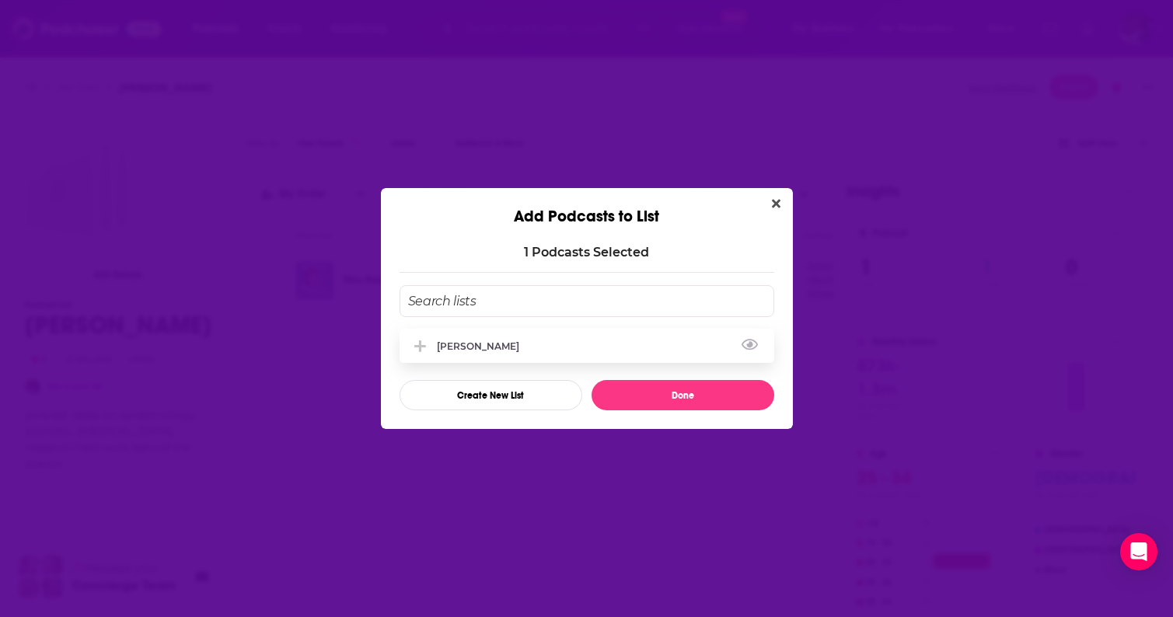
click at [532, 350] on div "[PERSON_NAME]" at bounding box center [587, 346] width 375 height 34
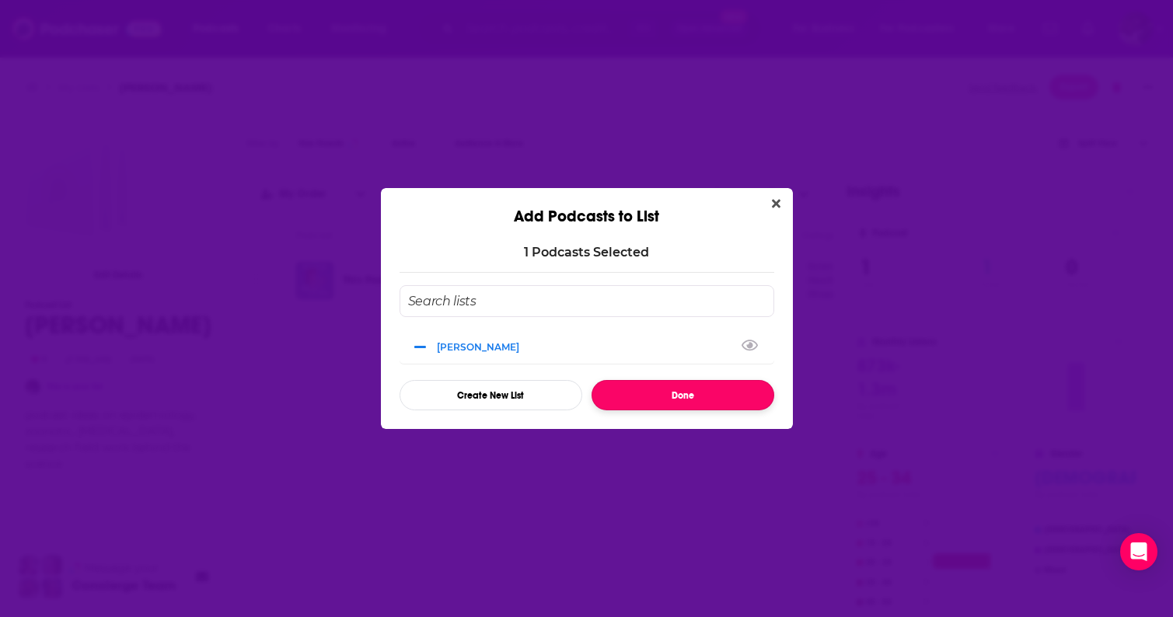
click at [678, 393] on button "Done" at bounding box center [683, 395] width 183 height 30
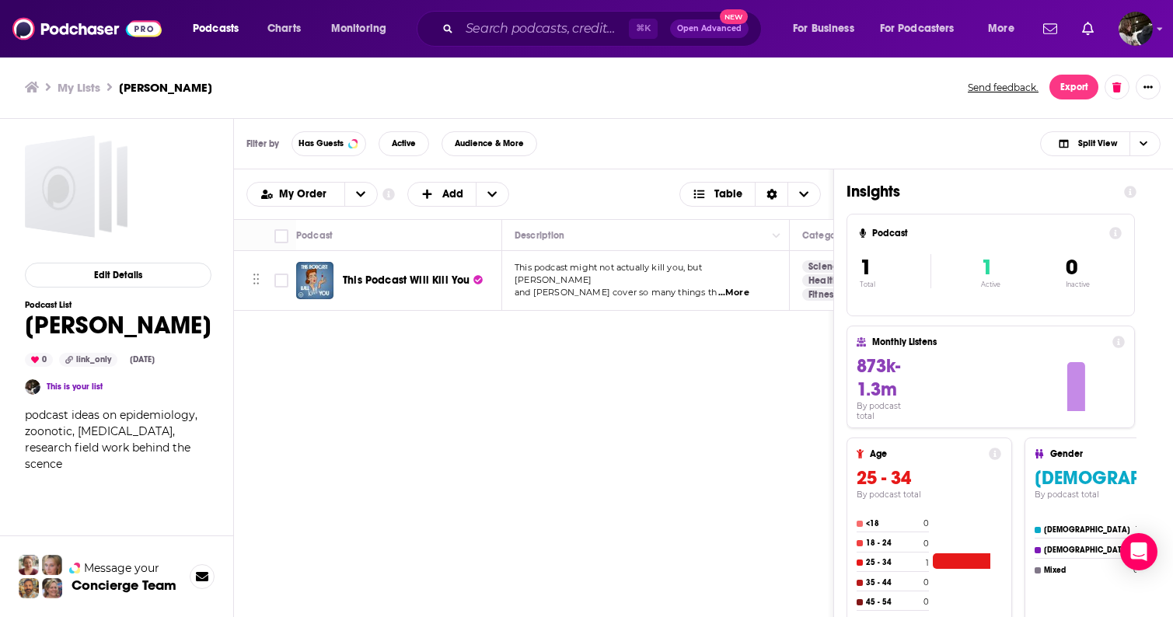
click at [135, 432] on span "podcast ideas on epidemiology, zoonotic, [MEDICAL_DATA], research field work be…" at bounding box center [111, 439] width 173 height 63
click at [139, 280] on button "Edit Details" at bounding box center [118, 275] width 187 height 25
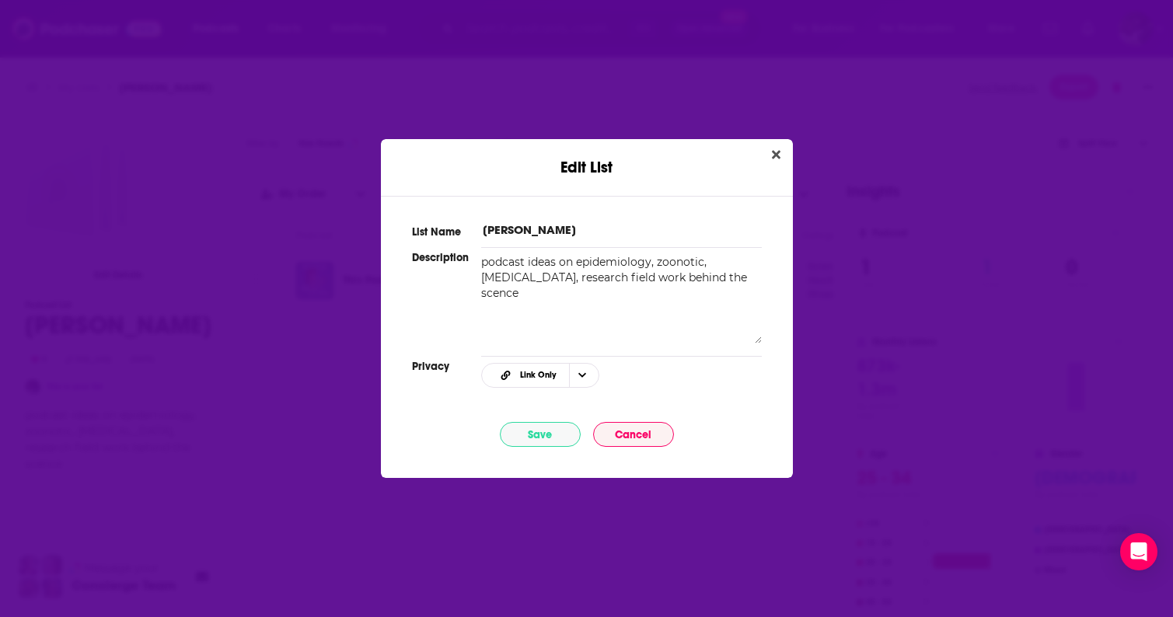
click at [511, 295] on textarea "podcast ideas on epidemiology, zoonotic, [MEDICAL_DATA], research field work be…" at bounding box center [621, 298] width 280 height 89
type textarea "podcast ideas on epidemiology, zoonotic, [MEDICAL_DATA], research field work be…"
click at [542, 438] on button "Save" at bounding box center [540, 434] width 81 height 25
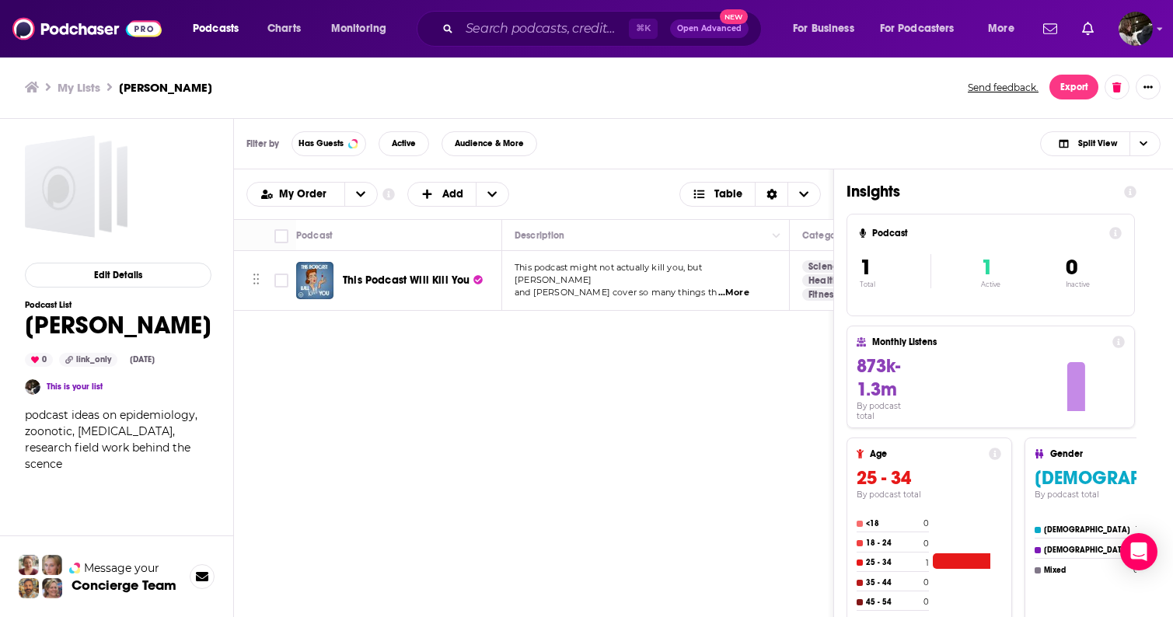
click at [653, 396] on div "Podcasts Add My Order Customize Your List Order Select the “My Order” sort and …" at bounding box center [534, 457] width 600 height 577
click at [344, 412] on div "Podcasts Add My Order Customize Your List Order Select the “My Order” sort and …" at bounding box center [534, 457] width 600 height 577
click at [520, 30] on input "Search podcasts, credits, & more..." at bounding box center [543, 28] width 169 height 25
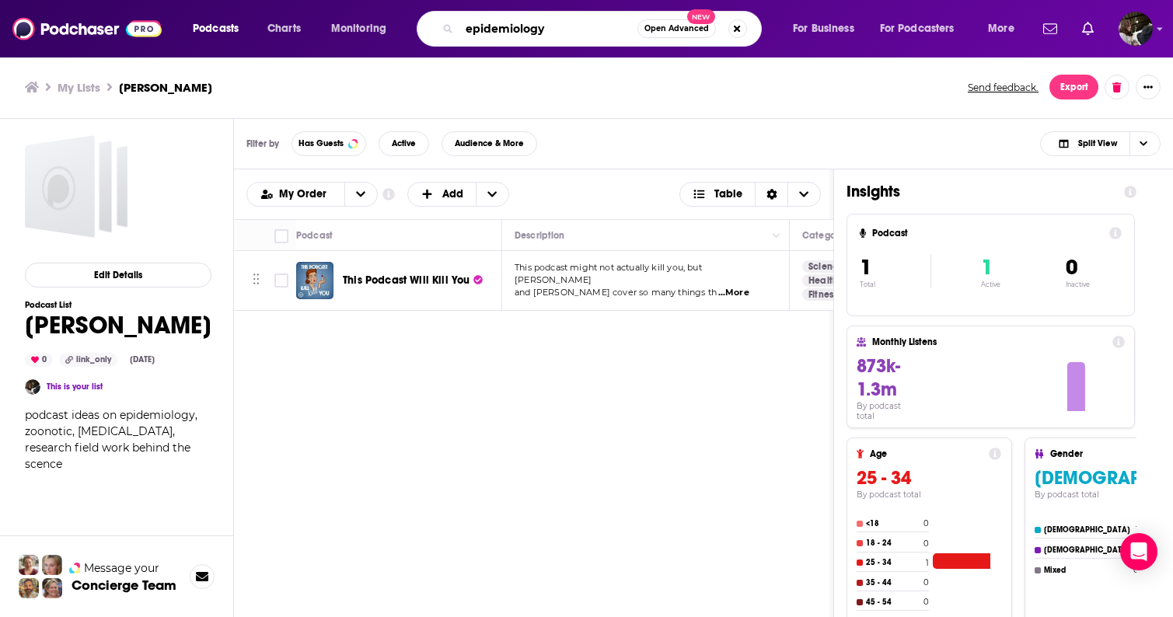
type input "epidemiology"
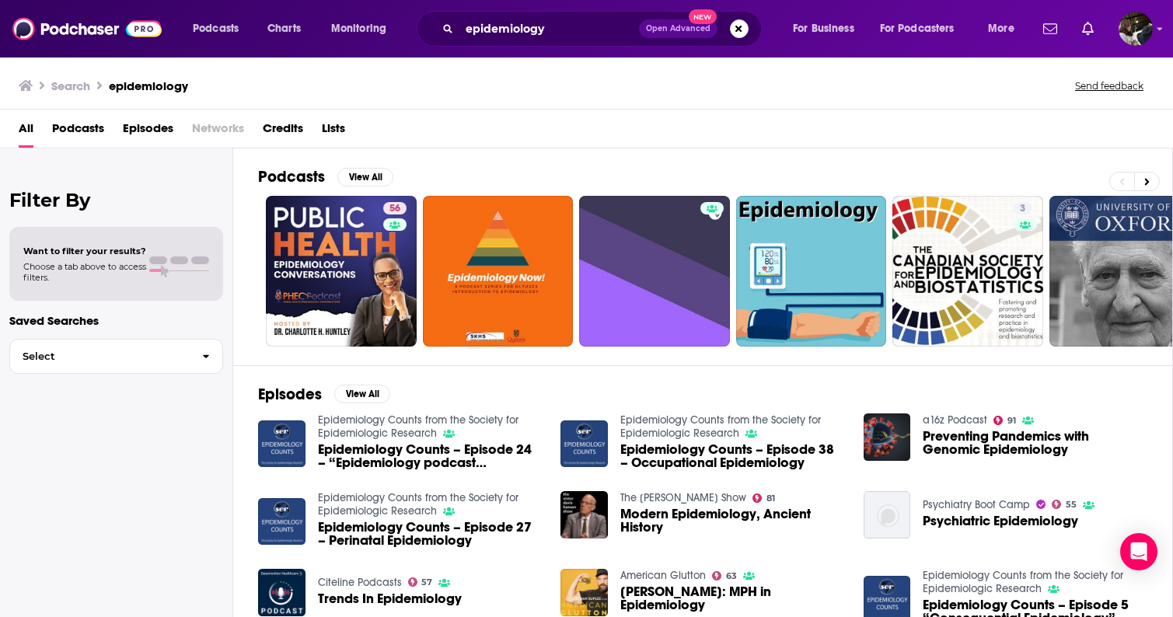
click at [77, 132] on span "Podcasts" at bounding box center [78, 132] width 52 height 32
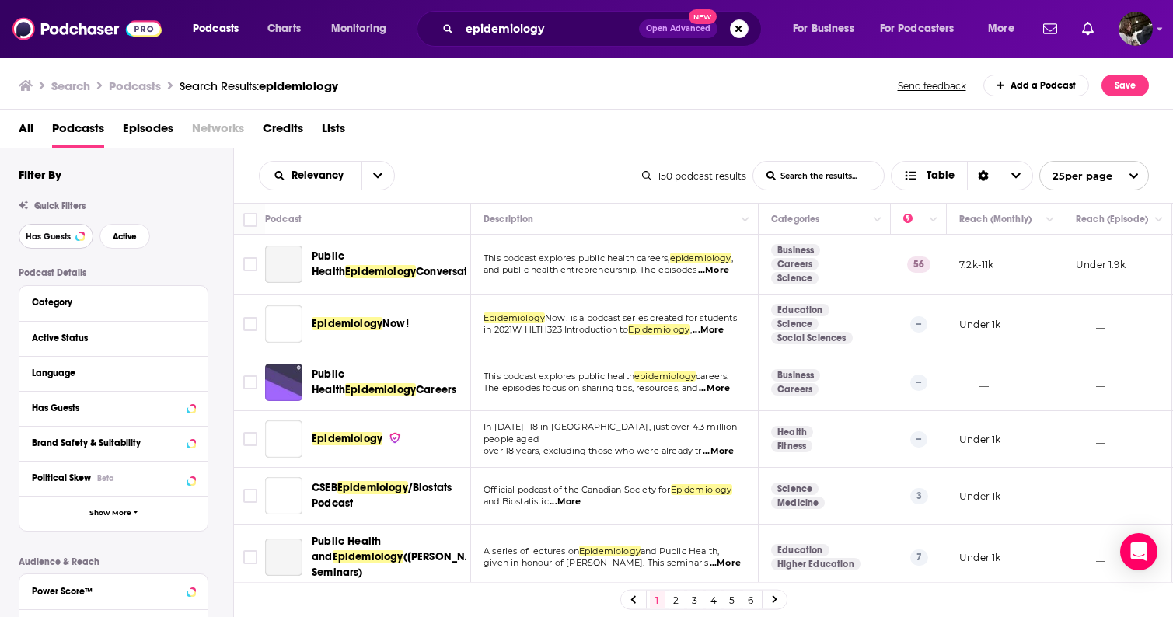
click at [60, 246] on button "Has Guests" at bounding box center [56, 236] width 75 height 25
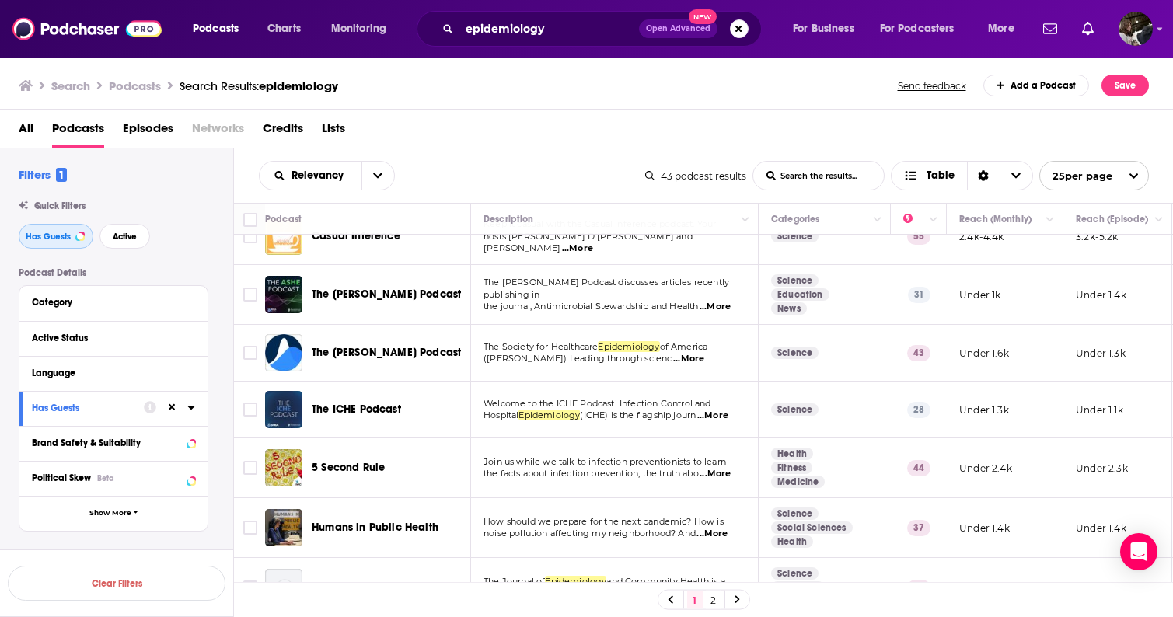
scroll to position [337, 0]
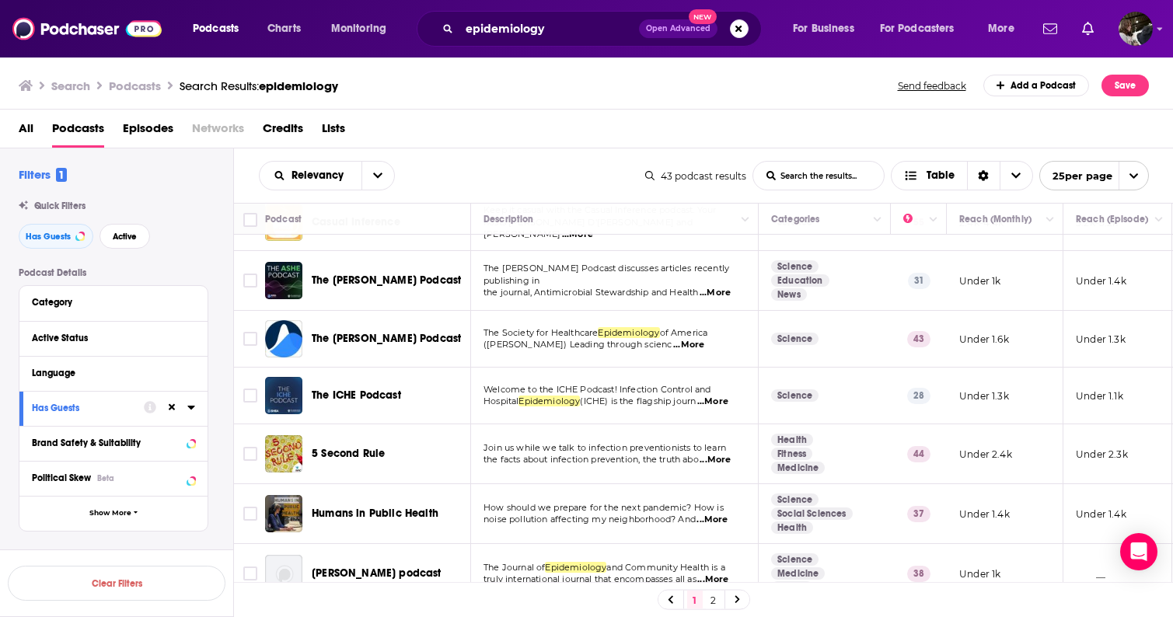
click at [673, 346] on span "...More" at bounding box center [688, 345] width 31 height 12
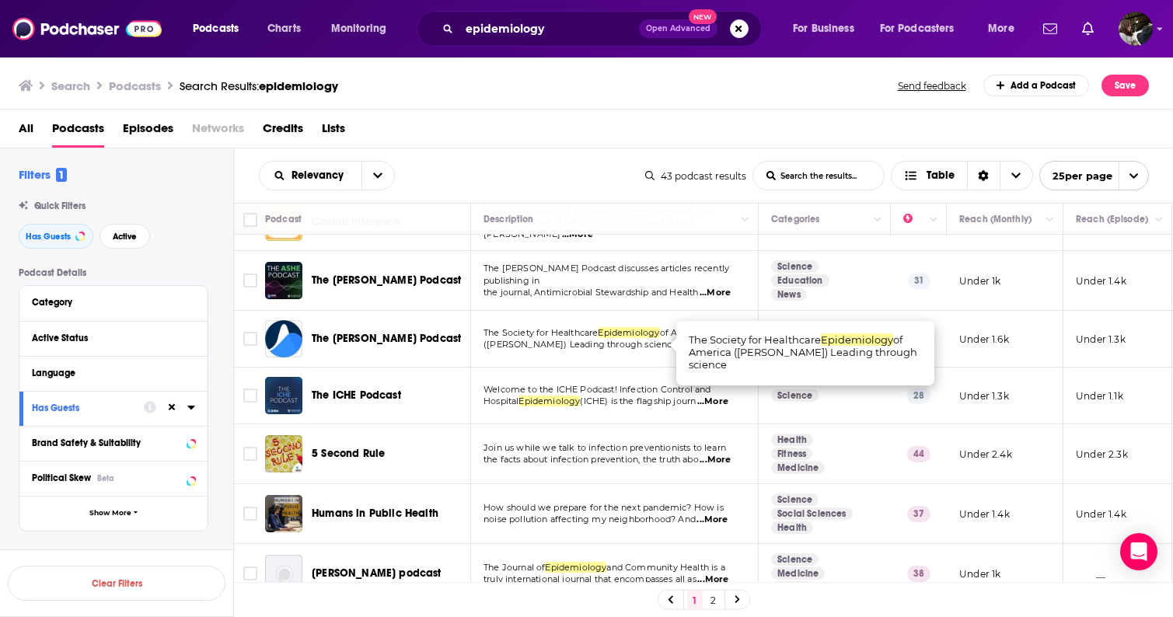
click at [673, 344] on span "...More" at bounding box center [688, 345] width 31 height 12
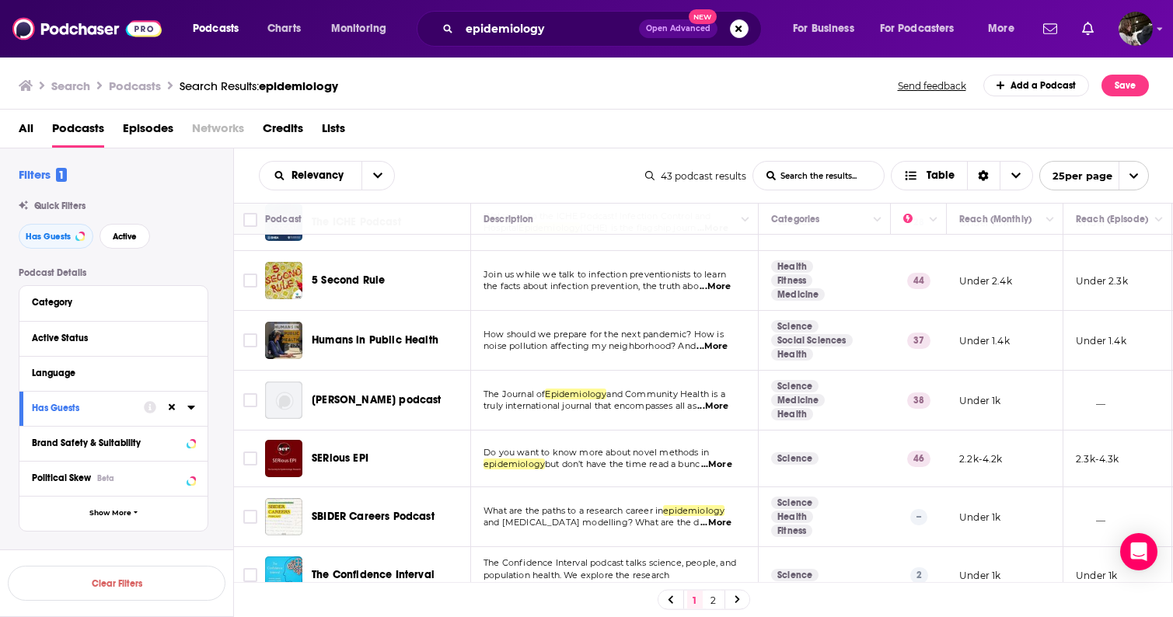
scroll to position [509, 0]
click at [720, 287] on span "...More" at bounding box center [715, 287] width 31 height 12
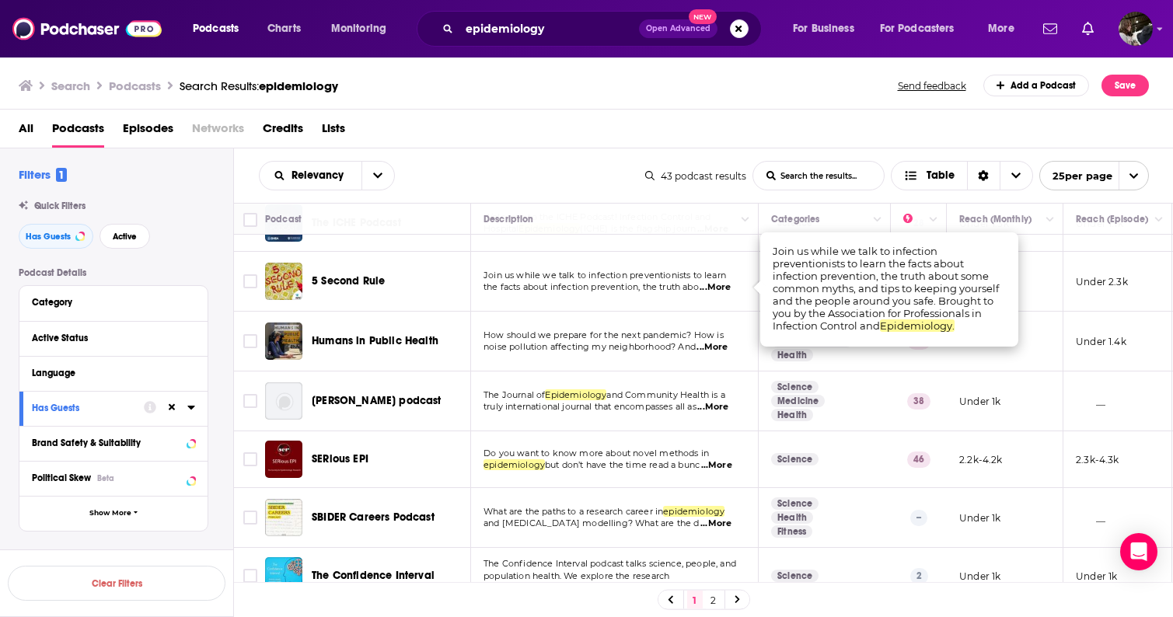
click at [719, 287] on span "...More" at bounding box center [715, 287] width 31 height 12
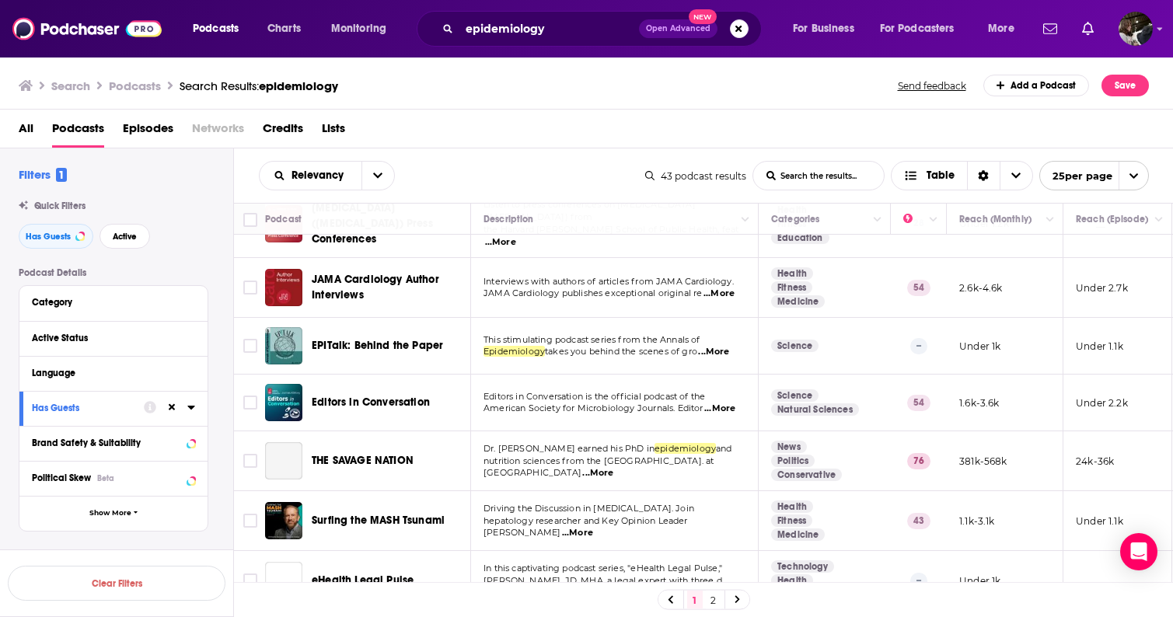
scroll to position [1081, 0]
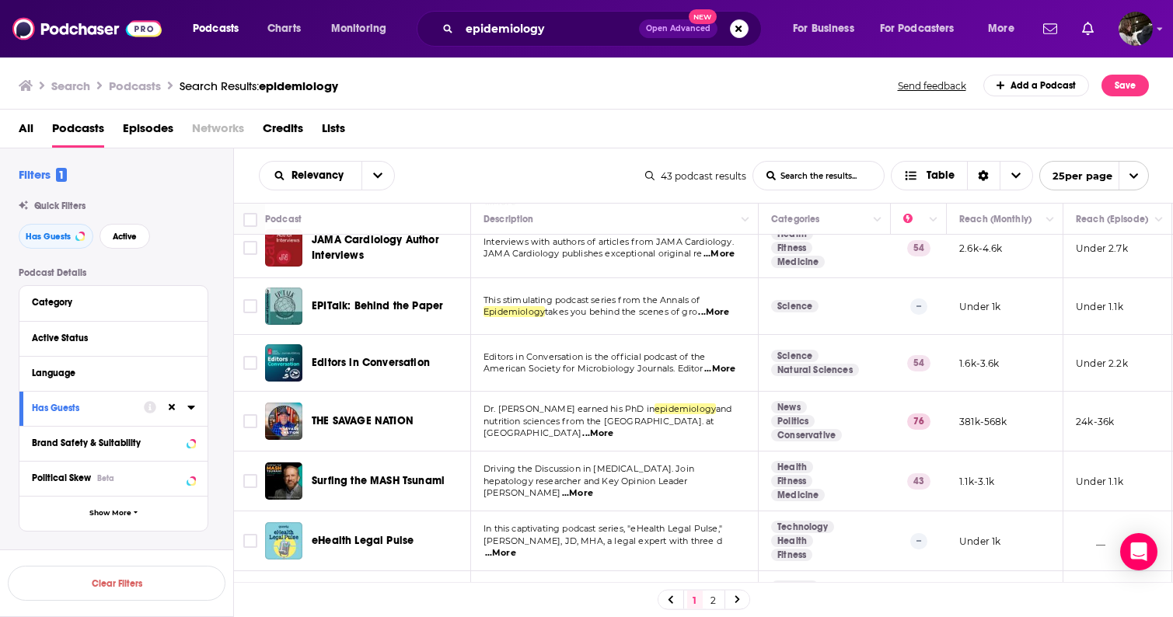
click at [613, 428] on span "...More" at bounding box center [597, 434] width 31 height 12
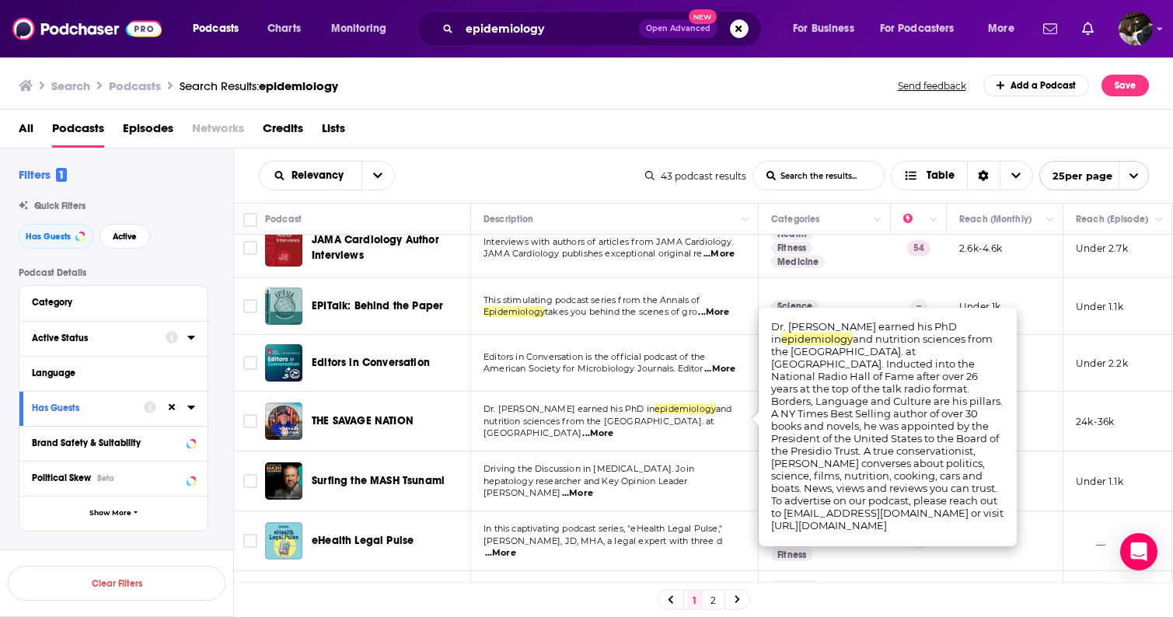
click at [49, 340] on div "Active Status" at bounding box center [94, 338] width 124 height 11
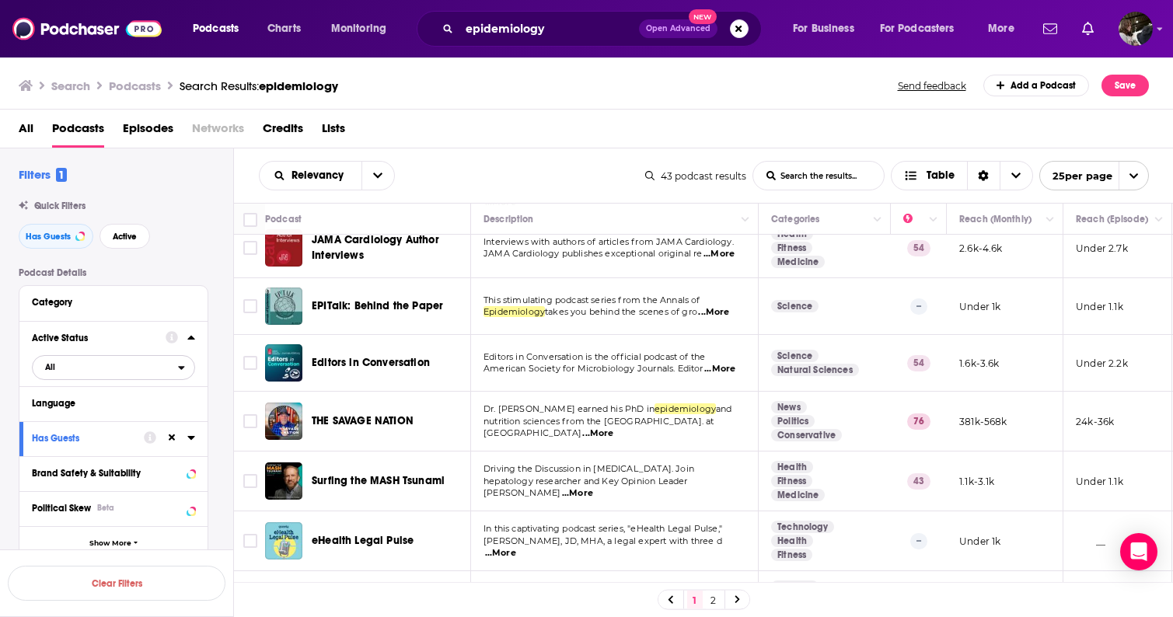
click at [77, 377] on span "All" at bounding box center [105, 367] width 145 height 20
click at [75, 417] on span "Active" at bounding box center [82, 418] width 84 height 9
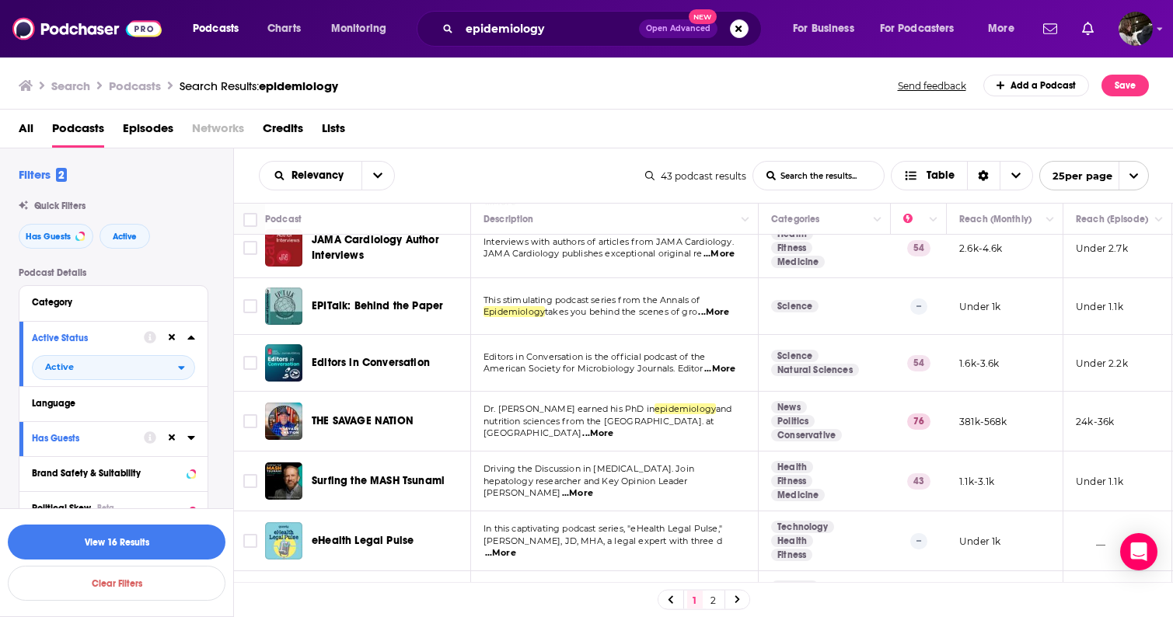
click at [180, 255] on div "Filters 2 Quick Filters Has Guests Active Podcast Details Category Active Statu…" at bounding box center [126, 521] width 215 height 708
click at [613, 428] on span "...More" at bounding box center [597, 434] width 31 height 12
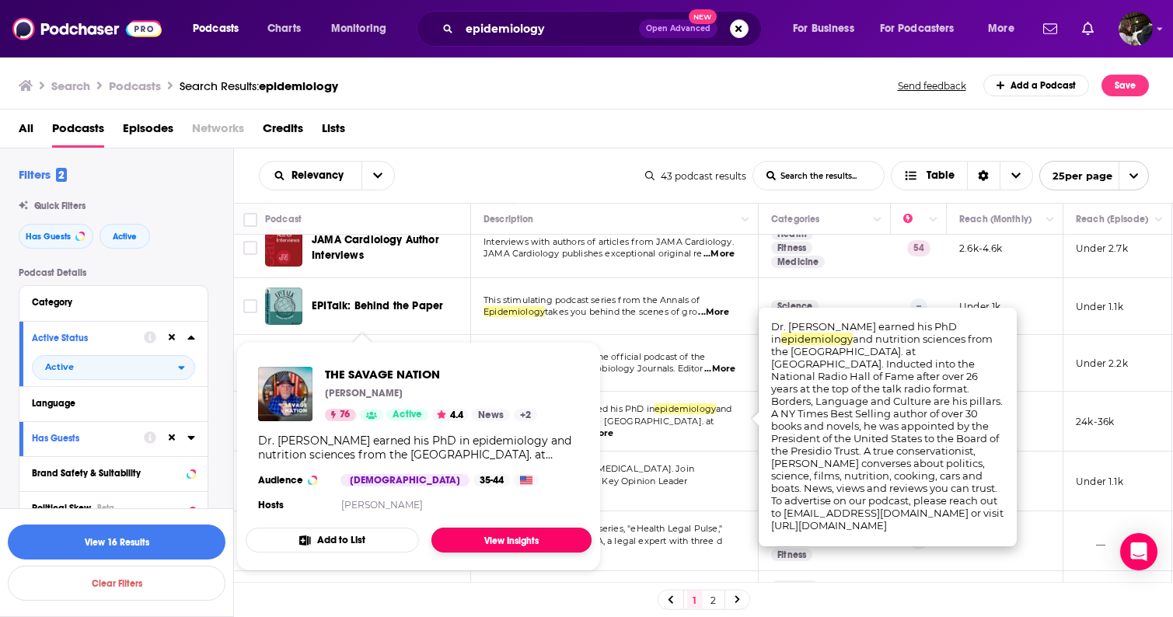
click at [514, 537] on link "View Insights" at bounding box center [511, 540] width 160 height 25
